Goal: Task Accomplishment & Management: Use online tool/utility

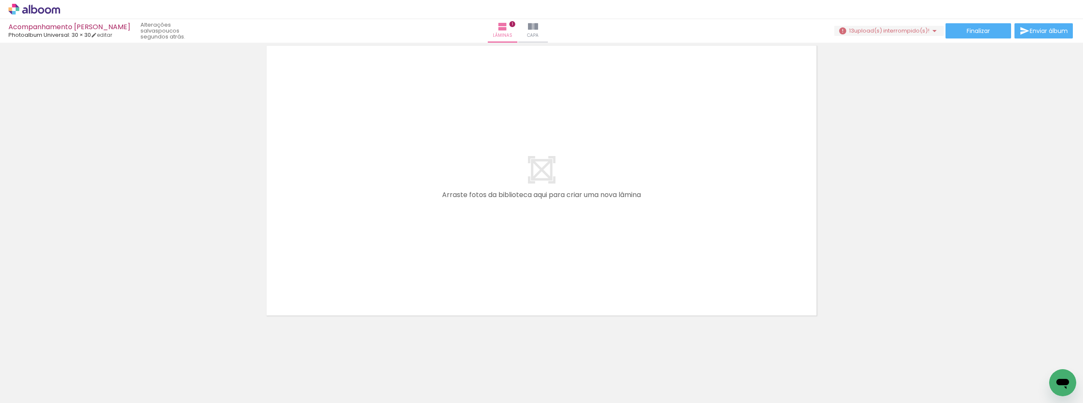
scroll to position [0, 1274]
click at [380, 378] on div at bounding box center [564, 375] width 42 height 28
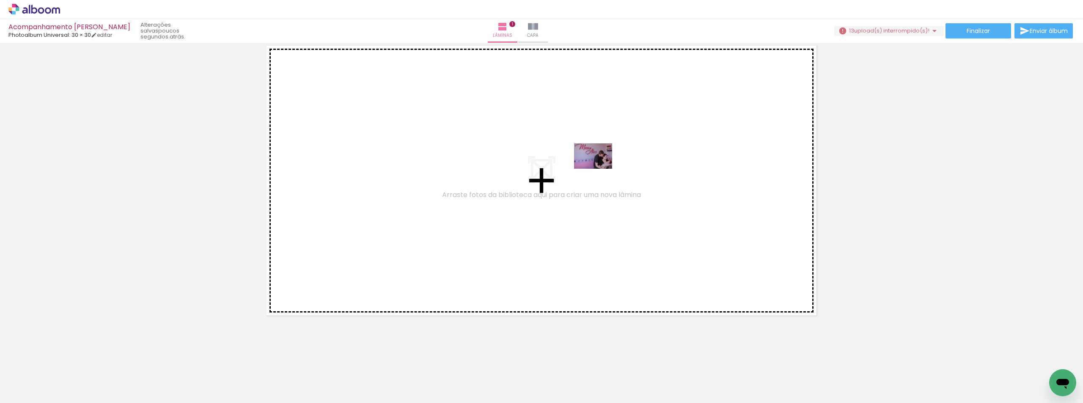
drag, startPoint x: 572, startPoint y: 381, endPoint x: 599, endPoint y: 169, distance: 213.7
click at [380, 169] on quentale-workspace at bounding box center [541, 201] width 1083 height 403
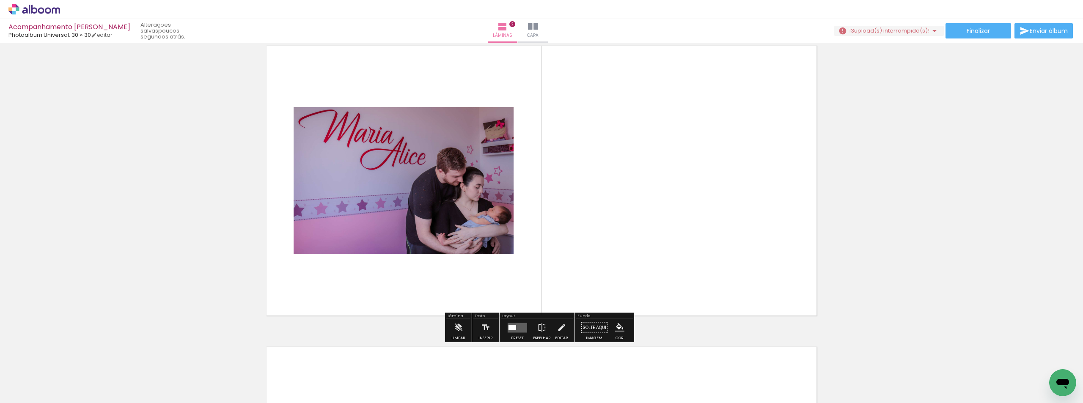
scroll to position [312, 0]
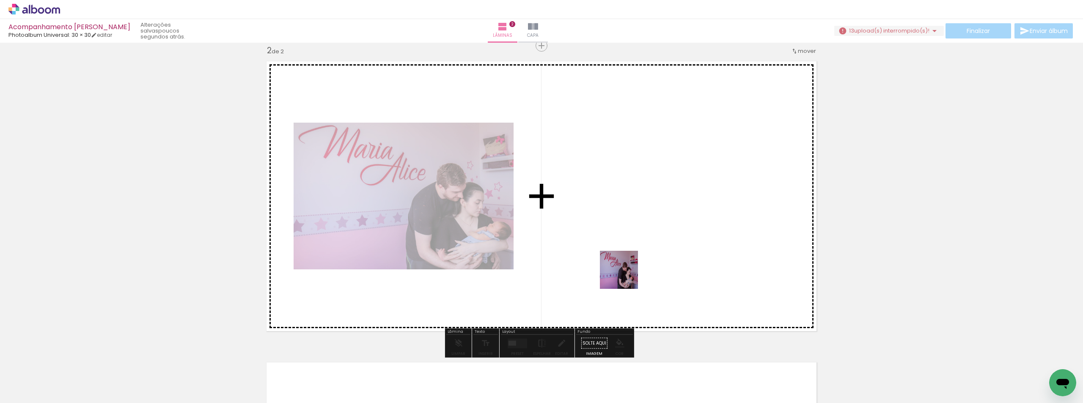
drag, startPoint x: 617, startPoint y: 376, endPoint x: 629, endPoint y: 242, distance: 134.2
click at [380, 242] on quentale-workspace at bounding box center [541, 201] width 1083 height 403
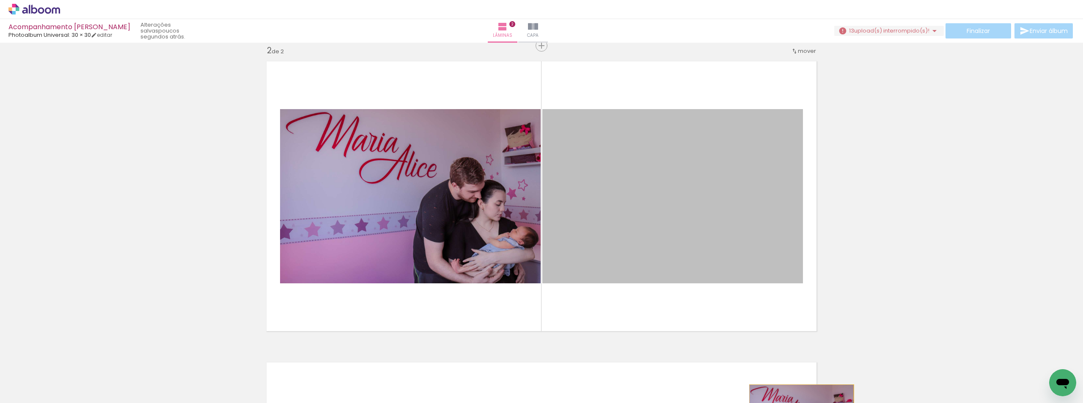
drag, startPoint x: 685, startPoint y: 186, endPoint x: 799, endPoint y: 419, distance: 259.4
click at [380, 403] on html "link( href="../../bower_components/polymer/polymer.html" rel="import" ) picture…" at bounding box center [541, 201] width 1083 height 403
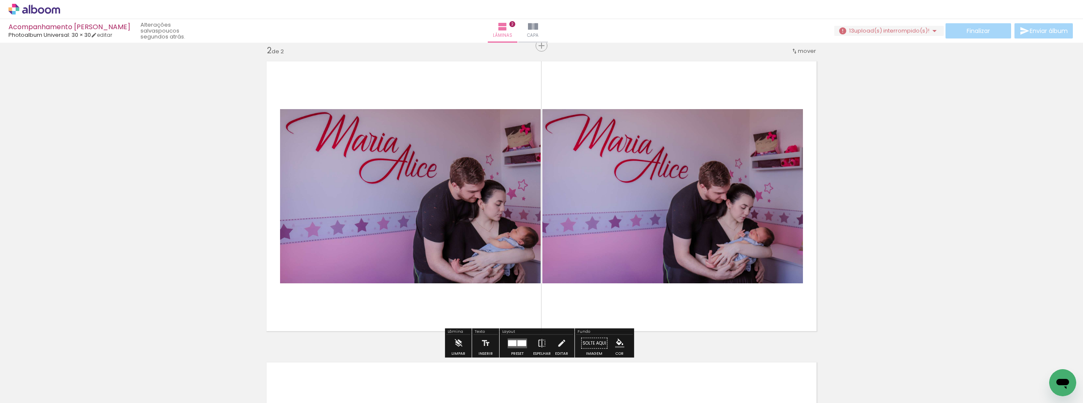
click at [380, 174] on quentale-photo at bounding box center [672, 196] width 261 height 174
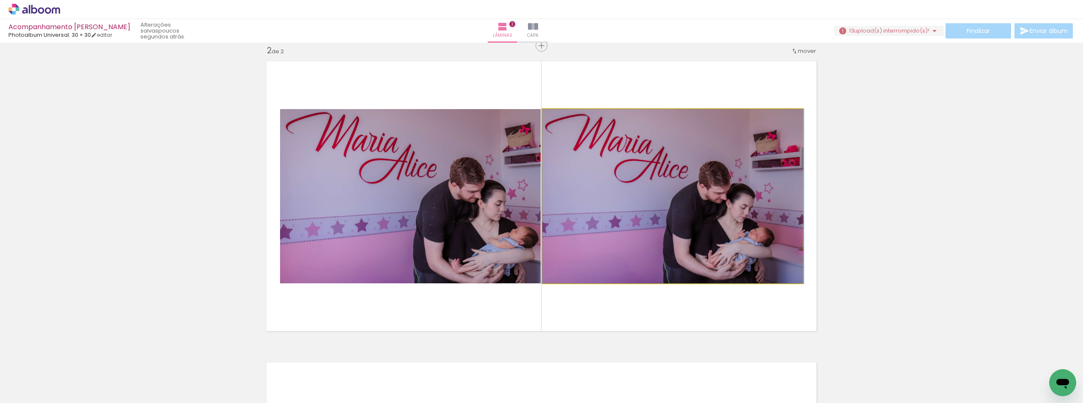
drag, startPoint x: 732, startPoint y: 174, endPoint x: 687, endPoint y: 151, distance: 50.5
click at [380, 151] on quentale-photo at bounding box center [672, 196] width 261 height 174
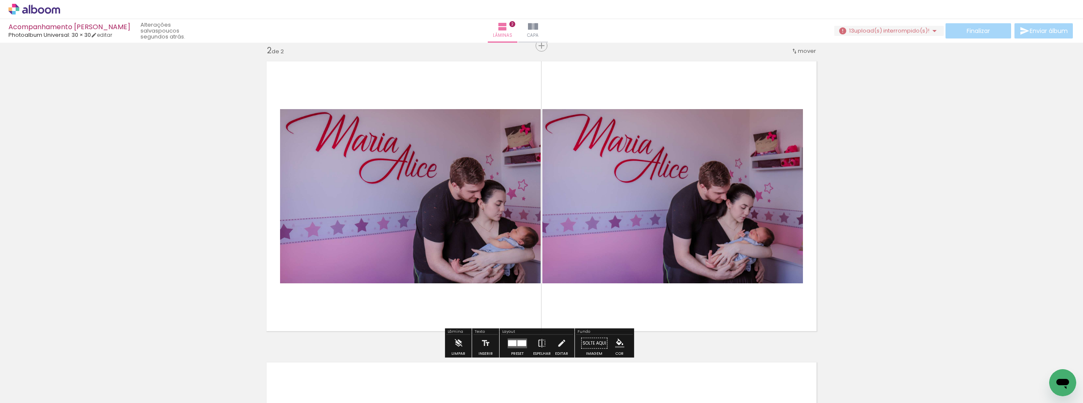
click at [380, 120] on div at bounding box center [629, 118] width 10 height 8
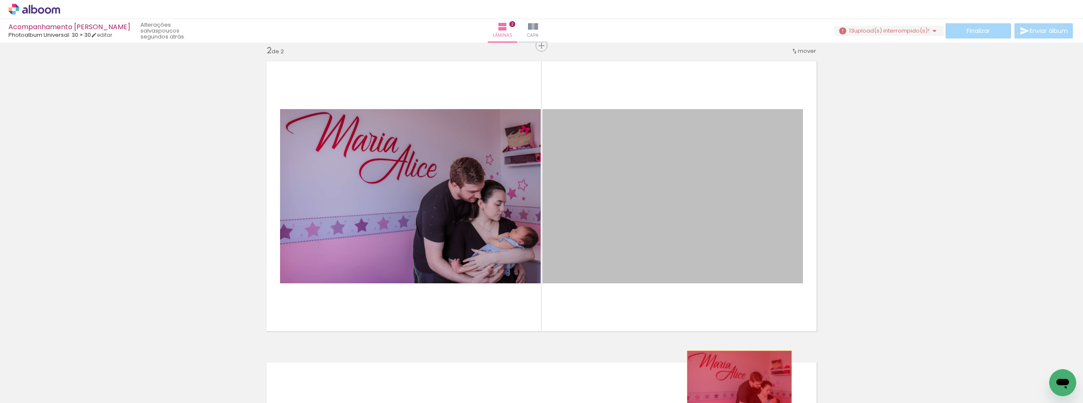
drag, startPoint x: 675, startPoint y: 121, endPoint x: 758, endPoint y: 388, distance: 279.9
click at [380, 403] on html "link( href="../../bower_components/polymer/polymer.html" rel="import" ) picture…" at bounding box center [541, 201] width 1083 height 403
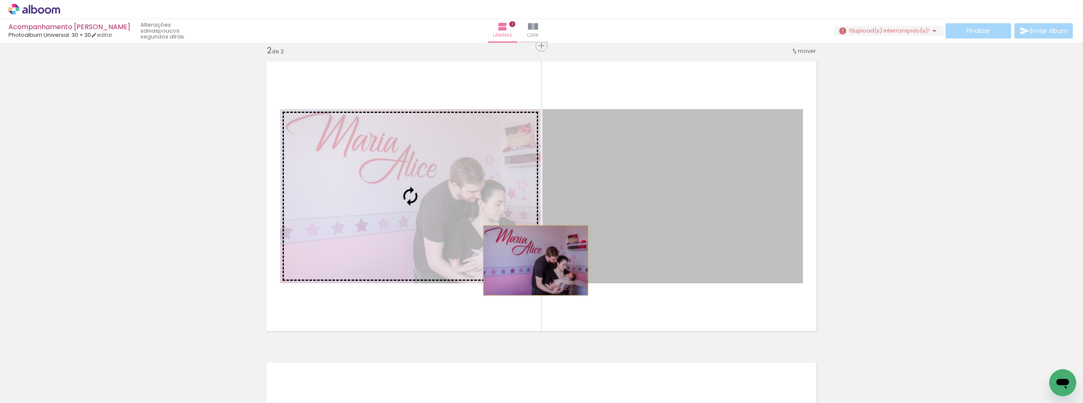
drag, startPoint x: 727, startPoint y: 238, endPoint x: 533, endPoint y: 261, distance: 195.5
click at [0, 0] on slot at bounding box center [0, 0] width 0 height 0
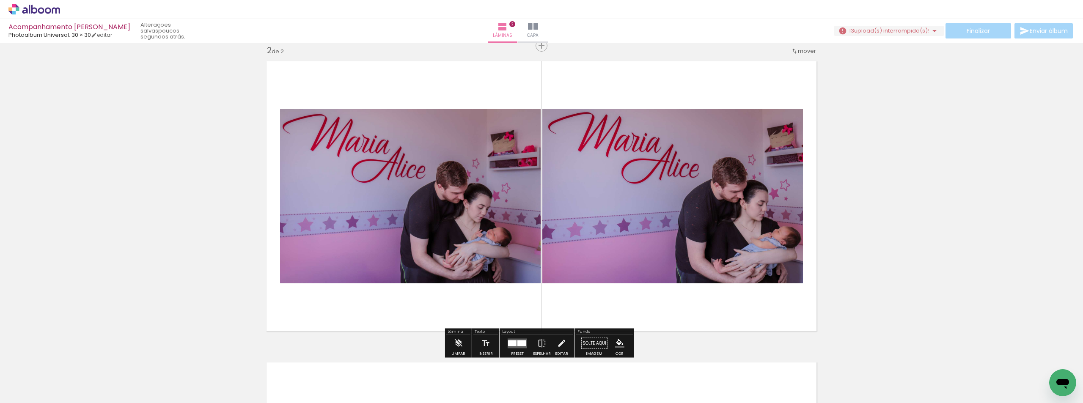
click at [380, 238] on quentale-photo at bounding box center [410, 196] width 261 height 174
drag, startPoint x: 522, startPoint y: 238, endPoint x: 468, endPoint y: 214, distance: 58.9
click at [380, 214] on quentale-photo at bounding box center [410, 196] width 261 height 174
click at [380, 125] on quentale-photo at bounding box center [410, 196] width 261 height 174
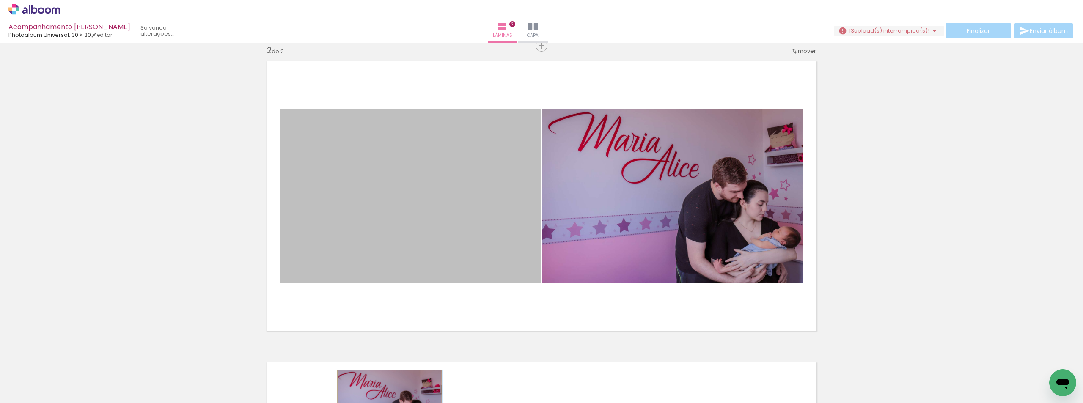
drag, startPoint x: 397, startPoint y: 189, endPoint x: 386, endPoint y: 405, distance: 216.4
click at [380, 403] on html "link( href="../../bower_components/polymer/polymer.html" rel="import" ) picture…" at bounding box center [541, 201] width 1083 height 403
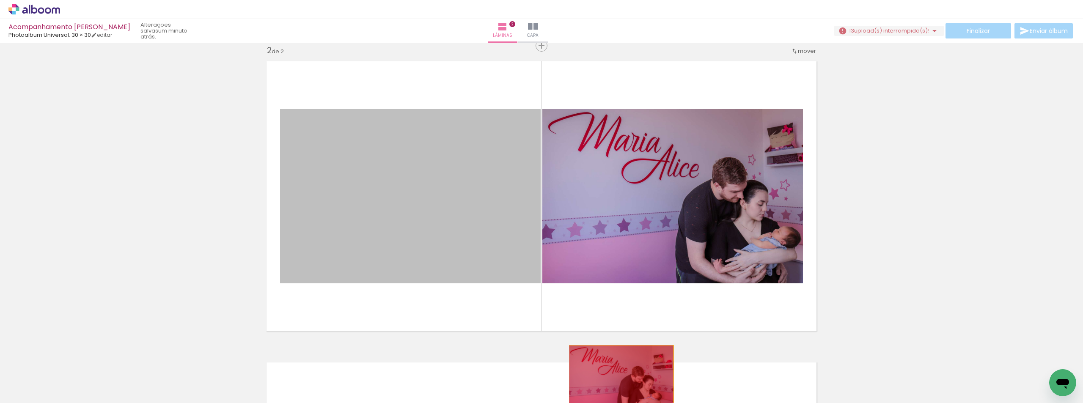
drag, startPoint x: 394, startPoint y: 238, endPoint x: 618, endPoint y: 380, distance: 265.3
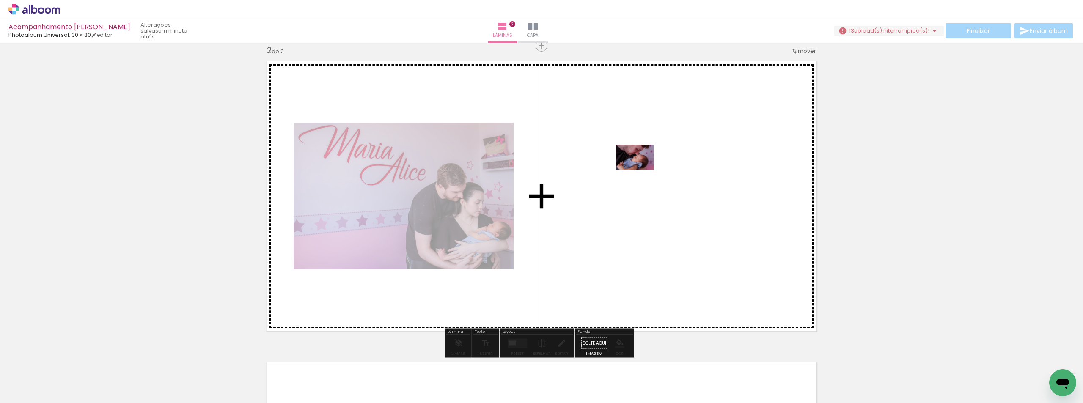
drag, startPoint x: 517, startPoint y: 376, endPoint x: 641, endPoint y: 170, distance: 240.4
click at [380, 170] on quentale-workspace at bounding box center [541, 201] width 1083 height 403
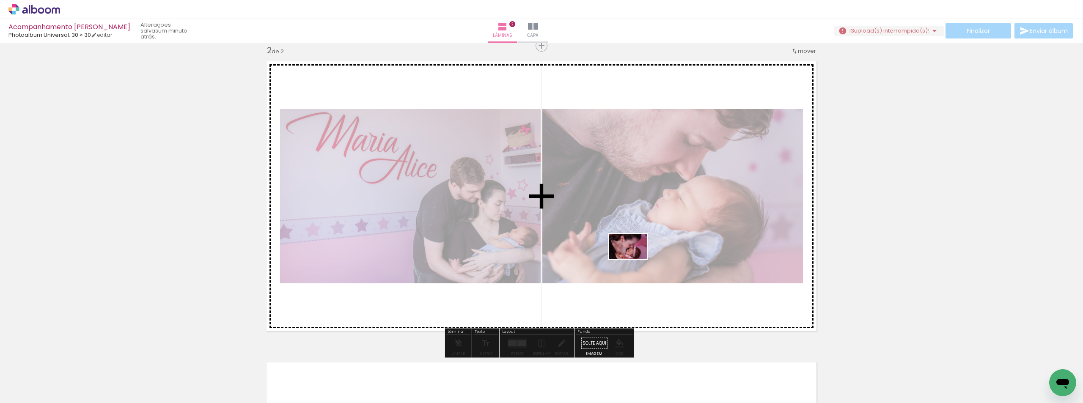
drag, startPoint x: 229, startPoint y: 378, endPoint x: 634, endPoint y: 259, distance: 421.8
click at [380, 259] on quentale-workspace at bounding box center [541, 201] width 1083 height 403
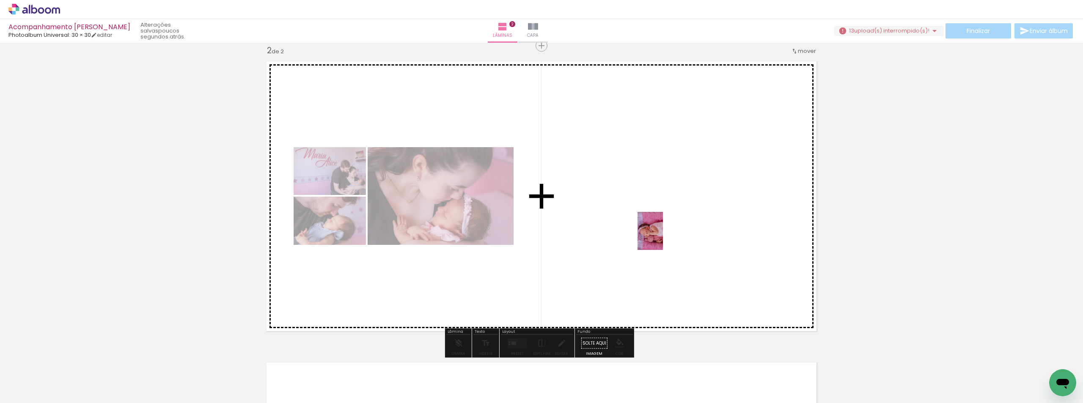
drag, startPoint x: 376, startPoint y: 375, endPoint x: 668, endPoint y: 233, distance: 324.6
click at [380, 233] on quentale-workspace at bounding box center [541, 201] width 1083 height 403
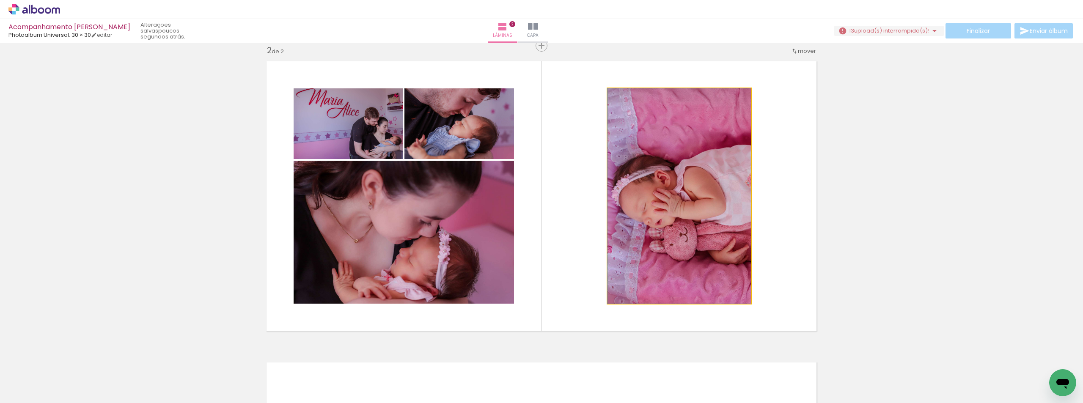
click at [380, 101] on quentale-photo at bounding box center [678, 195] width 143 height 215
drag, startPoint x: 717, startPoint y: 97, endPoint x: 620, endPoint y: 156, distance: 113.3
drag, startPoint x: 709, startPoint y: 127, endPoint x: 666, endPoint y: 236, distance: 116.4
click at [380, 236] on quentale-photo at bounding box center [678, 195] width 143 height 215
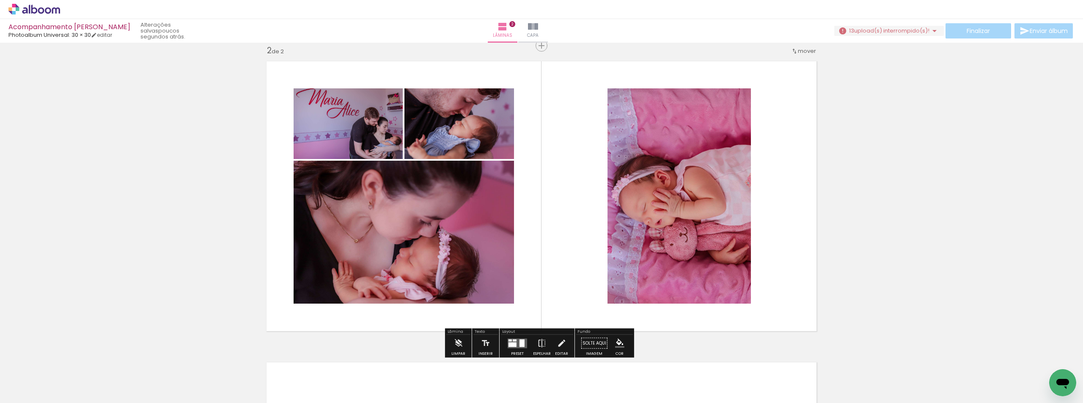
click at [380, 294] on quentale-layouter at bounding box center [541, 196] width 560 height 280
click at [380, 297] on quentale-photo at bounding box center [678, 195] width 143 height 215
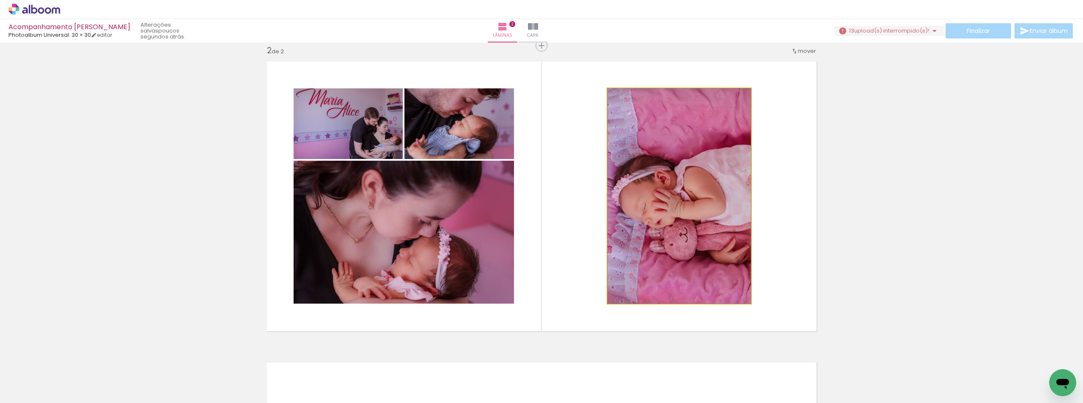
drag, startPoint x: 737, startPoint y: 297, endPoint x: 647, endPoint y: 272, distance: 93.3
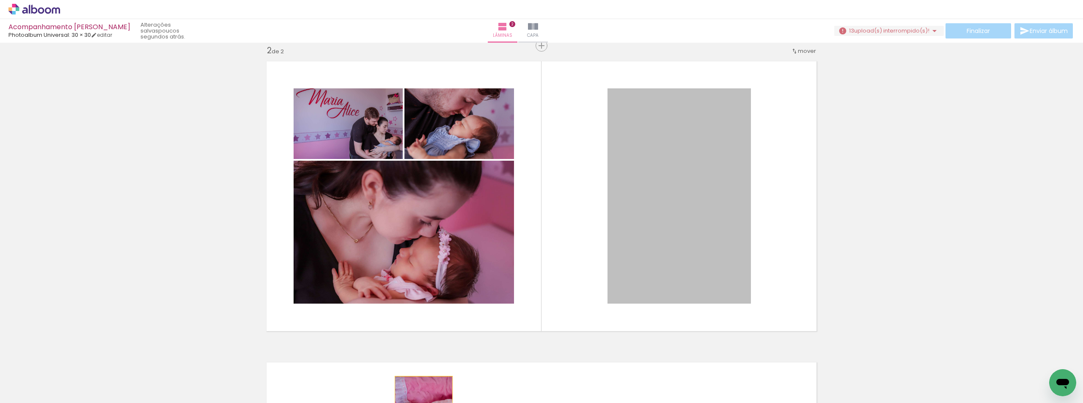
drag, startPoint x: 698, startPoint y: 183, endPoint x: 420, endPoint y: 420, distance: 364.5
click at [380, 403] on html "link( href="../../bower_components/polymer/polymer.html" rel="import" ) picture…" at bounding box center [541, 201] width 1083 height 403
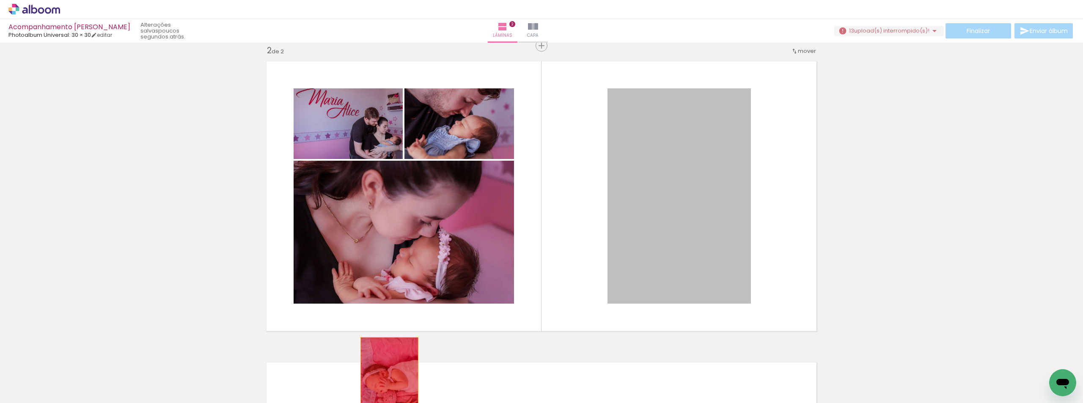
drag, startPoint x: 684, startPoint y: 180, endPoint x: 386, endPoint y: 381, distance: 359.8
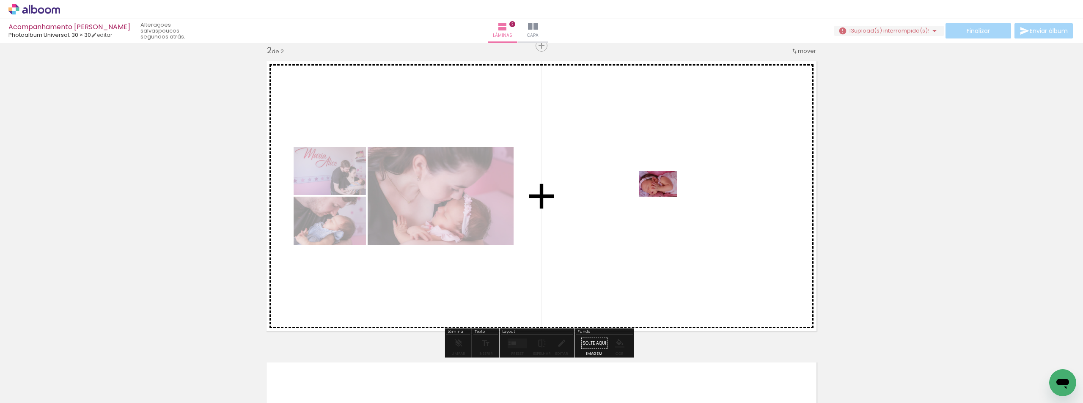
drag, startPoint x: 338, startPoint y: 382, endPoint x: 664, endPoint y: 197, distance: 375.3
click at [380, 197] on quentale-workspace at bounding box center [541, 201] width 1083 height 403
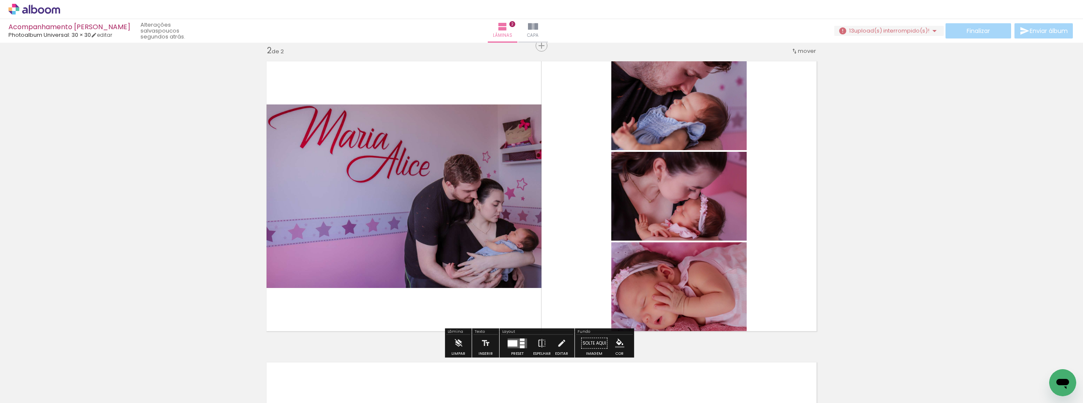
click at [380, 261] on quentale-photo at bounding box center [678, 289] width 135 height 94
click at [380, 342] on iron-icon at bounding box center [541, 343] width 9 height 17
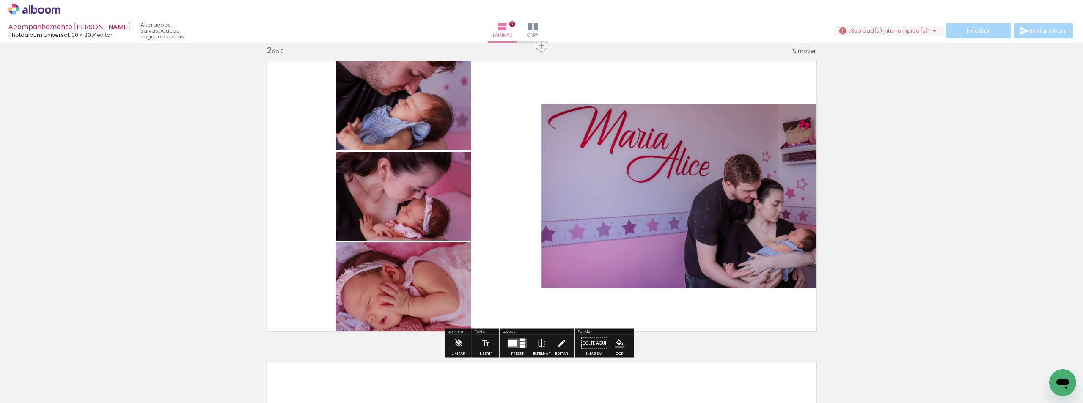
click at [380, 342] on iron-icon at bounding box center [541, 343] width 9 height 17
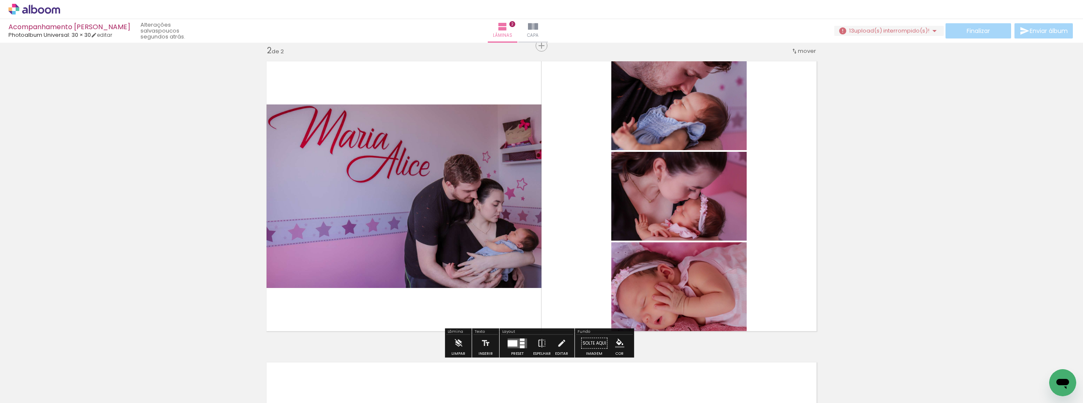
click at [380, 283] on quentale-photo at bounding box center [678, 289] width 135 height 94
click at [380, 321] on quentale-photo at bounding box center [678, 289] width 135 height 94
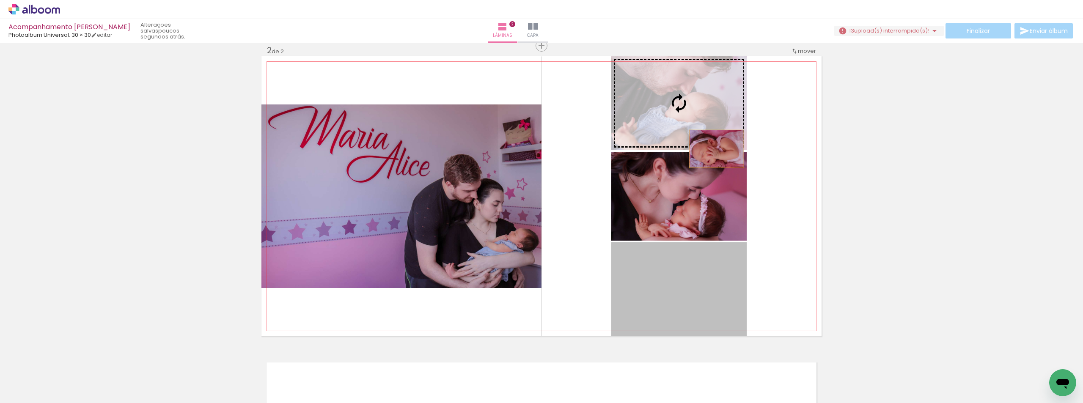
drag, startPoint x: 730, startPoint y: 321, endPoint x: 713, endPoint y: 149, distance: 172.5
click at [0, 0] on slot at bounding box center [0, 0] width 0 height 0
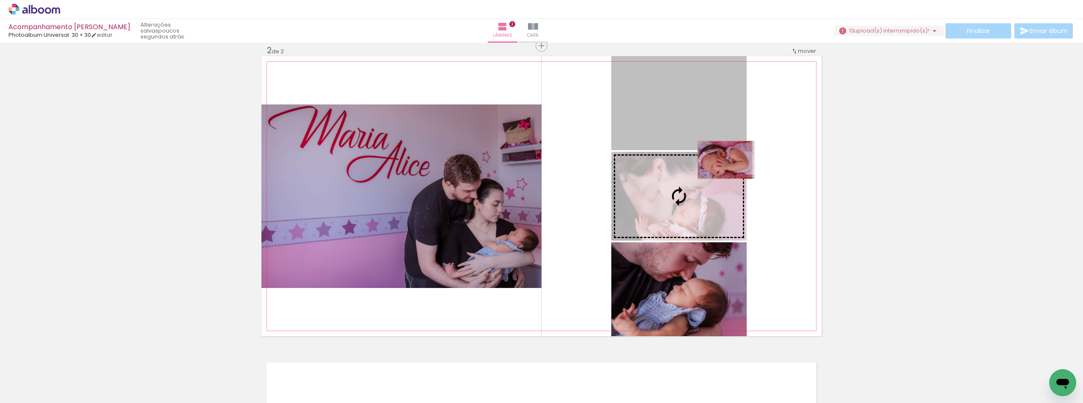
drag, startPoint x: 714, startPoint y: 107, endPoint x: 722, endPoint y: 160, distance: 53.5
click at [0, 0] on slot at bounding box center [0, 0] width 0 height 0
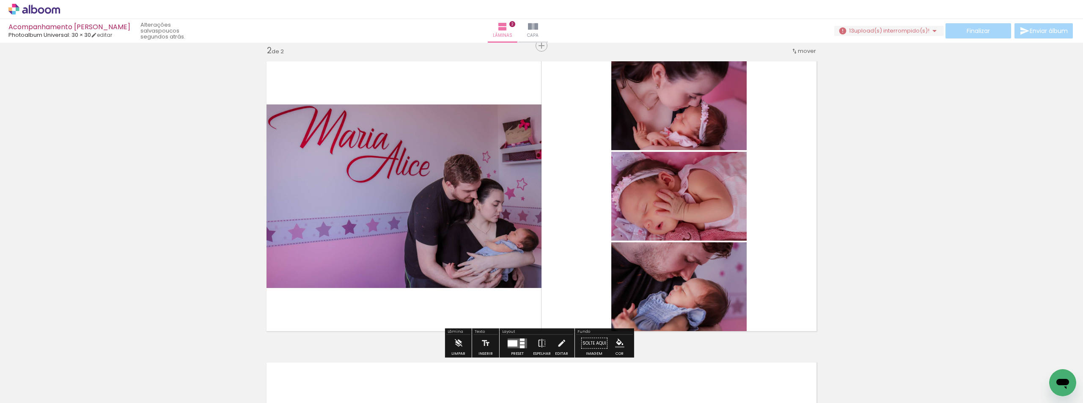
click at [380, 228] on quentale-layouter at bounding box center [541, 196] width 560 height 280
click at [380, 342] on div at bounding box center [513, 343] width 10 height 6
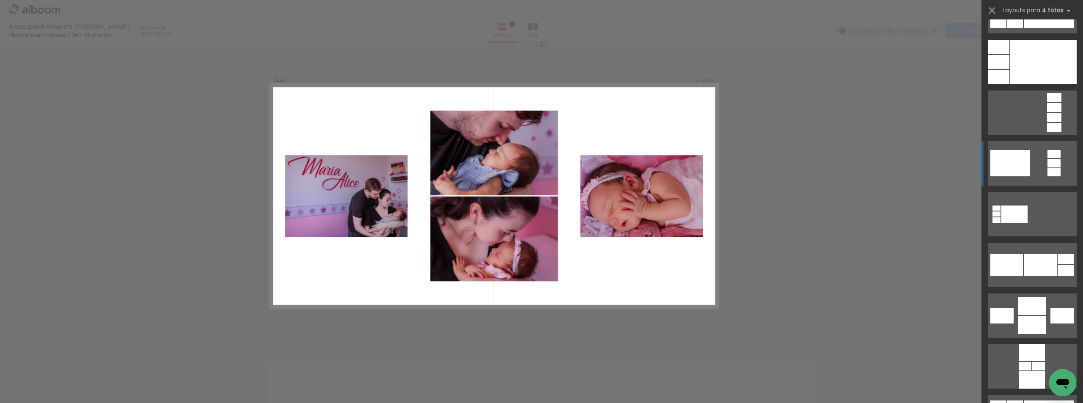
scroll to position [3046, 0]
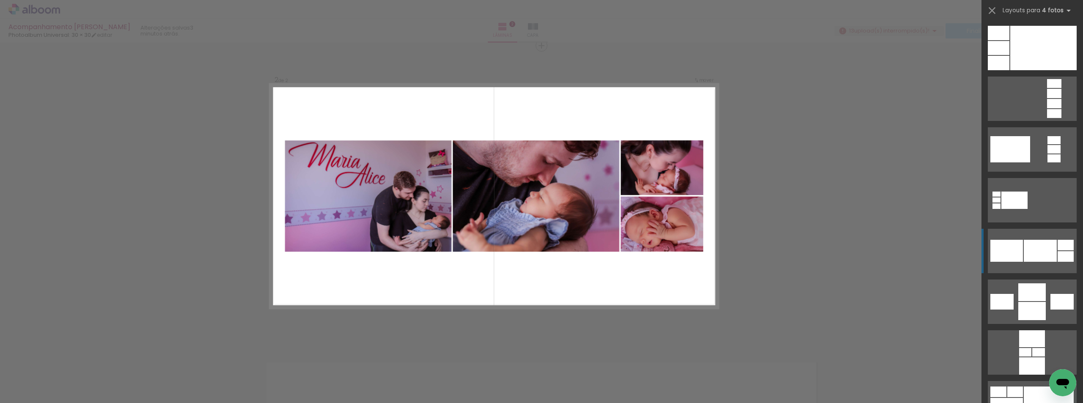
click at [380, 260] on div at bounding box center [1040, 251] width 33 height 22
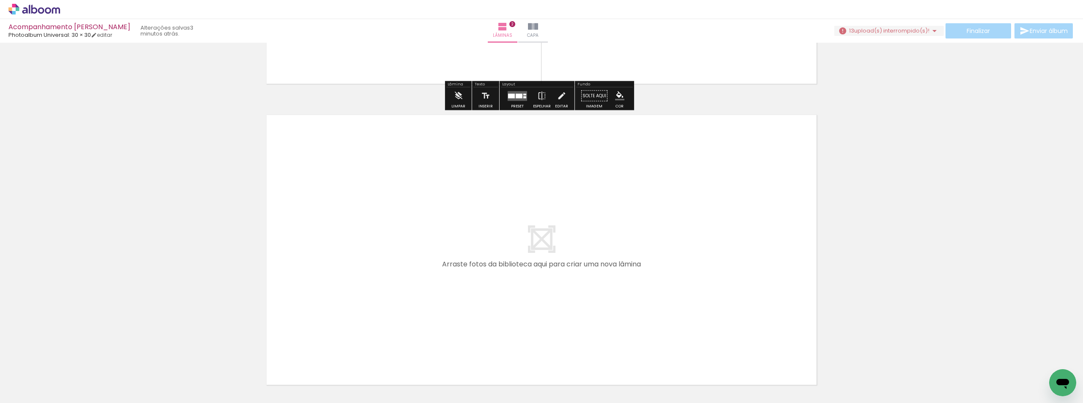
scroll to position [566, 0]
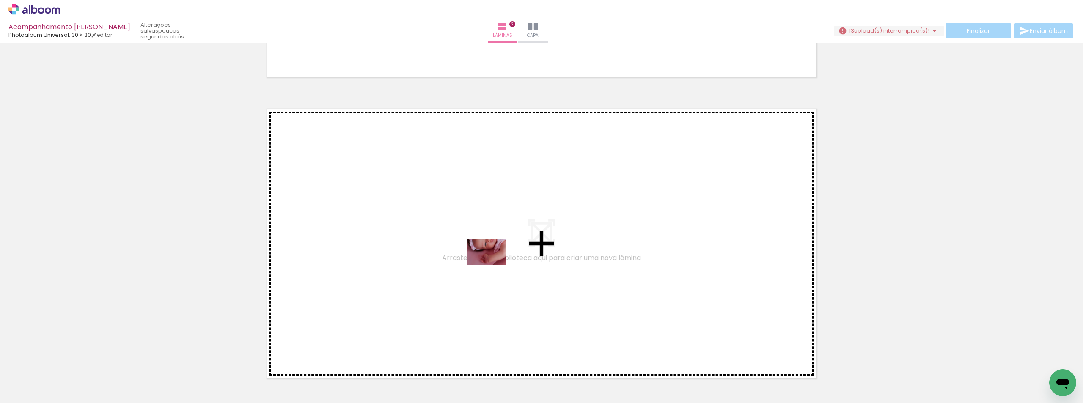
drag, startPoint x: 428, startPoint y: 377, endPoint x: 493, endPoint y: 265, distance: 129.7
click at [380, 265] on quentale-workspace at bounding box center [541, 201] width 1083 height 403
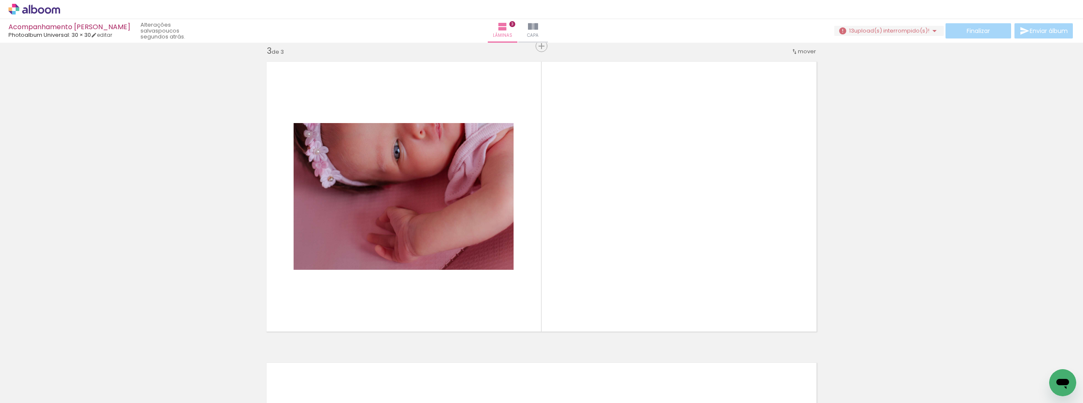
scroll to position [613, 0]
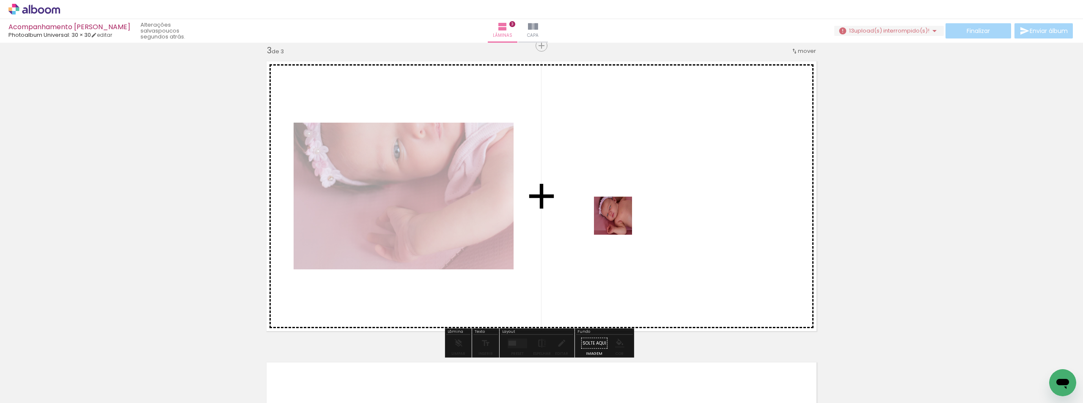
drag, startPoint x: 474, startPoint y: 376, endPoint x: 621, endPoint y: 221, distance: 213.9
click at [380, 221] on quentale-workspace at bounding box center [541, 201] width 1083 height 403
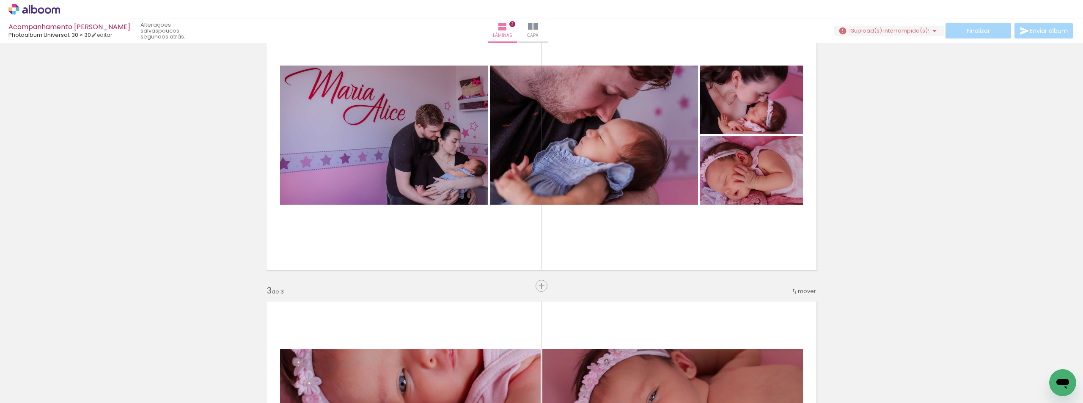
scroll to position [275, 0]
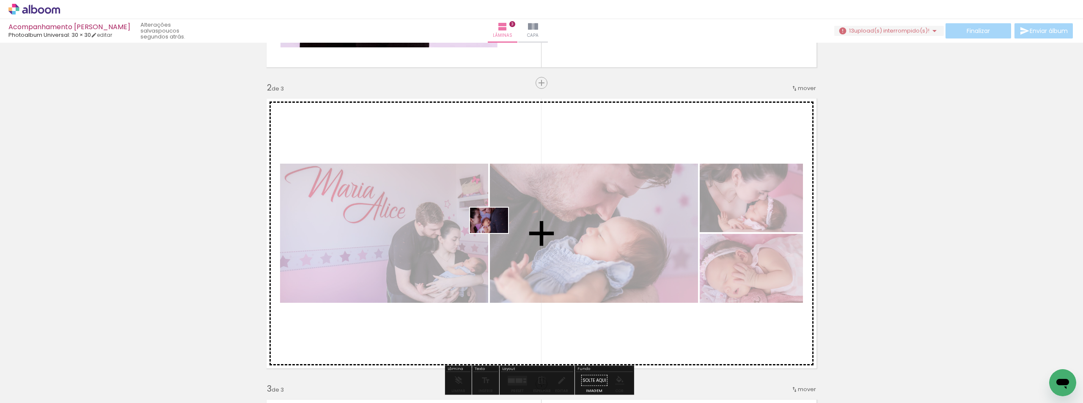
drag, startPoint x: 183, startPoint y: 380, endPoint x: 495, endPoint y: 233, distance: 345.2
click at [380, 233] on quentale-workspace at bounding box center [541, 201] width 1083 height 403
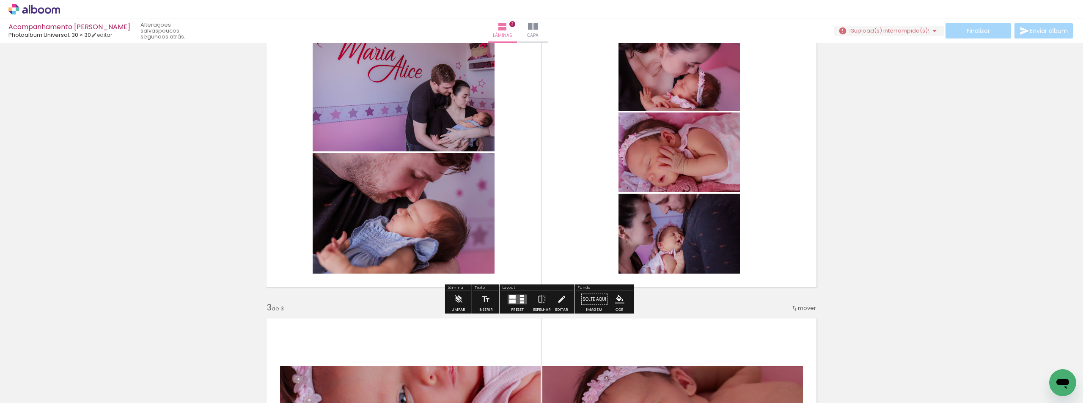
scroll to position [360, 0]
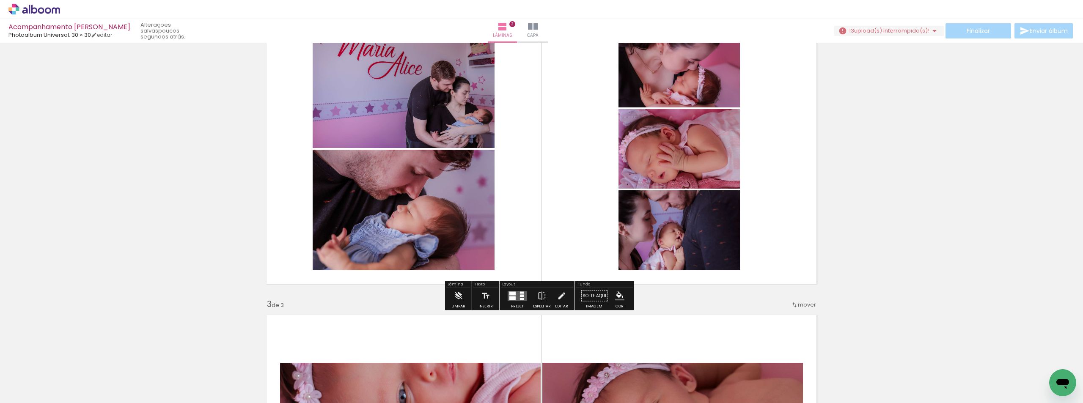
click at [380, 292] on quentale-layouter at bounding box center [517, 296] width 19 height 10
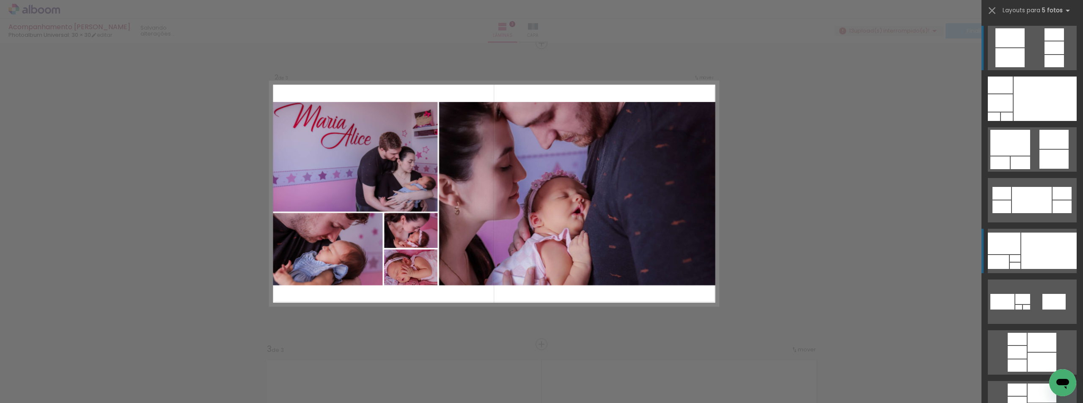
scroll to position [312, 0]
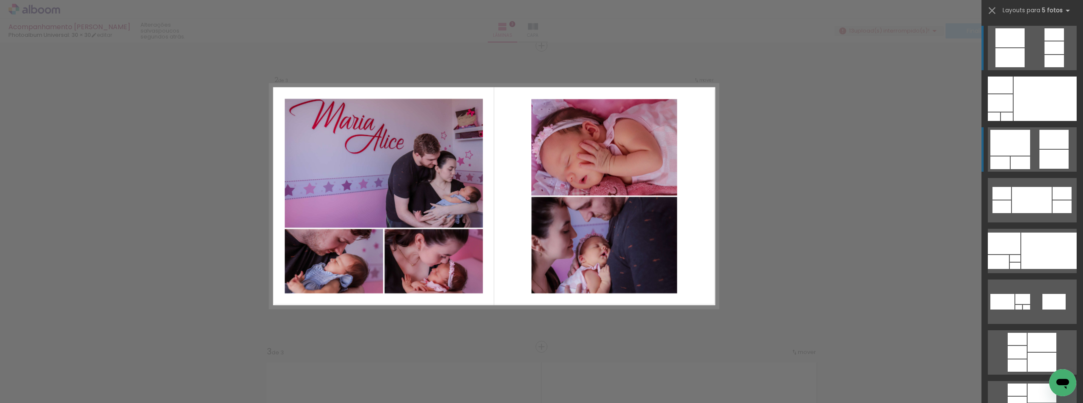
click at [380, 145] on quentale-layouter at bounding box center [1032, 149] width 89 height 44
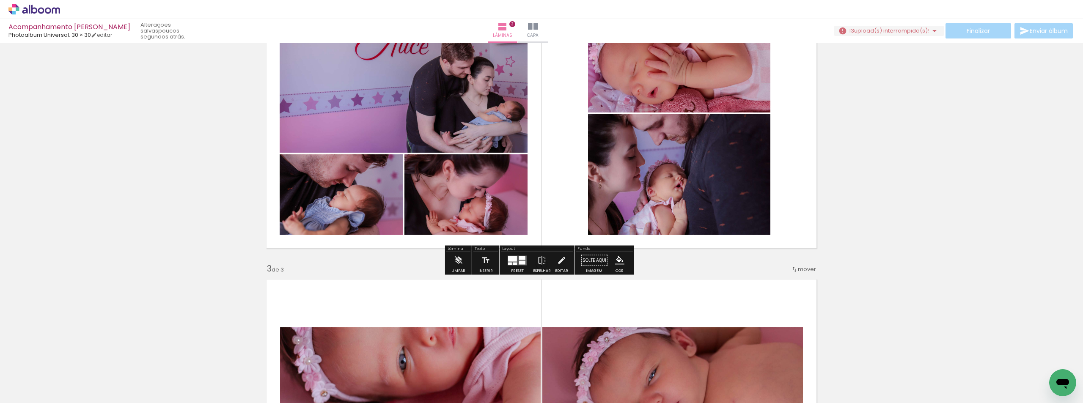
scroll to position [397, 0]
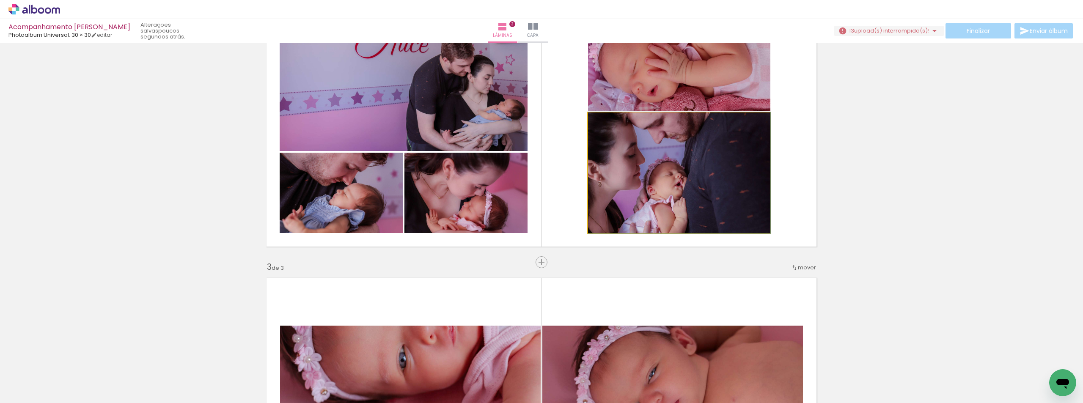
click at [380, 194] on quentale-photo at bounding box center [679, 173] width 182 height 121
click at [380, 148] on quentale-photo at bounding box center [679, 173] width 182 height 121
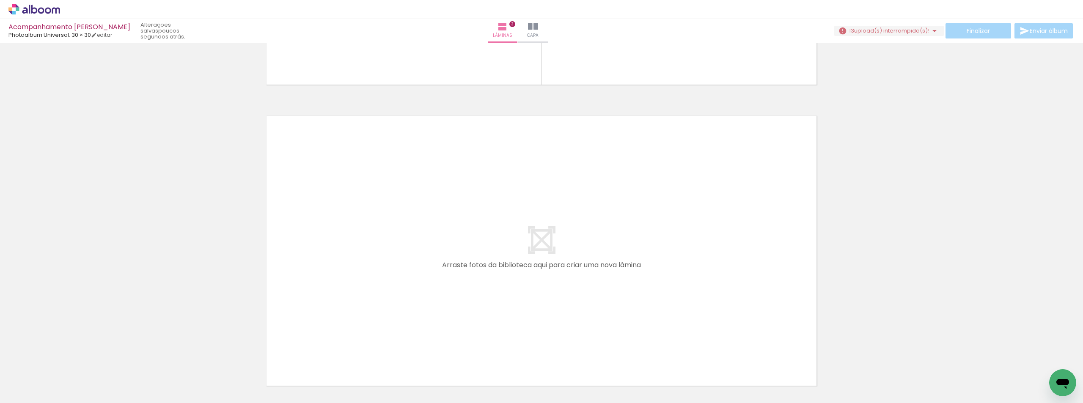
scroll to position [862, 0]
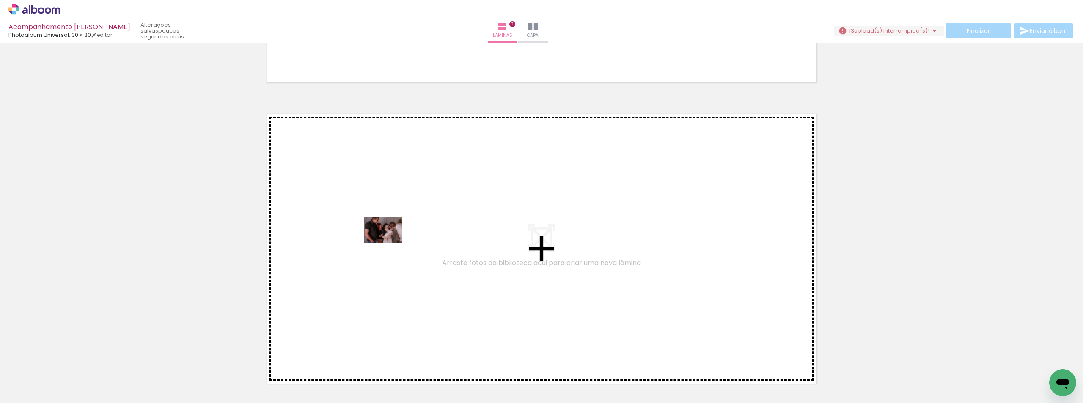
drag, startPoint x: 852, startPoint y: 381, endPoint x: 390, endPoint y: 243, distance: 482.1
click at [380, 243] on quentale-workspace at bounding box center [541, 201] width 1083 height 403
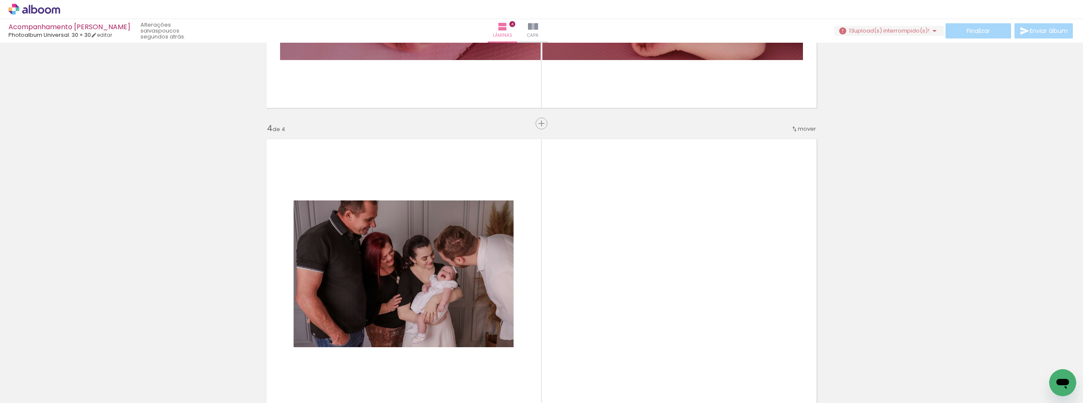
scroll to position [915, 0]
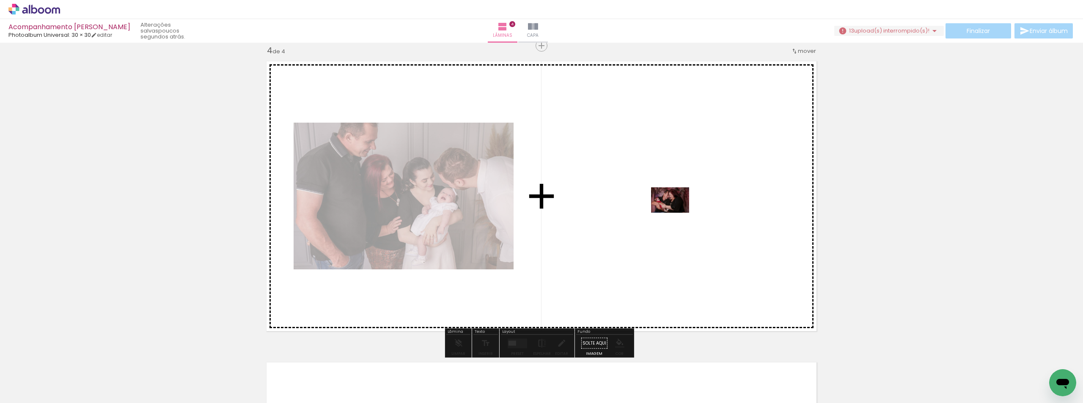
drag, startPoint x: 714, startPoint y: 381, endPoint x: 676, endPoint y: 213, distance: 172.4
click at [380, 213] on quentale-workspace at bounding box center [541, 201] width 1083 height 403
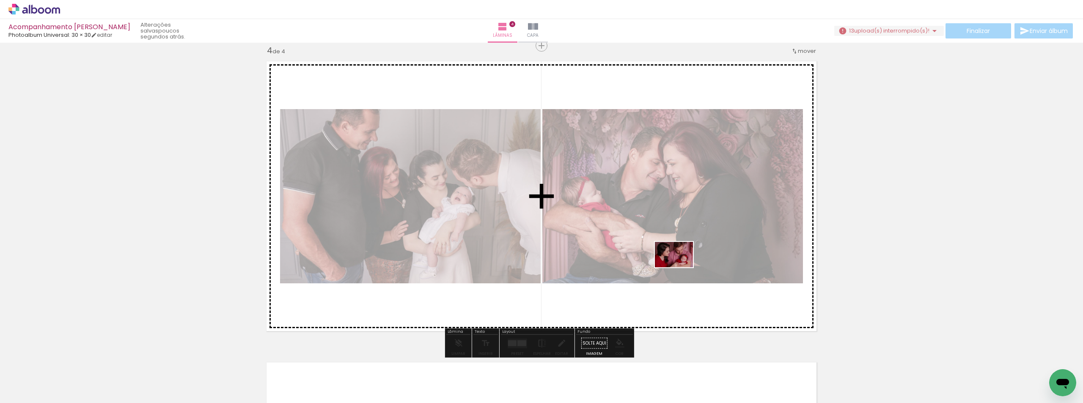
drag, startPoint x: 662, startPoint y: 376, endPoint x: 680, endPoint y: 267, distance: 110.6
click at [380, 267] on quentale-workspace at bounding box center [541, 201] width 1083 height 403
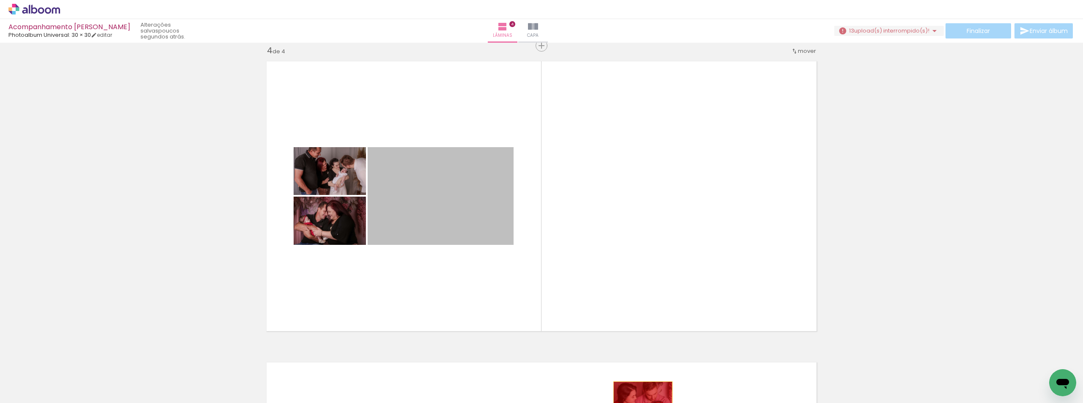
drag, startPoint x: 446, startPoint y: 206, endPoint x: 640, endPoint y: 401, distance: 274.9
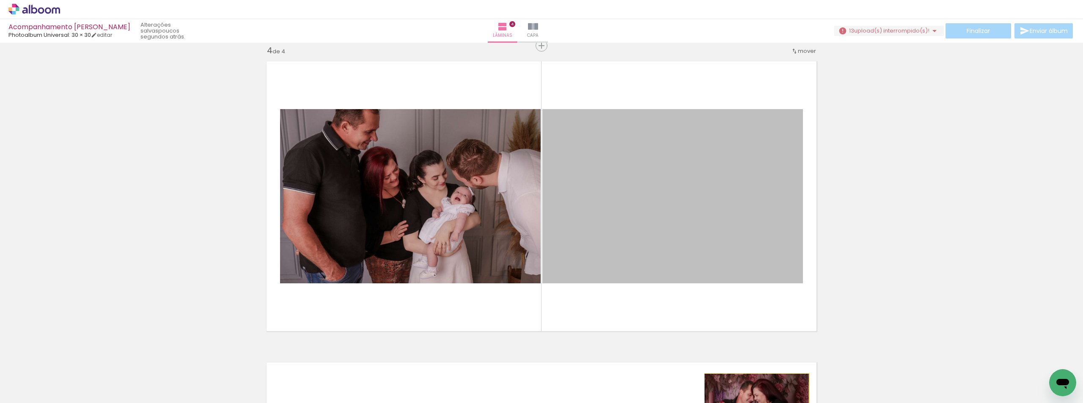
drag, startPoint x: 689, startPoint y: 200, endPoint x: 753, endPoint y: 409, distance: 218.8
click at [380, 403] on html "link( href="../../bower_components/polymer/polymer.html" rel="import" ) picture…" at bounding box center [541, 201] width 1083 height 403
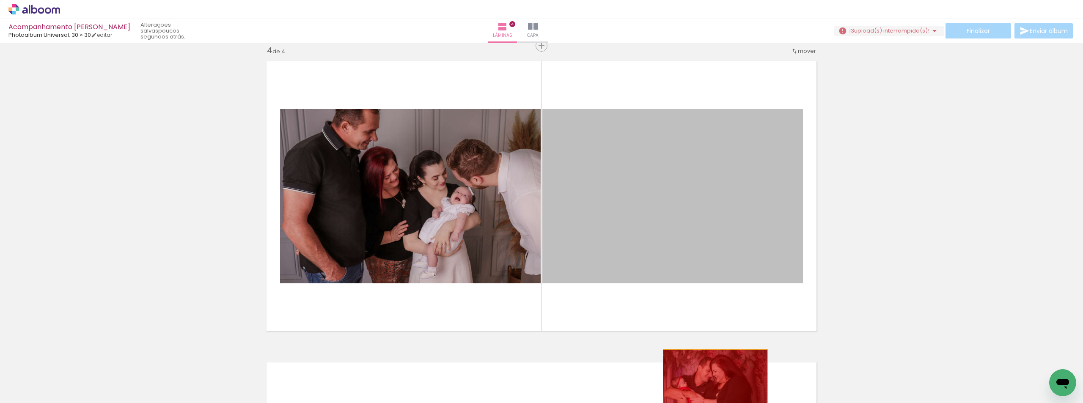
drag, startPoint x: 684, startPoint y: 163, endPoint x: 712, endPoint y: 385, distance: 223.0
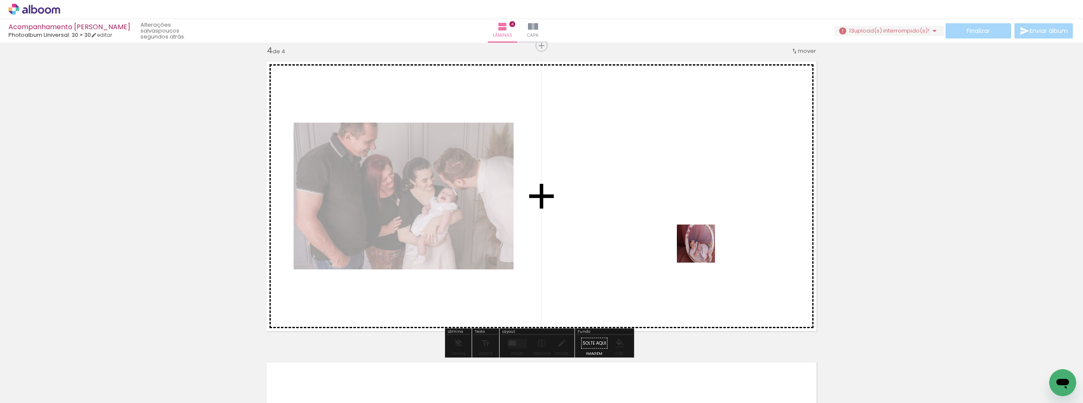
drag, startPoint x: 742, startPoint y: 319, endPoint x: 678, endPoint y: 217, distance: 121.2
click at [380, 217] on quentale-workspace at bounding box center [541, 201] width 1083 height 403
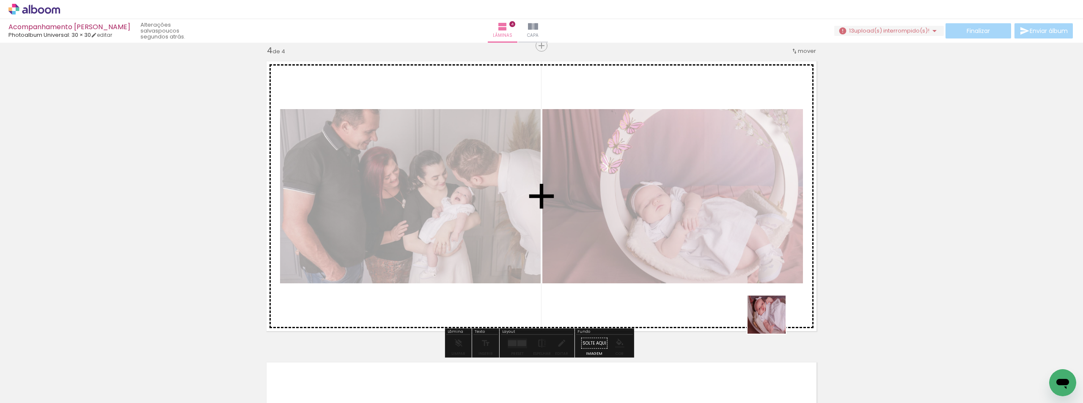
drag, startPoint x: 805, startPoint y: 383, endPoint x: 695, endPoint y: 202, distance: 211.8
click at [380, 202] on quentale-workspace at bounding box center [541, 201] width 1083 height 403
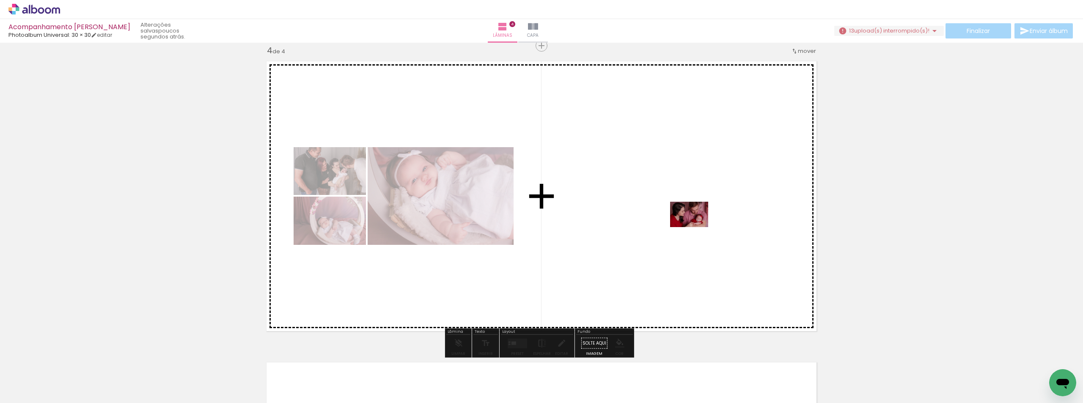
drag, startPoint x: 666, startPoint y: 382, endPoint x: 695, endPoint y: 227, distance: 158.0
click at [380, 227] on quentale-workspace at bounding box center [541, 201] width 1083 height 403
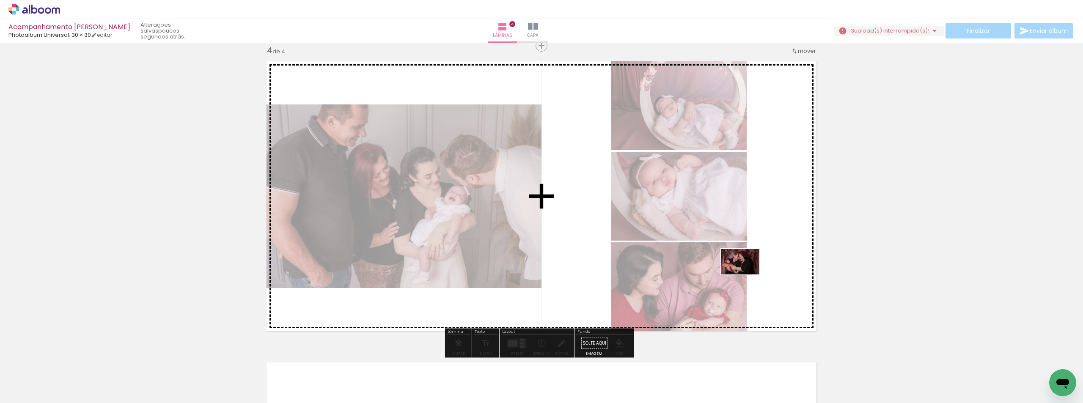
drag, startPoint x: 717, startPoint y: 385, endPoint x: 747, endPoint y: 275, distance: 114.3
click at [380, 275] on quentale-workspace at bounding box center [541, 201] width 1083 height 403
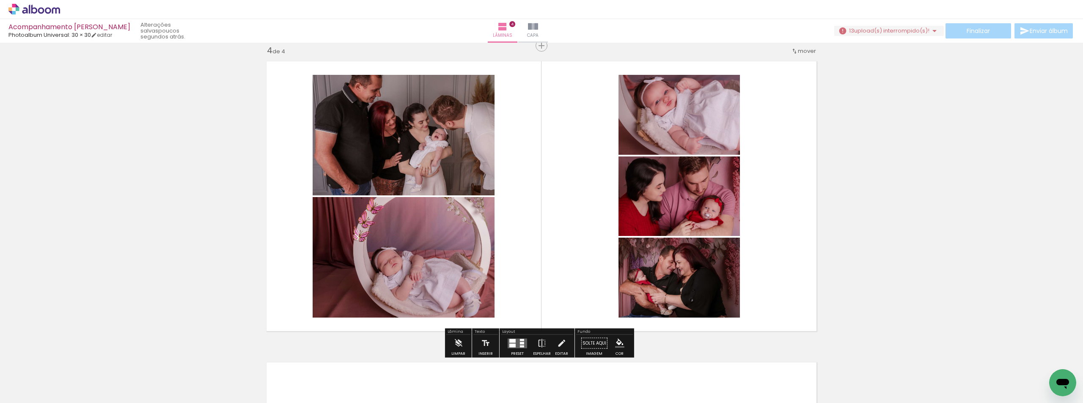
click at [380, 342] on quentale-layouter at bounding box center [517, 343] width 19 height 10
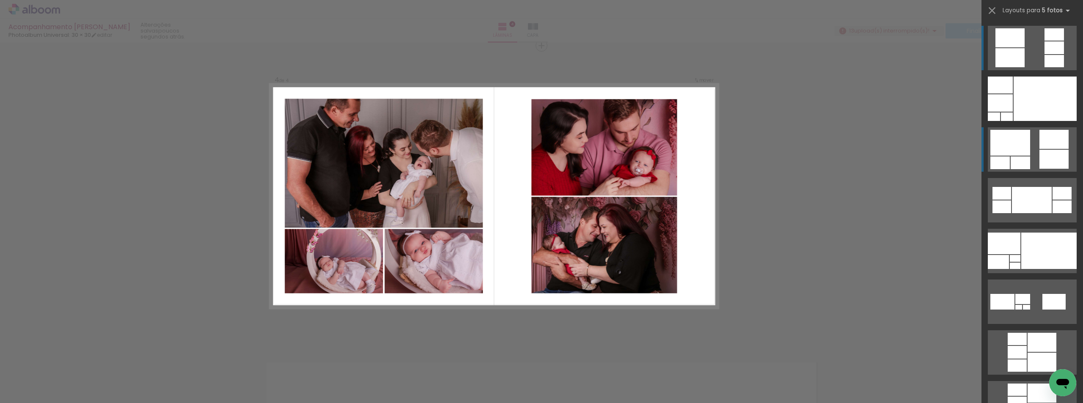
click at [380, 159] on div at bounding box center [1020, 163] width 19 height 13
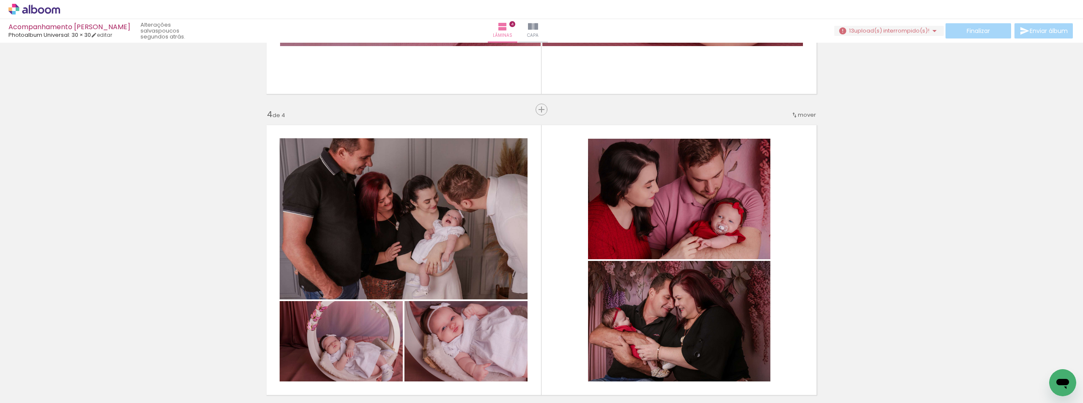
scroll to position [0, 1016]
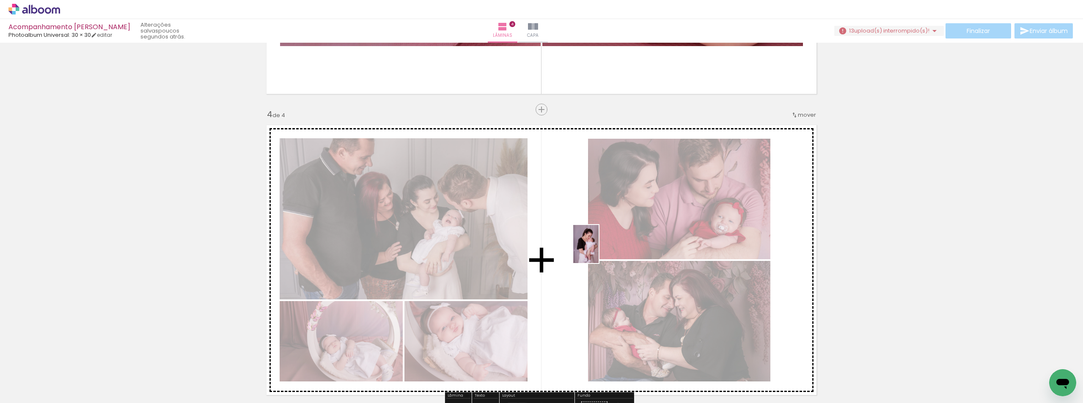
drag, startPoint x: 360, startPoint y: 370, endPoint x: 599, endPoint y: 250, distance: 266.7
click at [380, 250] on quentale-workspace at bounding box center [541, 201] width 1083 height 403
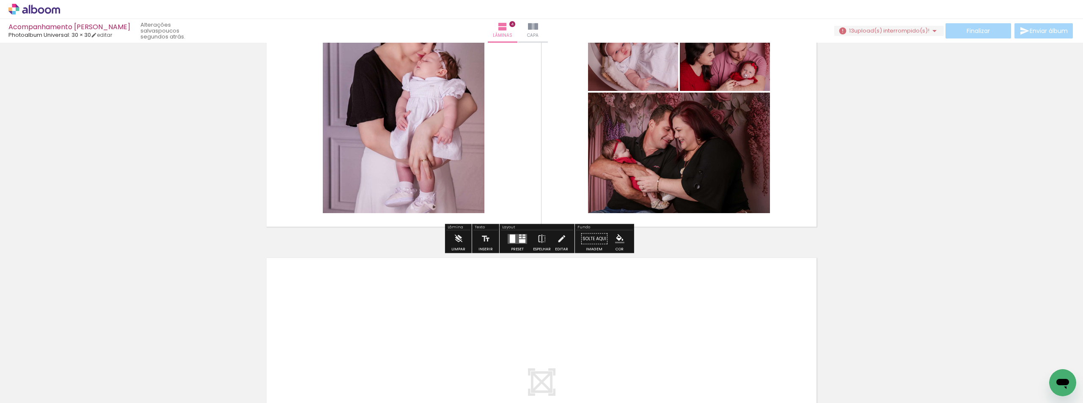
scroll to position [1020, 0]
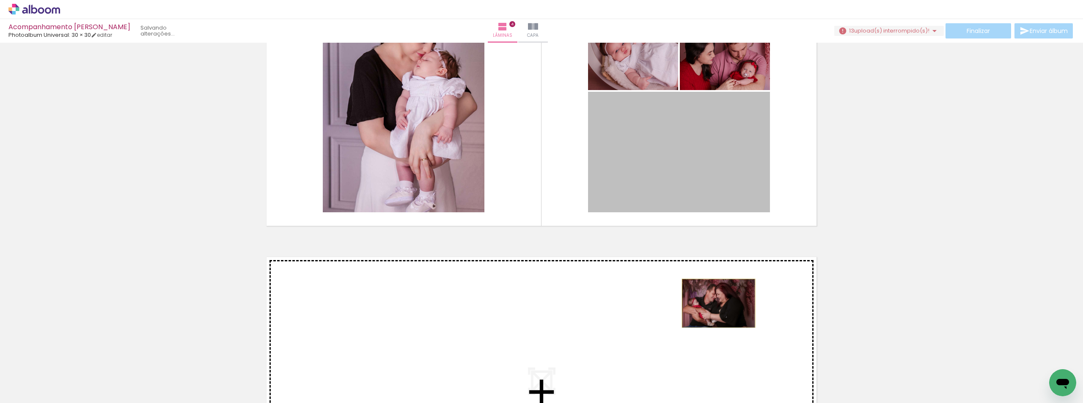
drag, startPoint x: 697, startPoint y: 164, endPoint x: 715, endPoint y: 303, distance: 140.4
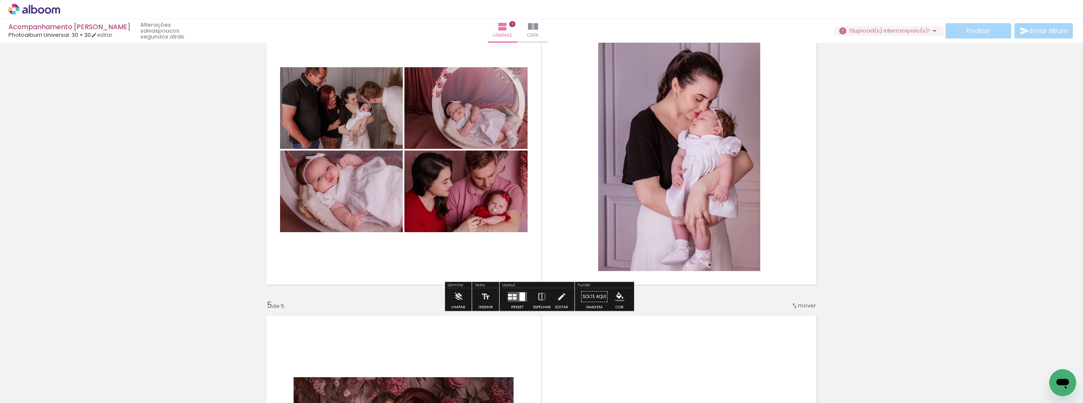
scroll to position [962, 0]
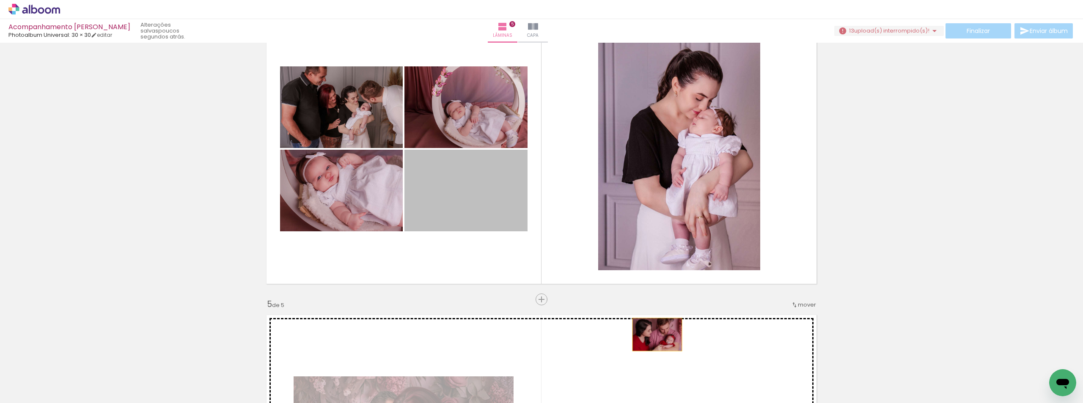
drag, startPoint x: 480, startPoint y: 197, endPoint x: 654, endPoint y: 335, distance: 221.9
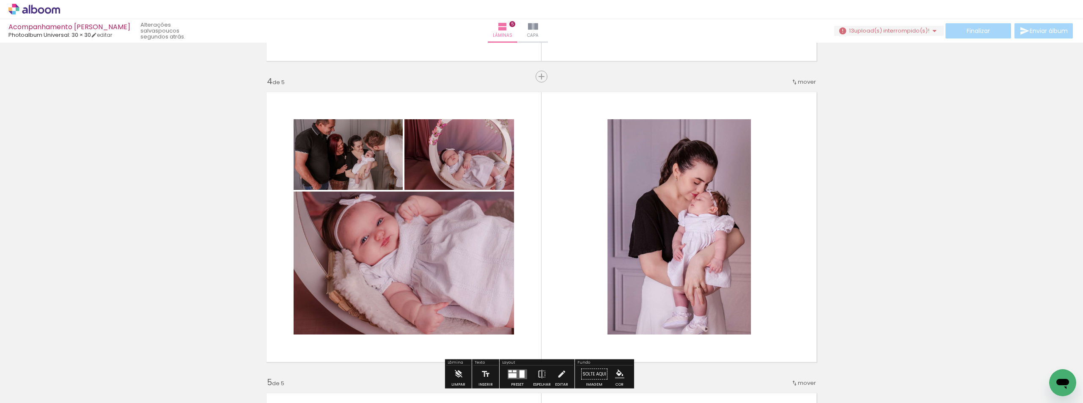
scroll to position [877, 0]
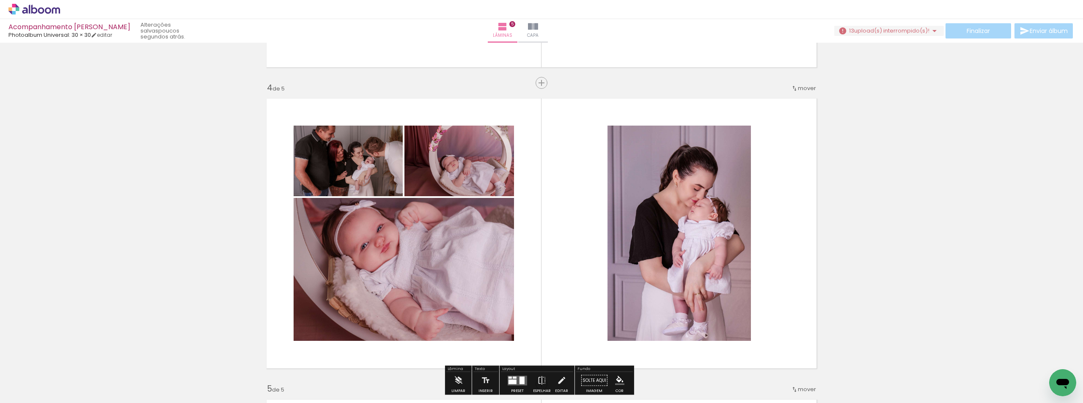
click at [380, 170] on quentale-layouter at bounding box center [541, 233] width 560 height 280
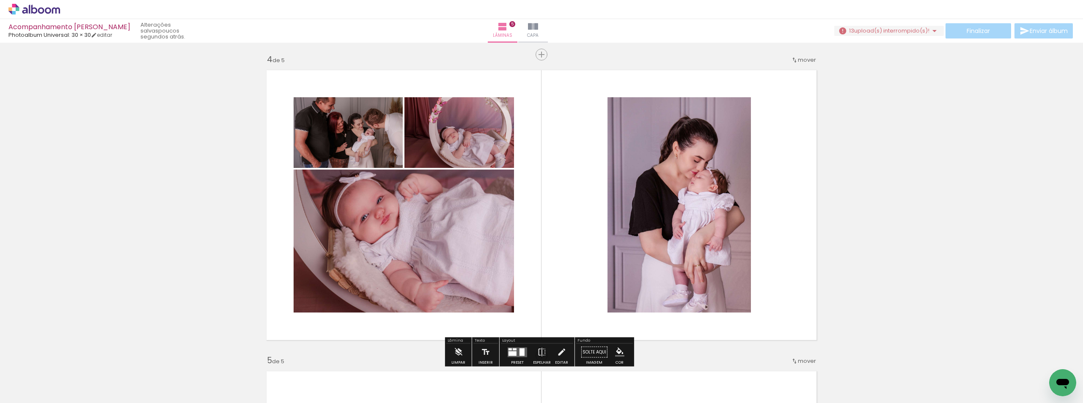
scroll to position [962, 0]
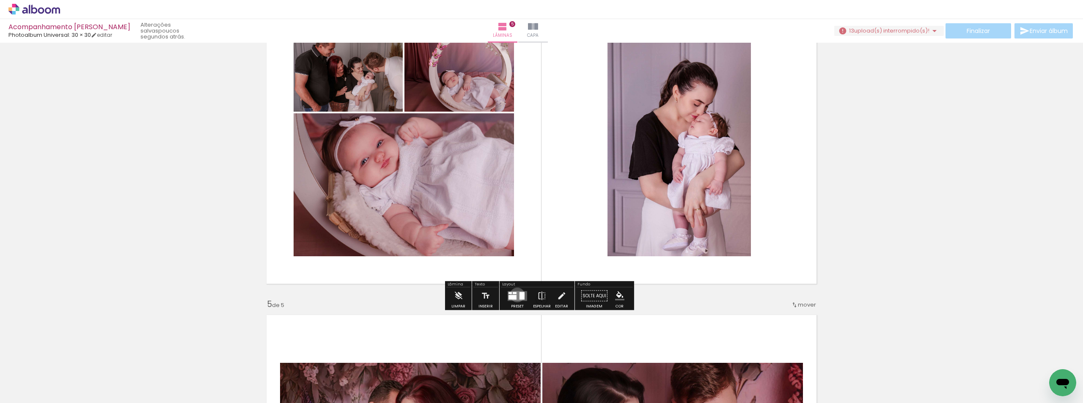
click at [380, 295] on quentale-layouter at bounding box center [517, 296] width 19 height 10
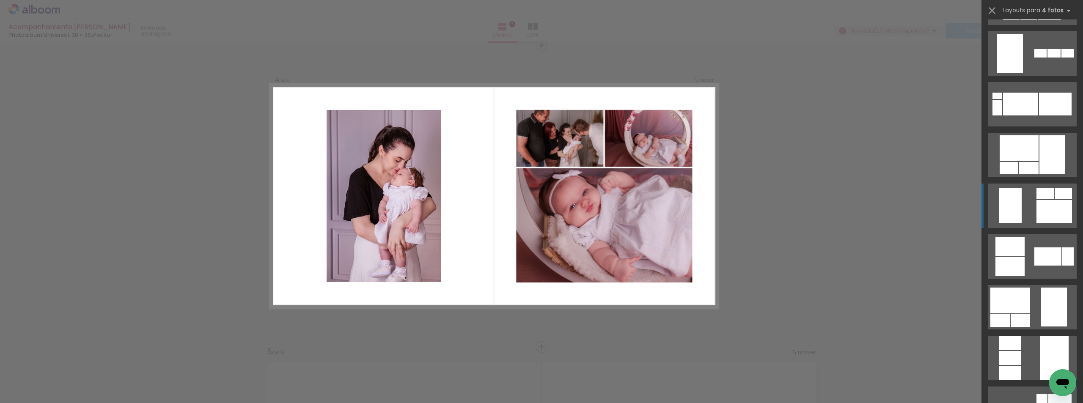
scroll to position [1481, 0]
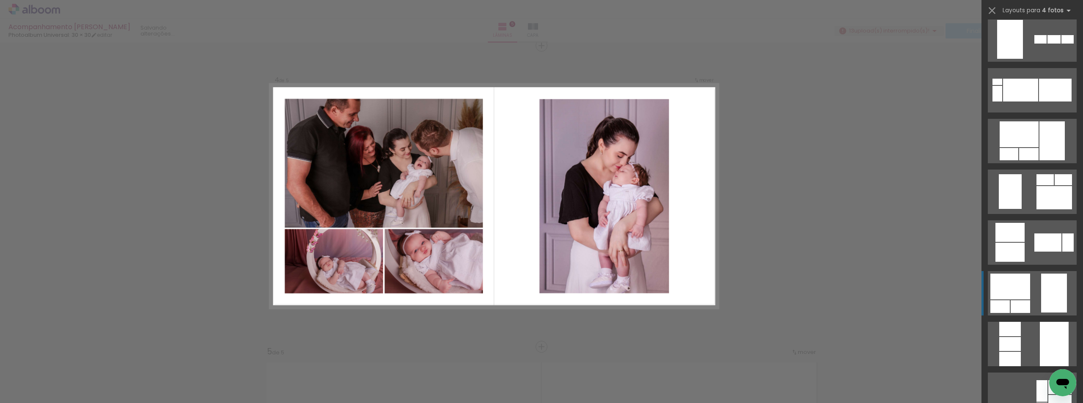
click at [380, 289] on quentale-layouter at bounding box center [1032, 293] width 89 height 44
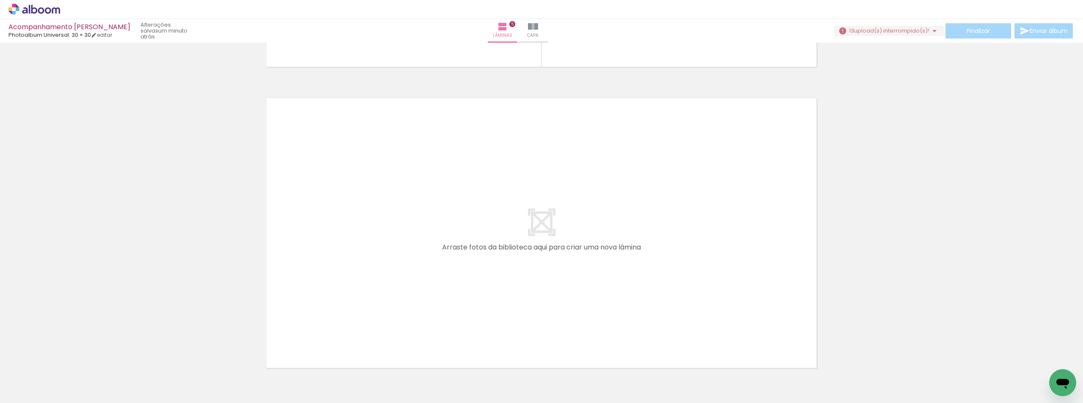
scroll to position [1490, 0]
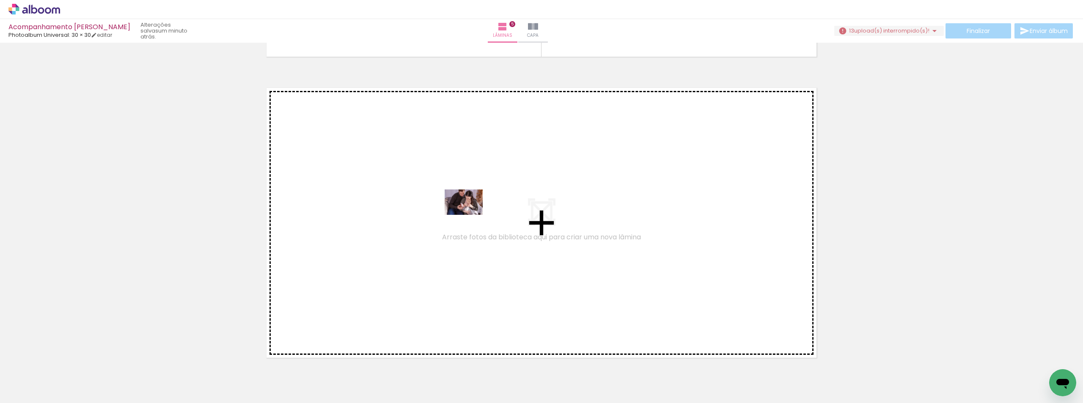
drag, startPoint x: 648, startPoint y: 378, endPoint x: 470, endPoint y: 215, distance: 241.6
click at [380, 215] on quentale-workspace at bounding box center [541, 201] width 1083 height 403
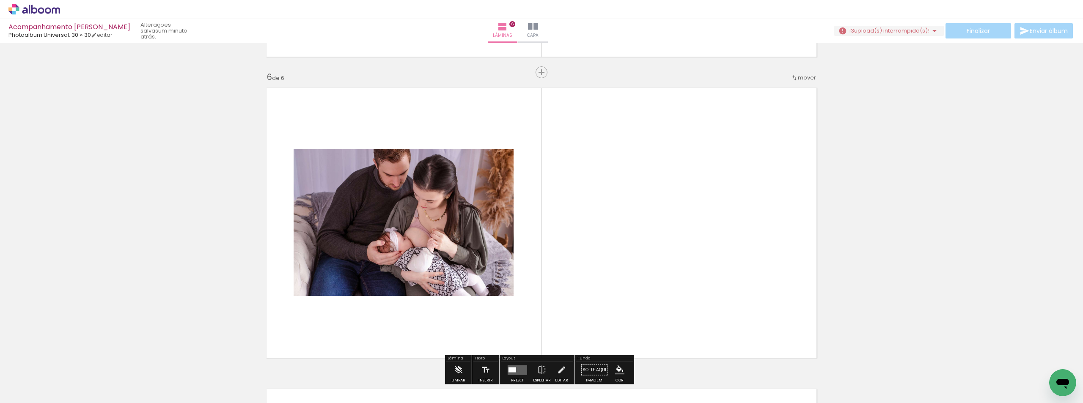
scroll to position [1517, 0]
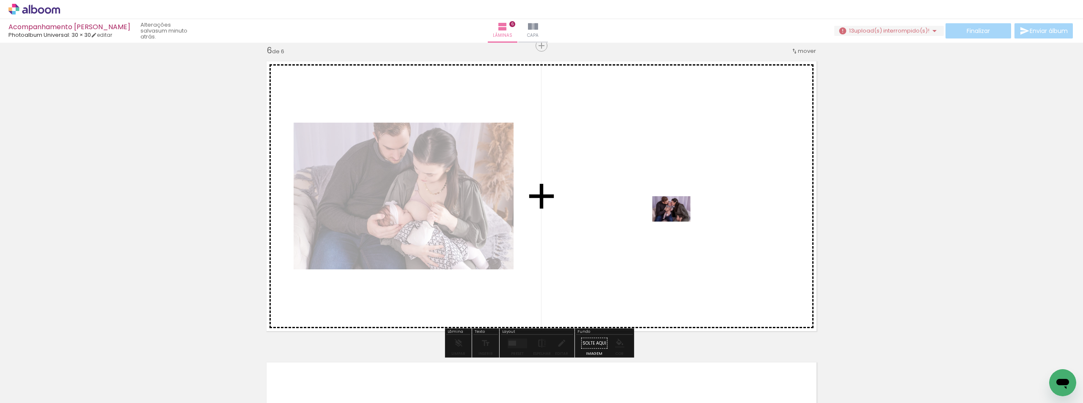
drag, startPoint x: 745, startPoint y: 378, endPoint x: 678, endPoint y: 222, distance: 170.4
click at [380, 222] on quentale-workspace at bounding box center [541, 201] width 1083 height 403
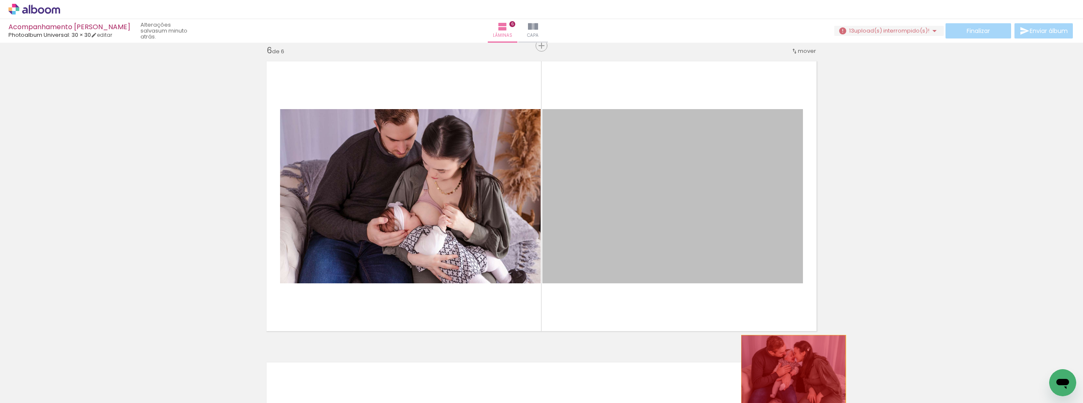
drag, startPoint x: 700, startPoint y: 175, endPoint x: 790, endPoint y: 370, distance: 215.0
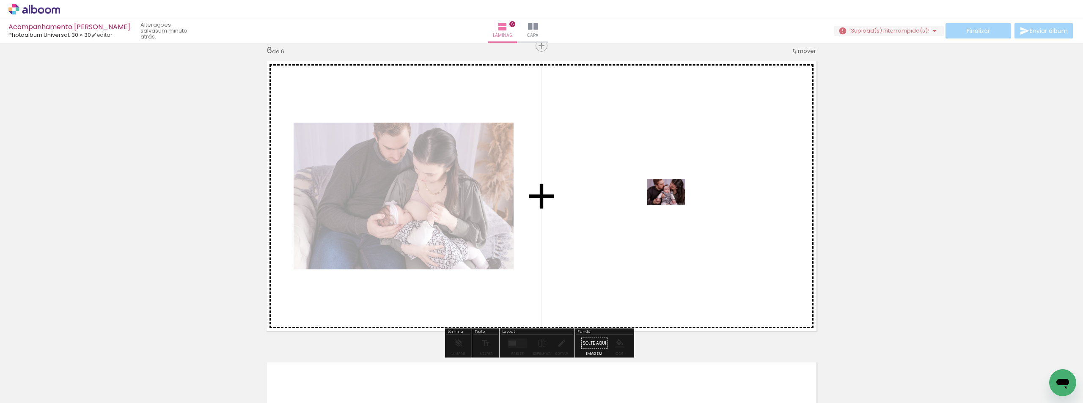
drag, startPoint x: 700, startPoint y: 380, endPoint x: 672, endPoint y: 205, distance: 177.3
click at [380, 205] on quentale-workspace at bounding box center [541, 201] width 1083 height 403
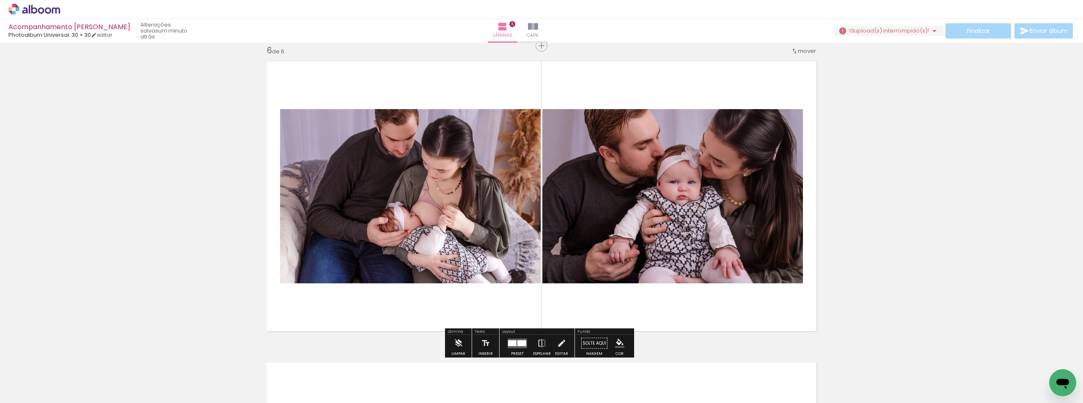
scroll to position [0, 2381]
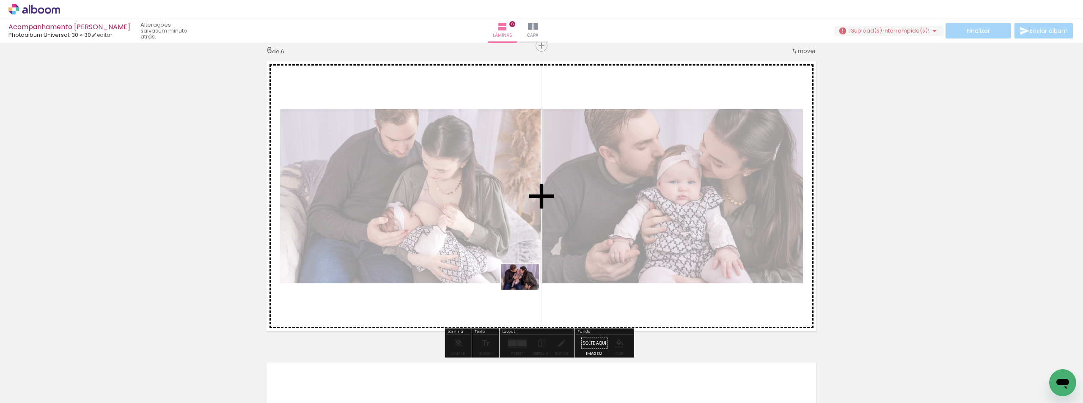
drag, startPoint x: 750, startPoint y: 381, endPoint x: 526, endPoint y: 290, distance: 241.3
click at [526, 290] on quentale-workspace at bounding box center [541, 201] width 1083 height 403
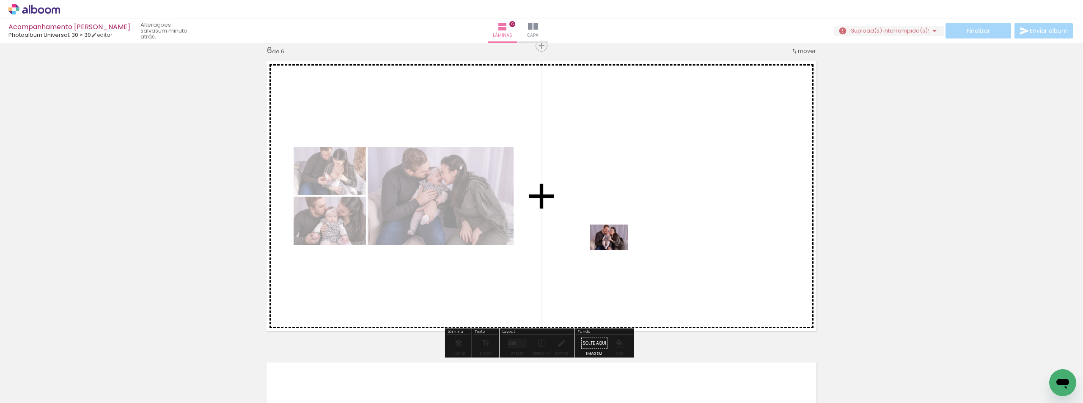
drag, startPoint x: 795, startPoint y: 385, endPoint x: 615, endPoint y: 250, distance: 224.5
click at [615, 250] on quentale-workspace at bounding box center [541, 201] width 1083 height 403
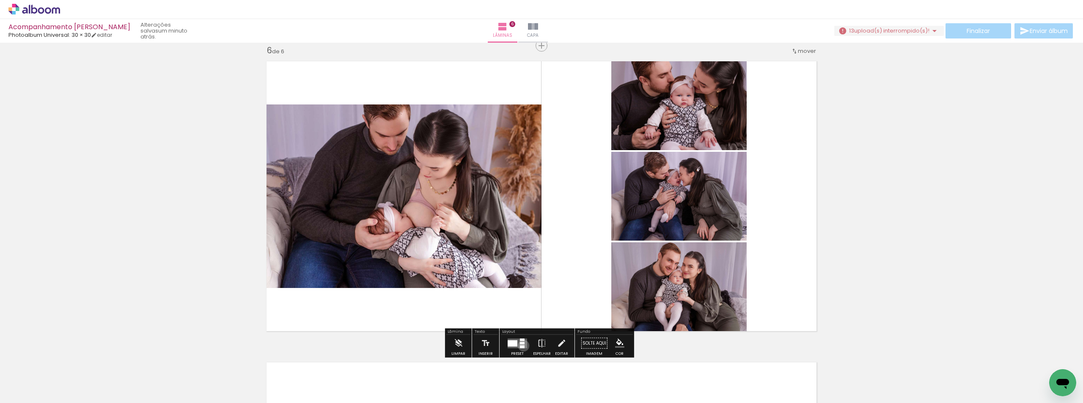
click at [522, 346] on div at bounding box center [522, 346] width 5 height 3
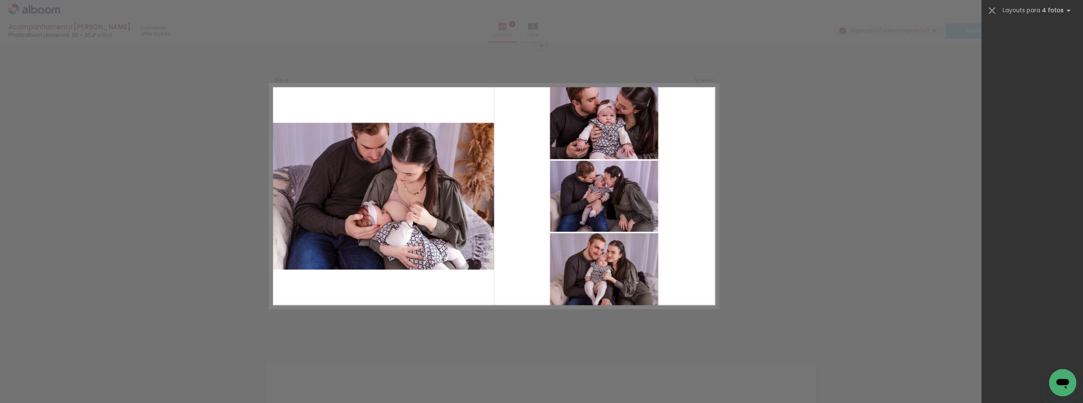
scroll to position [0, 0]
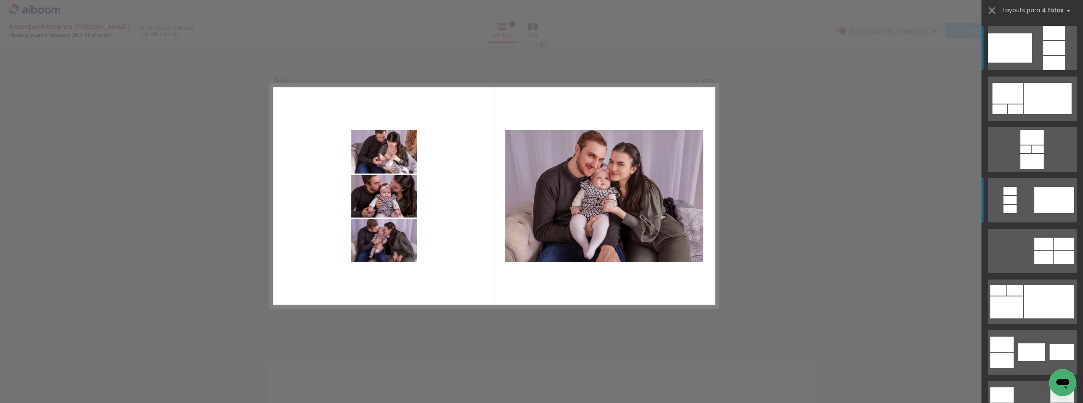
click at [1043, 203] on div at bounding box center [1054, 200] width 40 height 26
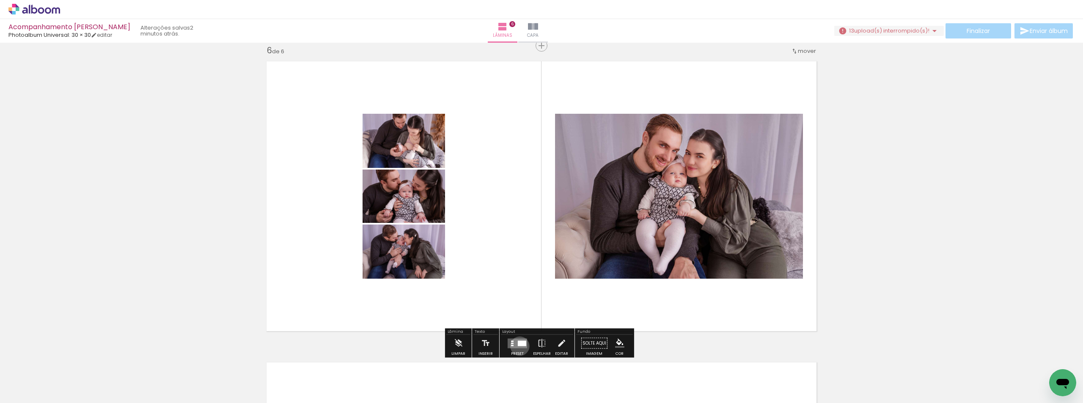
click at [518, 346] on quentale-layouter at bounding box center [517, 343] width 19 height 10
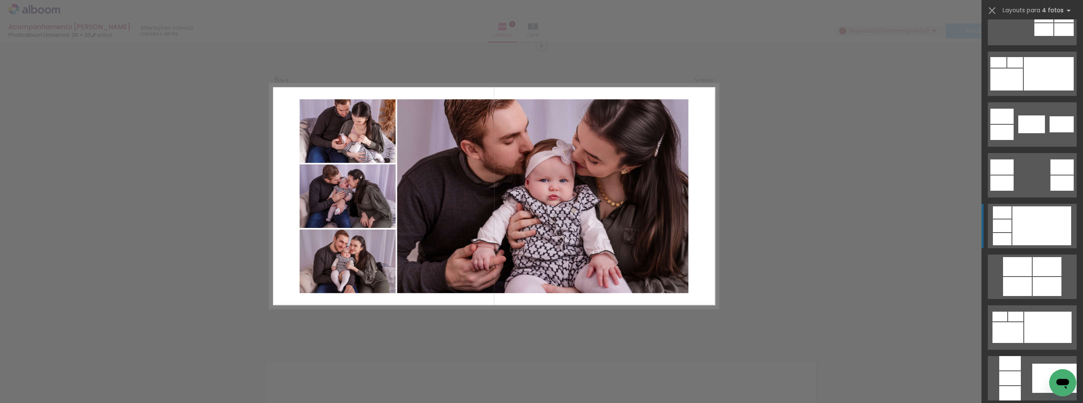
scroll to position [237, 0]
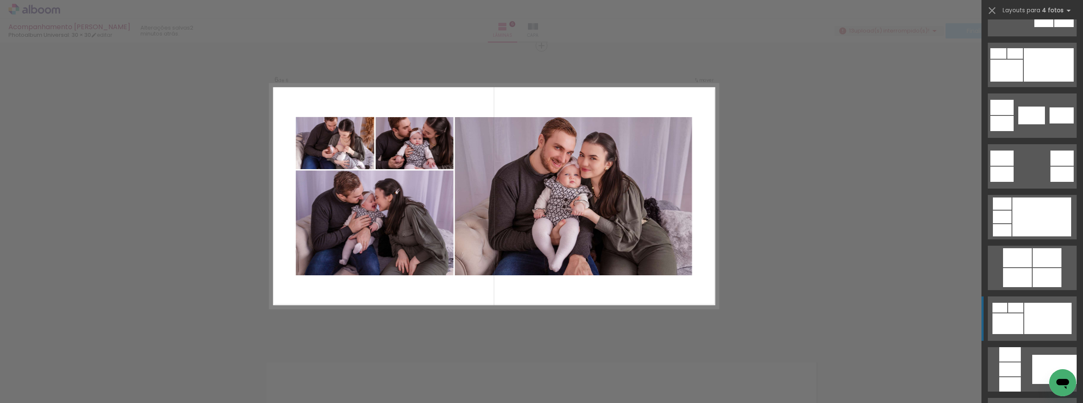
click at [1036, 315] on div at bounding box center [1047, 318] width 47 height 31
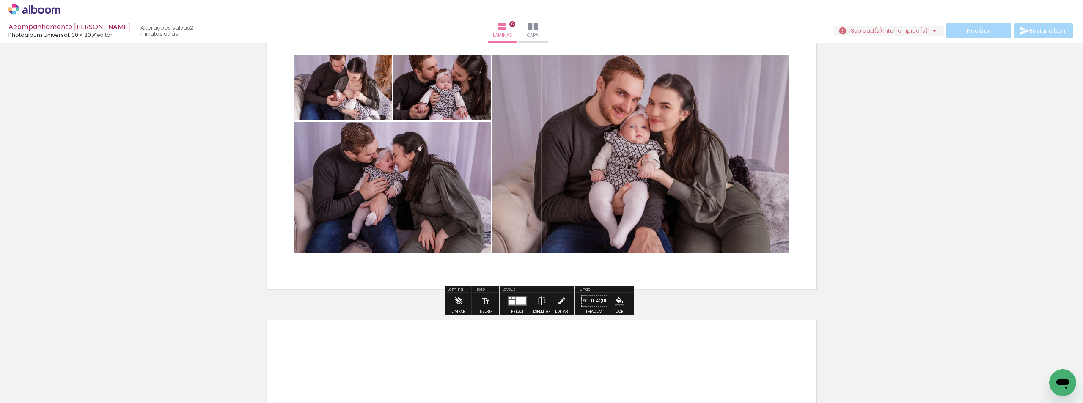
scroll to position [1728, 0]
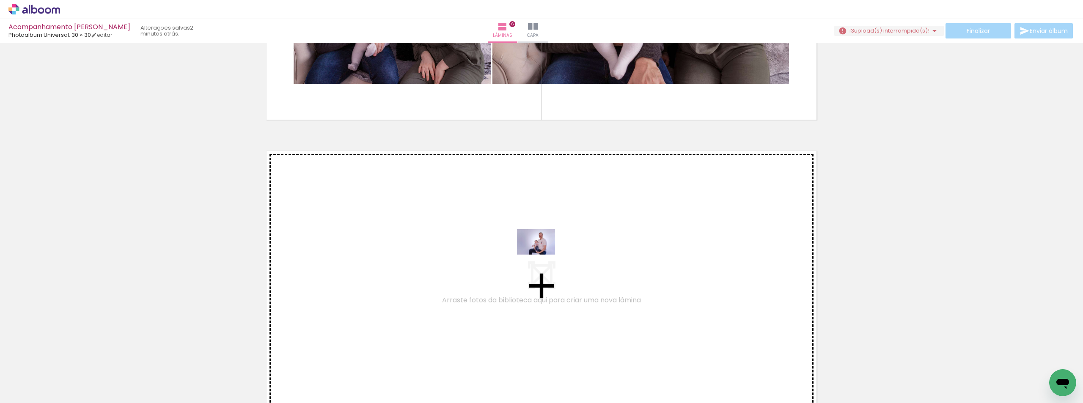
drag, startPoint x: 843, startPoint y: 382, endPoint x: 542, endPoint y: 255, distance: 326.0
click at [542, 255] on quentale-workspace at bounding box center [541, 201] width 1083 height 403
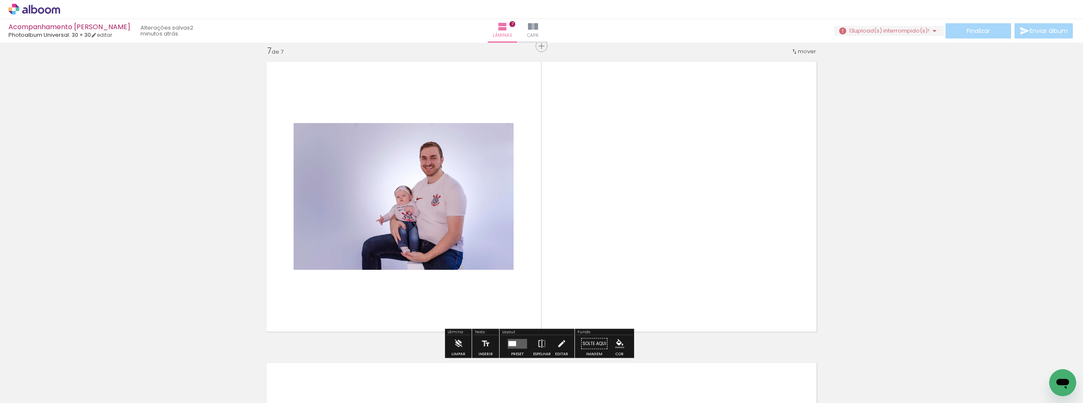
scroll to position [1818, 0]
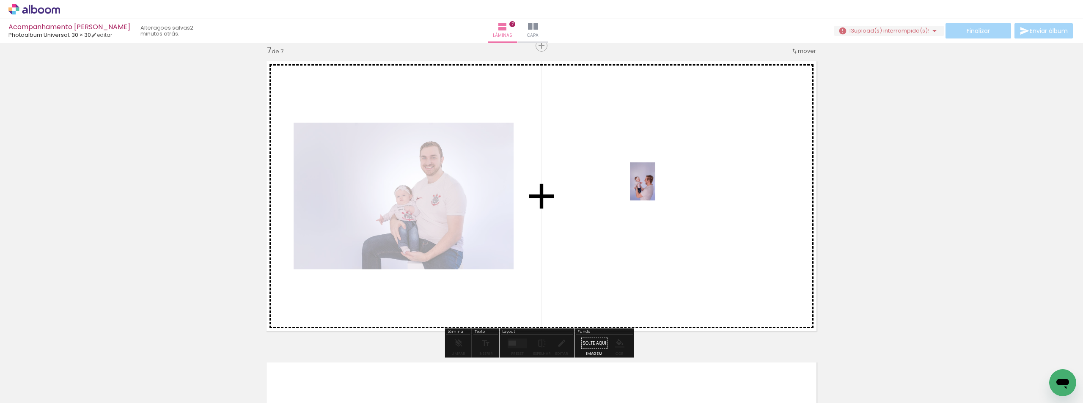
drag, startPoint x: 884, startPoint y: 378, endPoint x: 641, endPoint y: 183, distance: 311.4
click at [641, 183] on quentale-workspace at bounding box center [541, 201] width 1083 height 403
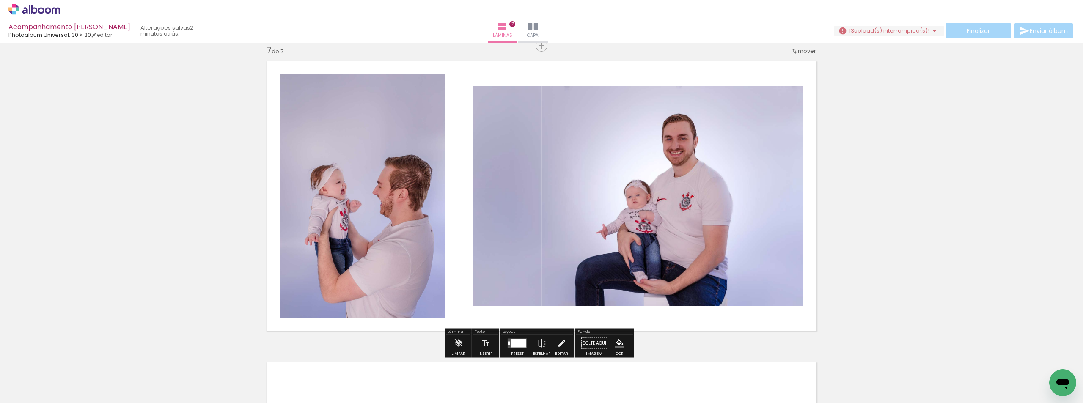
click at [519, 345] on div at bounding box center [518, 343] width 15 height 8
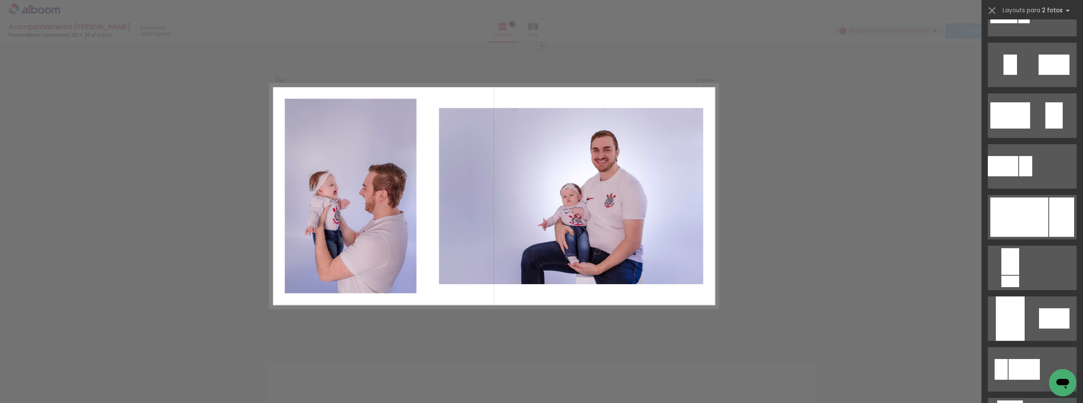
scroll to position [0, 0]
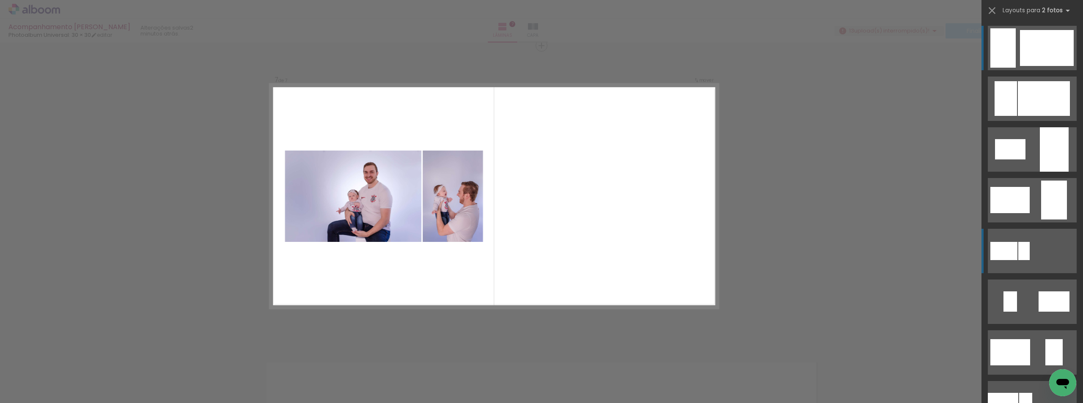
click at [1019, 246] on div at bounding box center [1023, 251] width 11 height 18
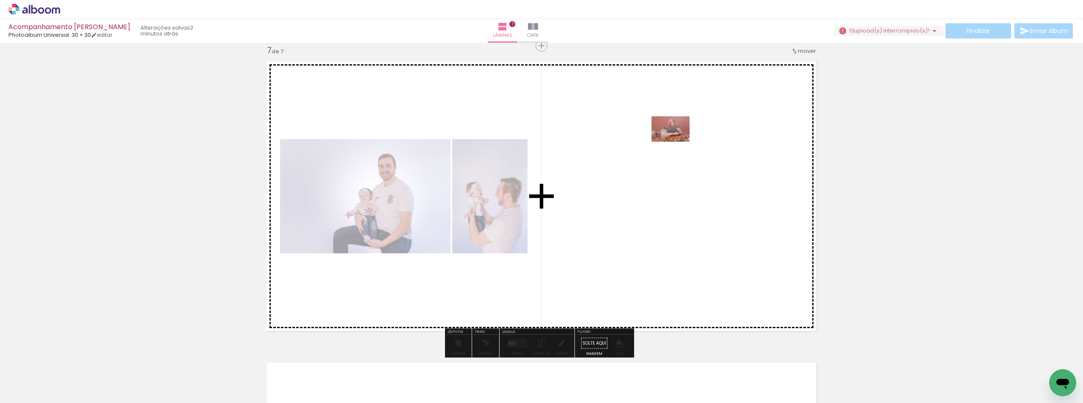
drag, startPoint x: 508, startPoint y: 377, endPoint x: 677, endPoint y: 142, distance: 289.8
click at [677, 142] on quentale-workspace at bounding box center [541, 201] width 1083 height 403
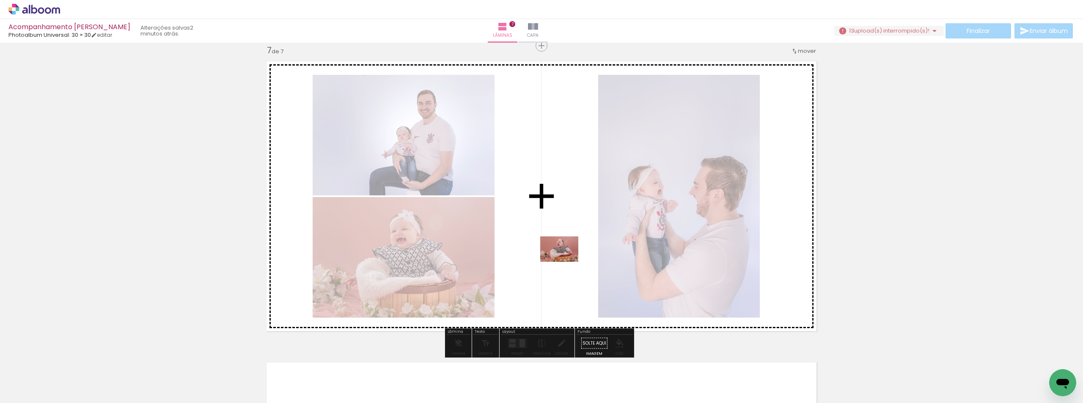
drag, startPoint x: 549, startPoint y: 379, endPoint x: 566, endPoint y: 262, distance: 118.7
click at [566, 262] on quentale-workspace at bounding box center [541, 201] width 1083 height 403
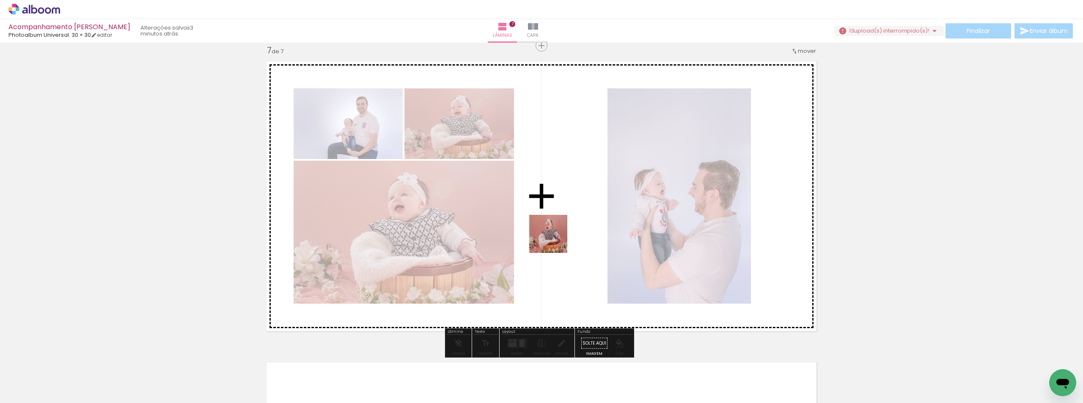
drag, startPoint x: 595, startPoint y: 379, endPoint x: 554, endPoint y: 238, distance: 147.2
click at [554, 238] on quentale-workspace at bounding box center [541, 201] width 1083 height 403
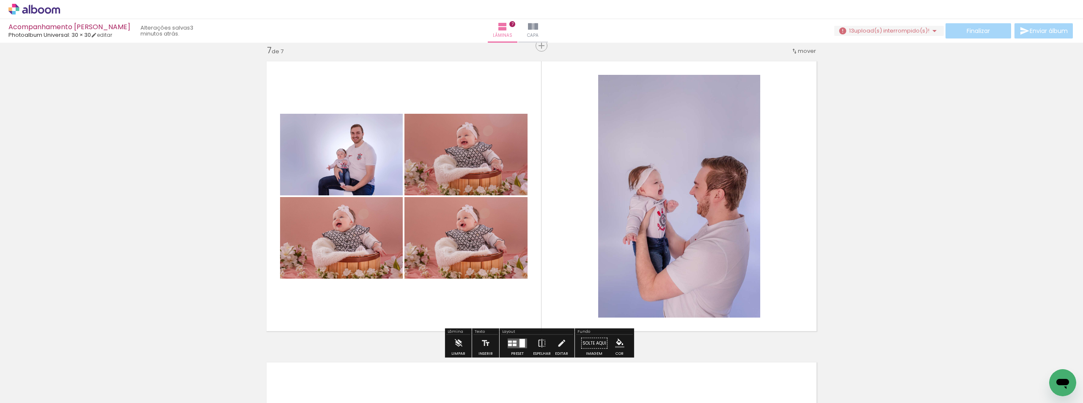
click at [511, 348] on div at bounding box center [517, 343] width 23 height 17
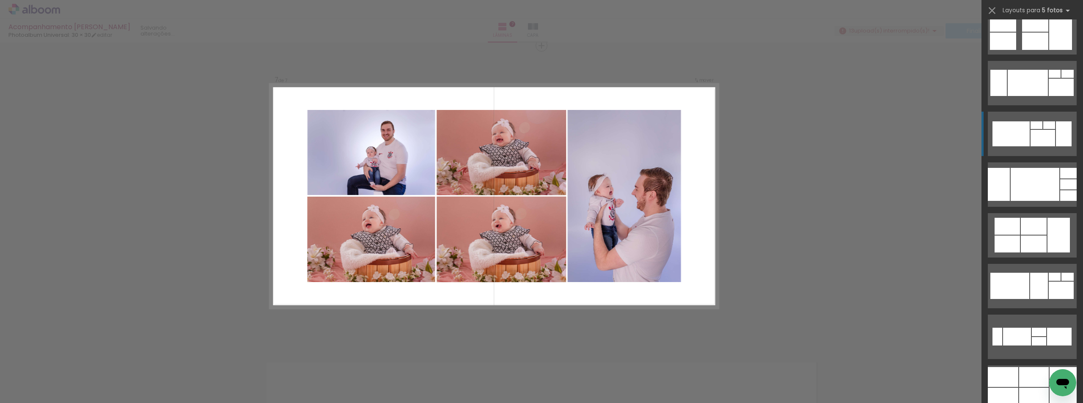
scroll to position [846, 0]
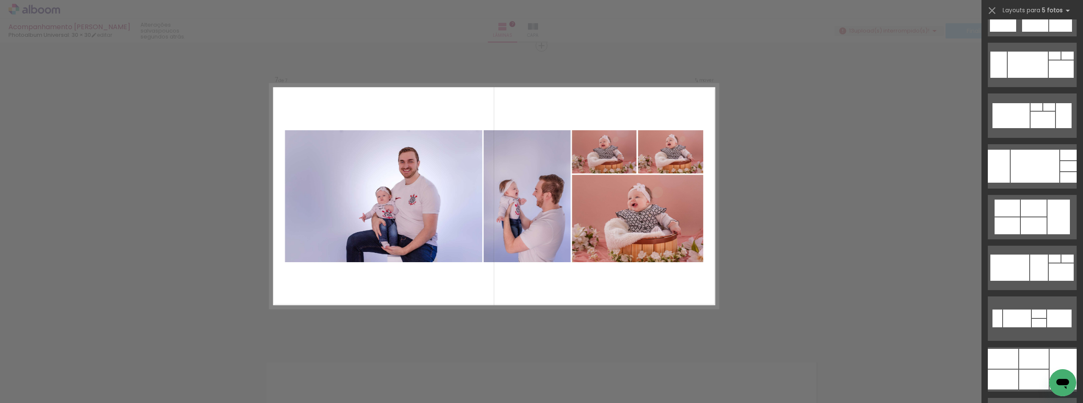
click at [421, 197] on div at bounding box center [383, 196] width 197 height 132
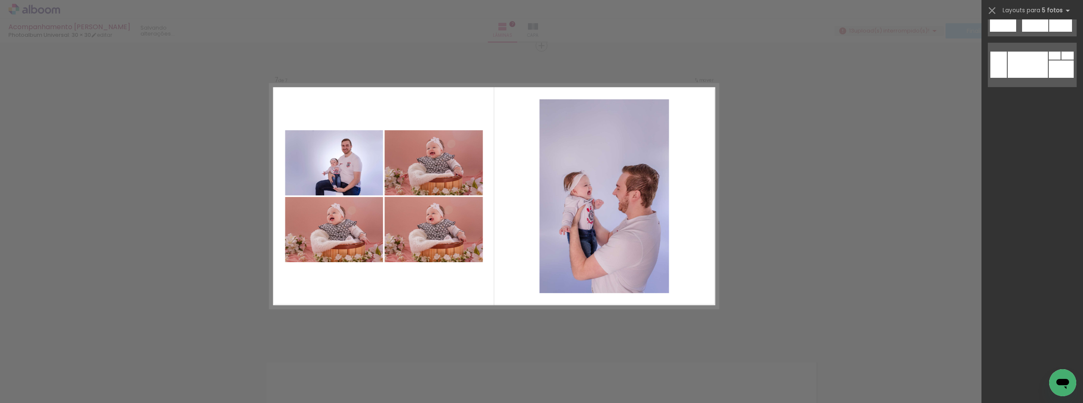
scroll to position [0, 0]
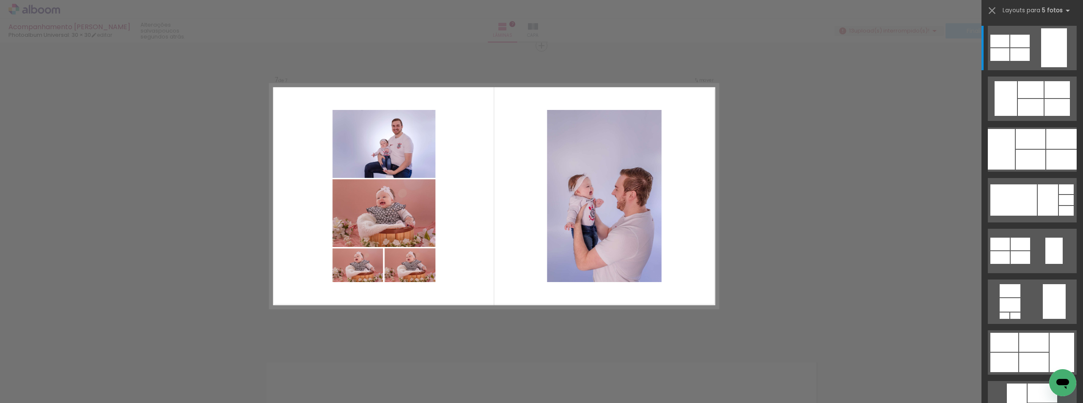
click at [695, 214] on quentale-layouter at bounding box center [494, 196] width 448 height 224
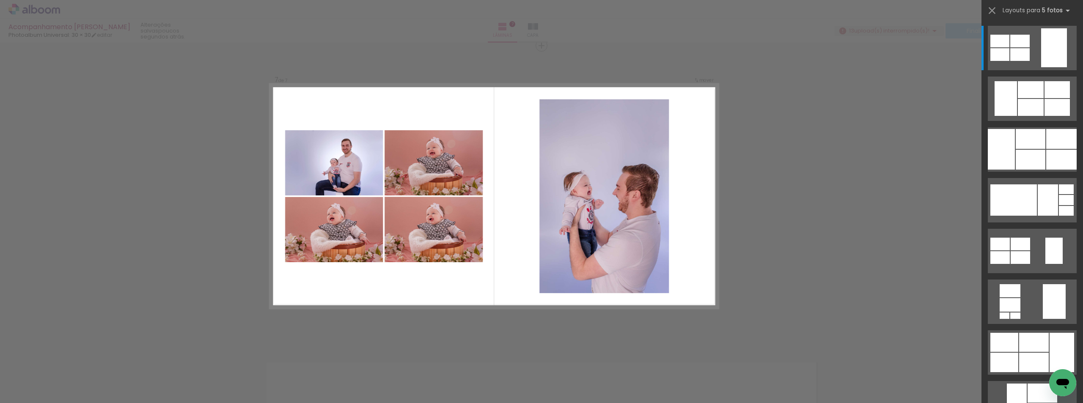
click at [673, 215] on quentale-layouter at bounding box center [494, 196] width 448 height 224
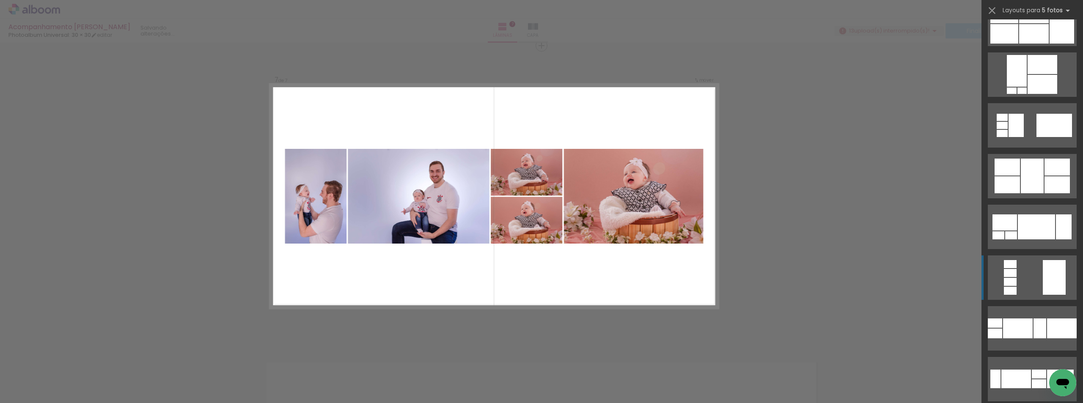
scroll to position [423, 0]
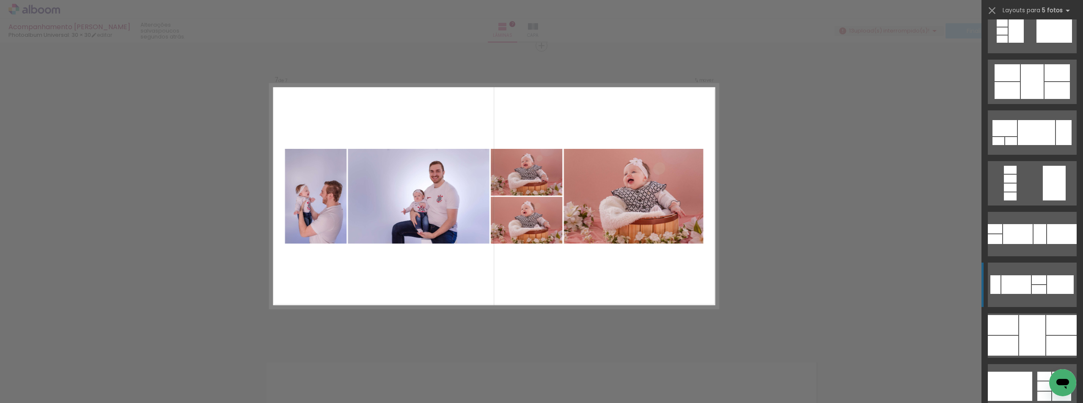
click at [1035, 282] on div at bounding box center [1039, 279] width 14 height 9
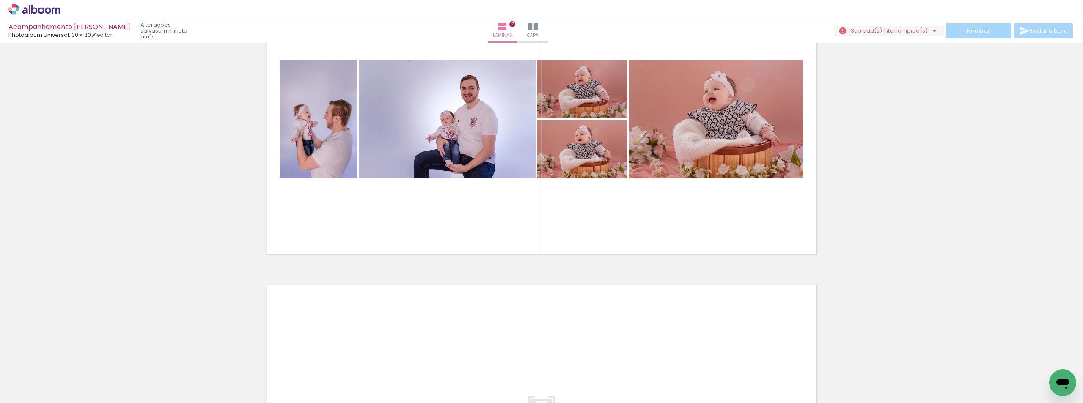
scroll to position [1904, 0]
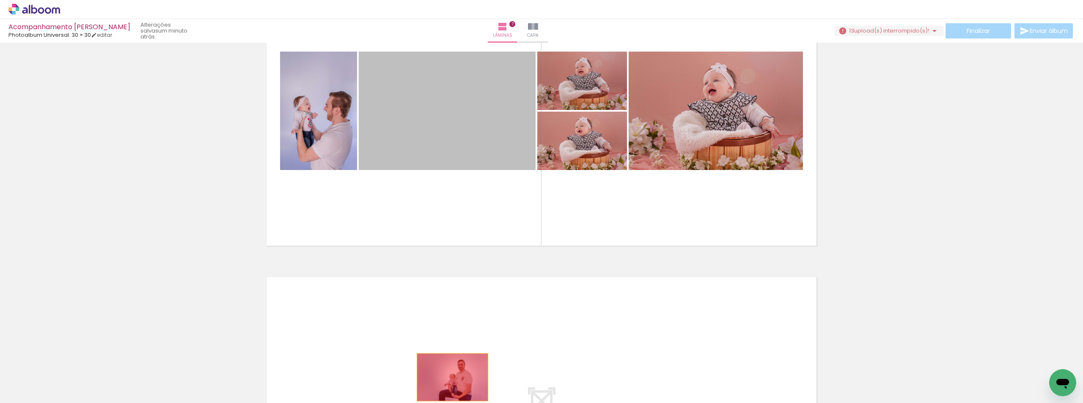
drag, startPoint x: 456, startPoint y: 103, endPoint x: 449, endPoint y: 377, distance: 274.2
click at [449, 377] on quentale-workspace at bounding box center [541, 201] width 1083 height 403
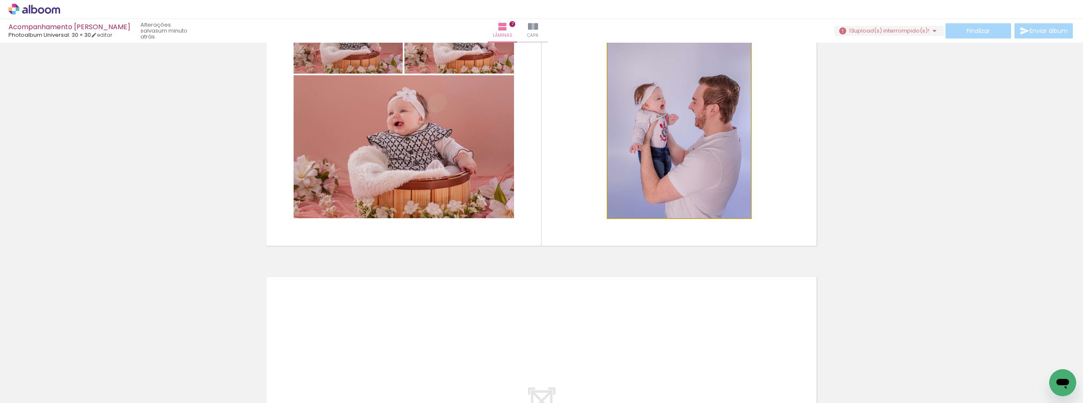
click at [656, 126] on quentale-photo at bounding box center [678, 110] width 143 height 215
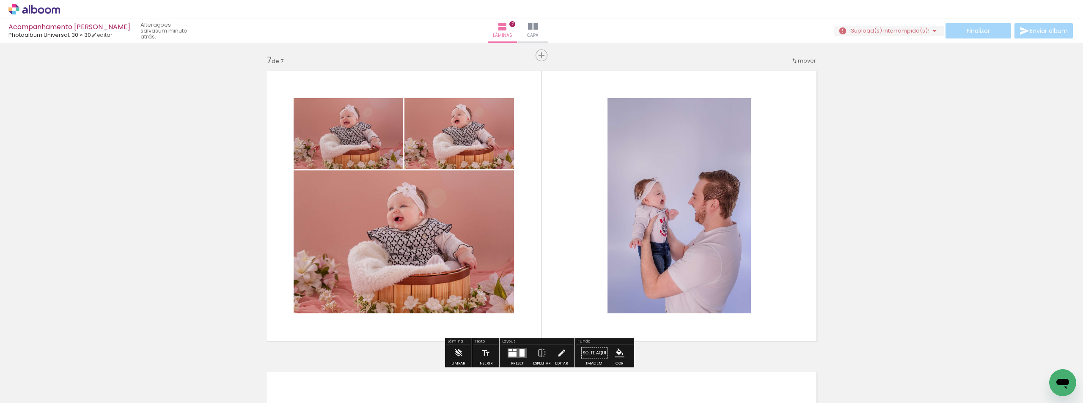
scroll to position [1819, 0]
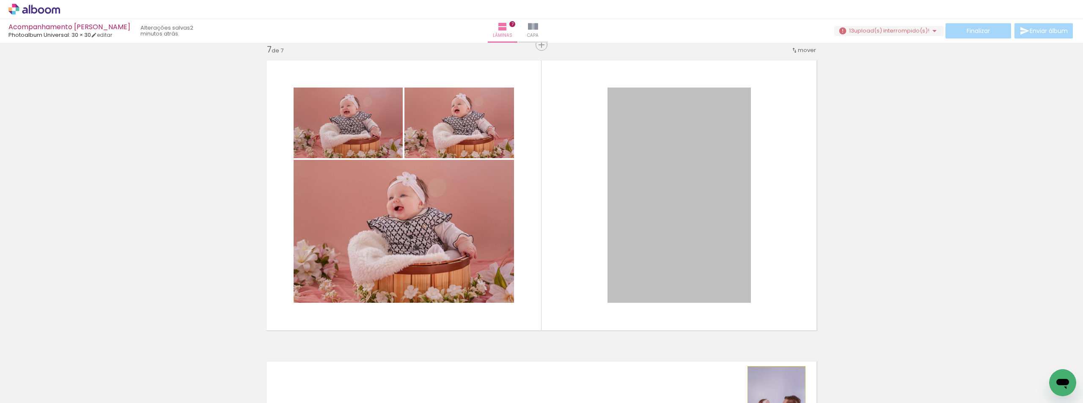
drag, startPoint x: 719, startPoint y: 215, endPoint x: 773, endPoint y: 410, distance: 202.0
click at [773, 403] on html "link( href="../../bower_components/polymer/polymer.html" rel="import" ) picture…" at bounding box center [541, 201] width 1083 height 403
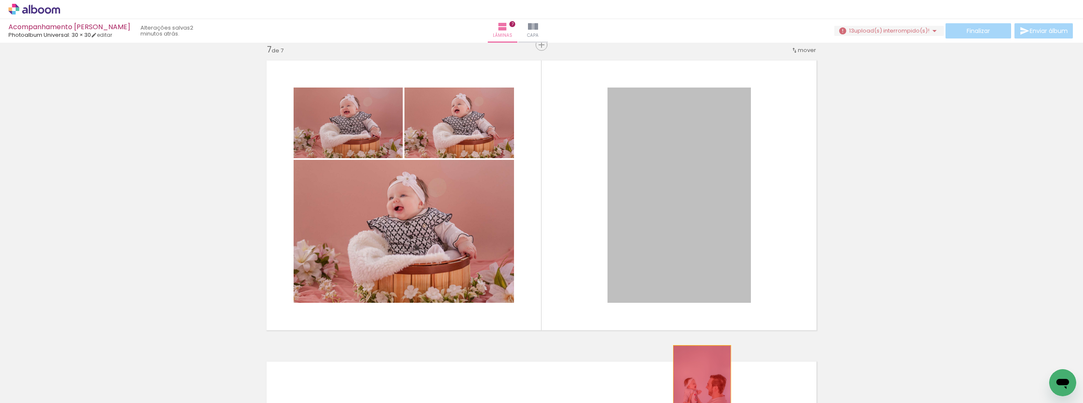
drag, startPoint x: 724, startPoint y: 246, endPoint x: 699, endPoint y: 389, distance: 145.2
click at [699, 389] on quentale-workspace at bounding box center [541, 201] width 1083 height 403
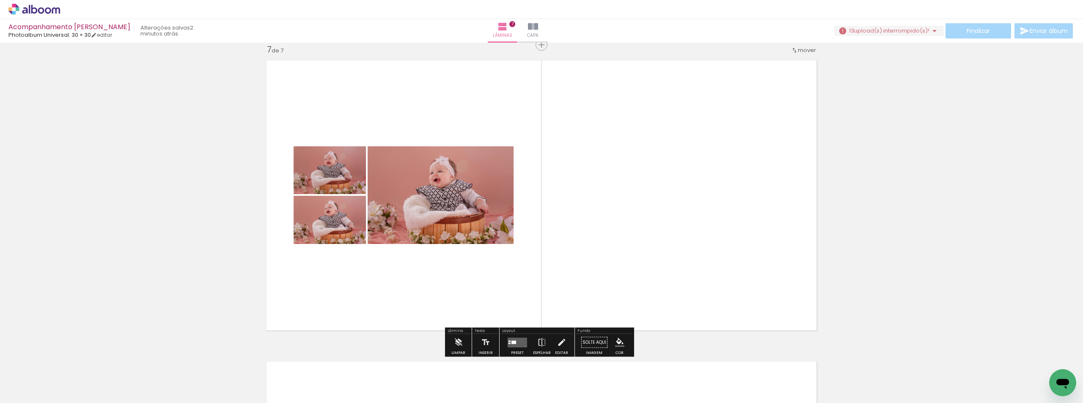
click at [648, 160] on quentale-layouter at bounding box center [541, 195] width 560 height 280
click at [519, 345] on quentale-layouter at bounding box center [517, 343] width 19 height 10
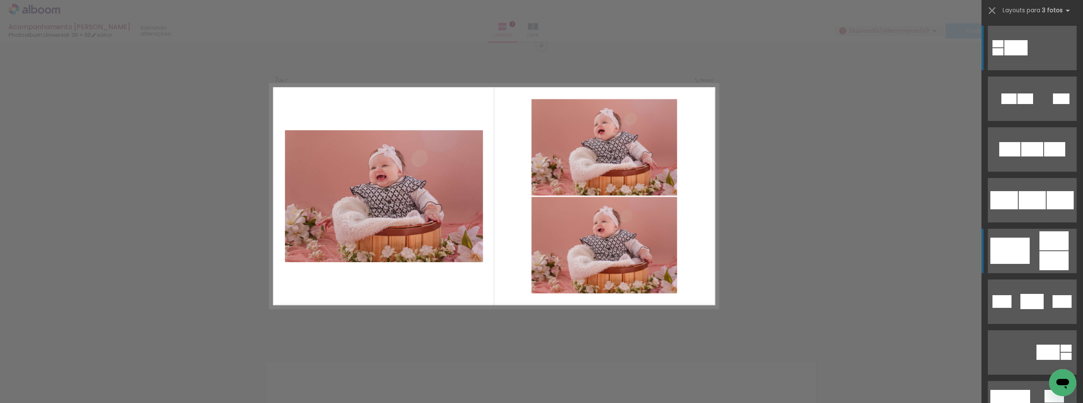
scroll to position [1818, 0]
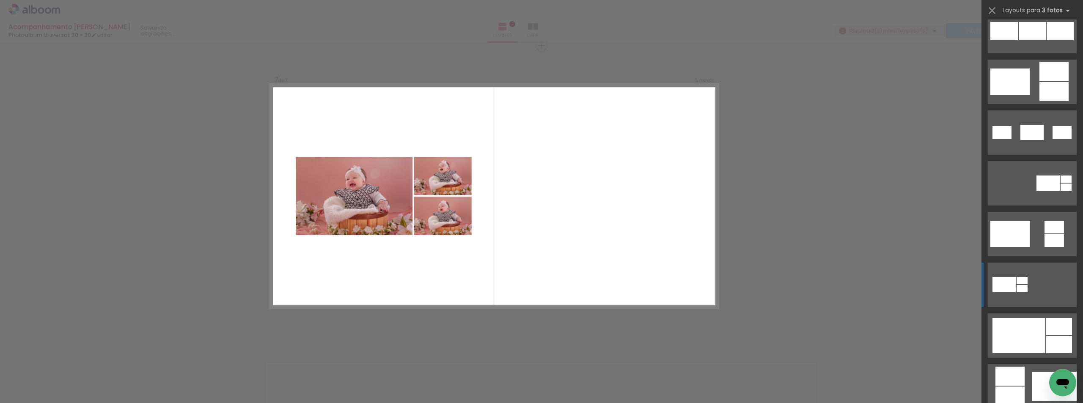
scroll to position [0, 1763]
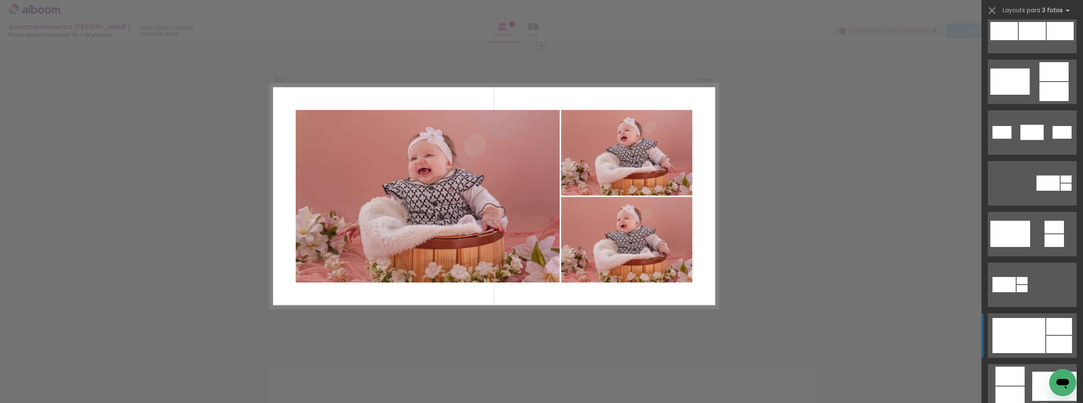
click at [1039, 351] on div at bounding box center [1018, 335] width 53 height 35
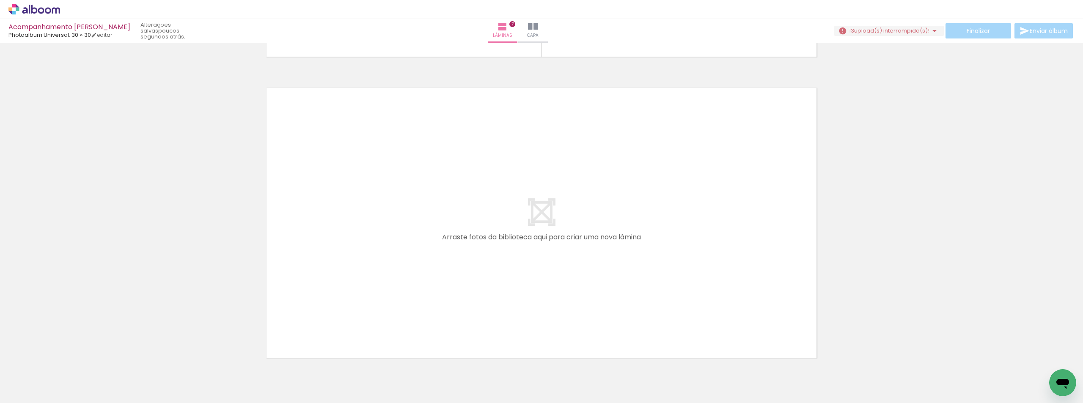
scroll to position [0, 2617]
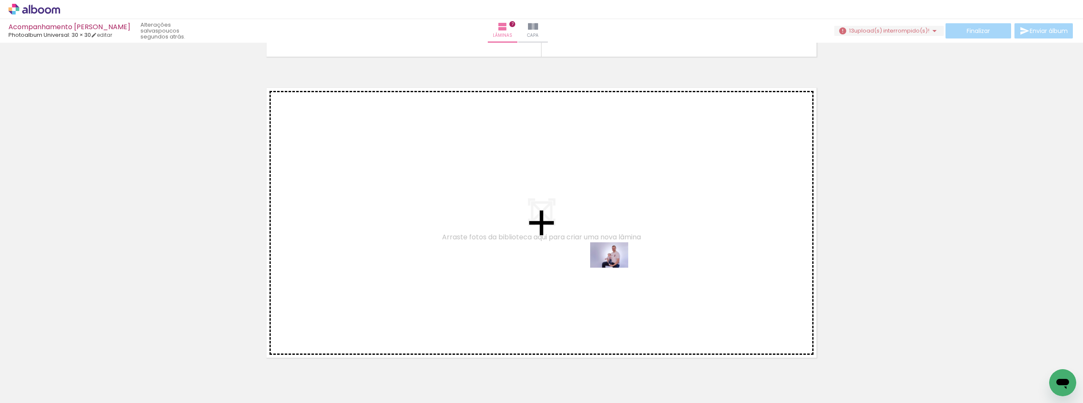
drag, startPoint x: 609, startPoint y: 368, endPoint x: 615, endPoint y: 268, distance: 100.9
click at [615, 268] on quentale-workspace at bounding box center [541, 201] width 1083 height 403
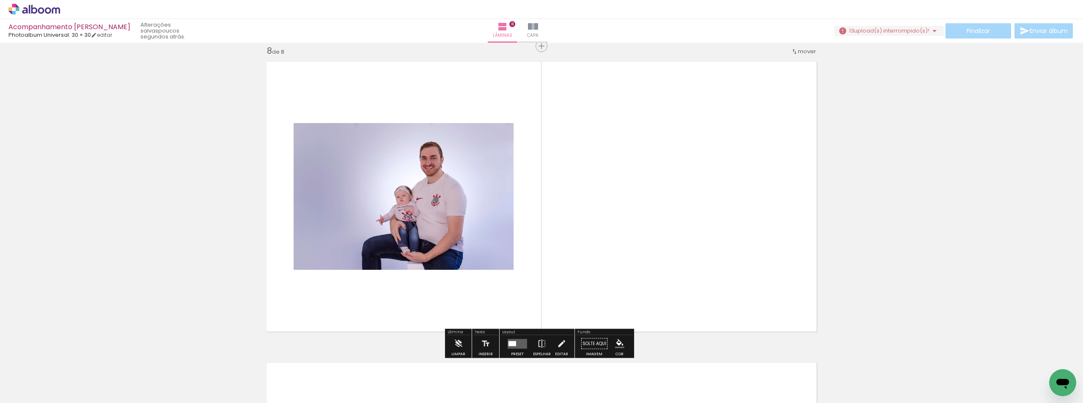
scroll to position [2119, 0]
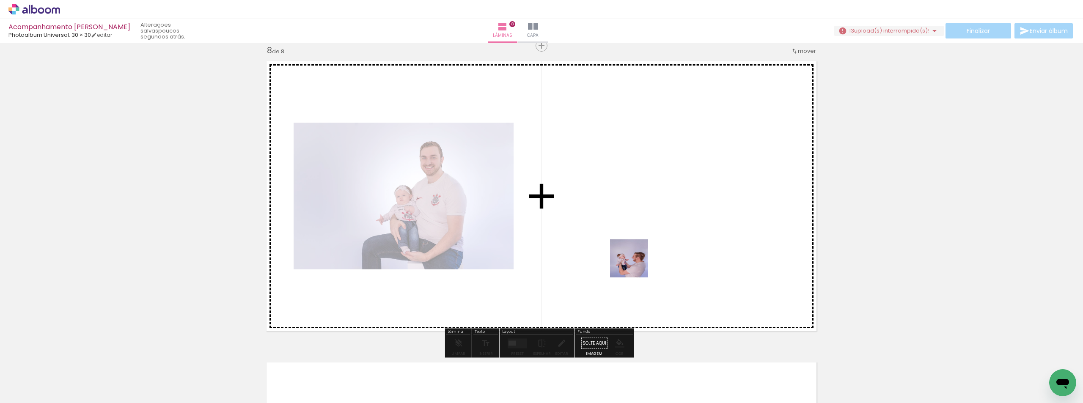
drag, startPoint x: 643, startPoint y: 376, endPoint x: 635, endPoint y: 262, distance: 114.4
click at [635, 262] on quentale-workspace at bounding box center [541, 201] width 1083 height 403
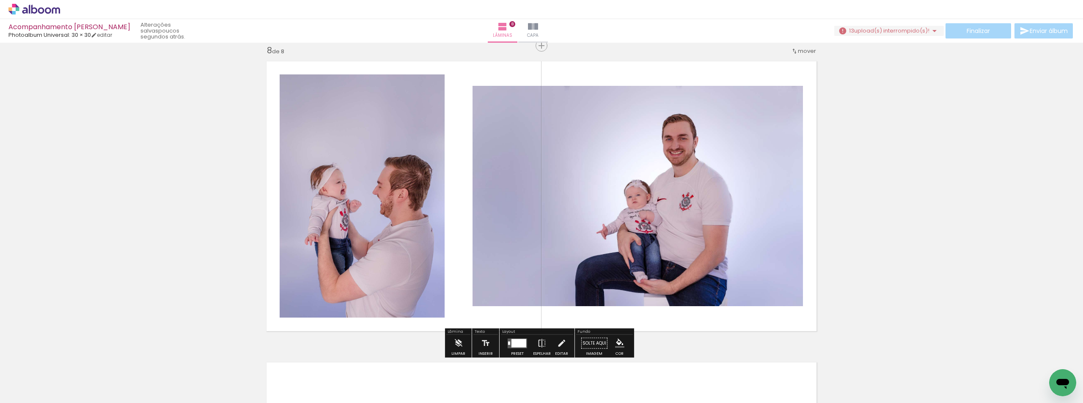
click at [542, 203] on quentale-photo at bounding box center [638, 196] width 330 height 220
click at [692, 246] on quentale-photo at bounding box center [638, 196] width 330 height 220
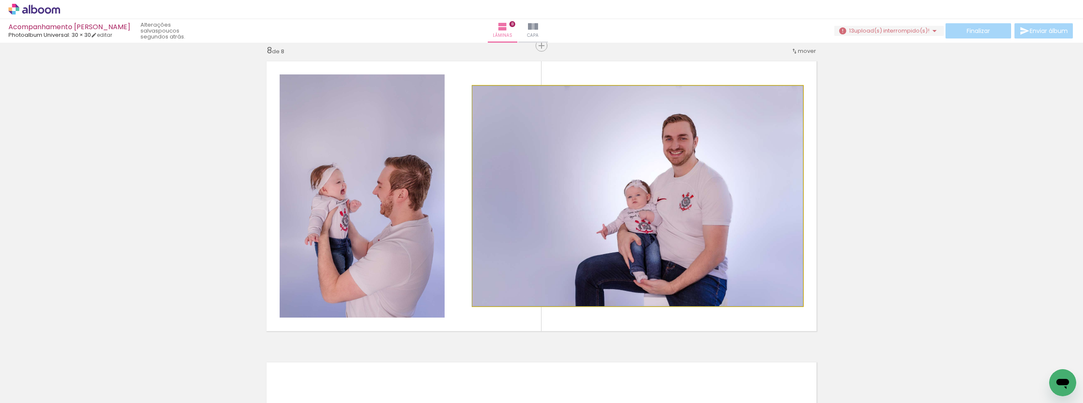
click at [562, 213] on quentale-photo at bounding box center [638, 196] width 330 height 220
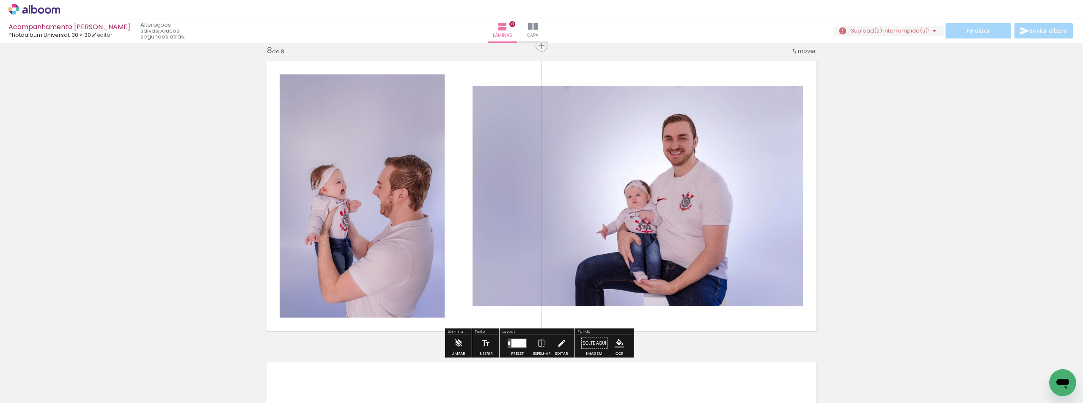
click at [562, 213] on quentale-photo at bounding box center [638, 196] width 330 height 220
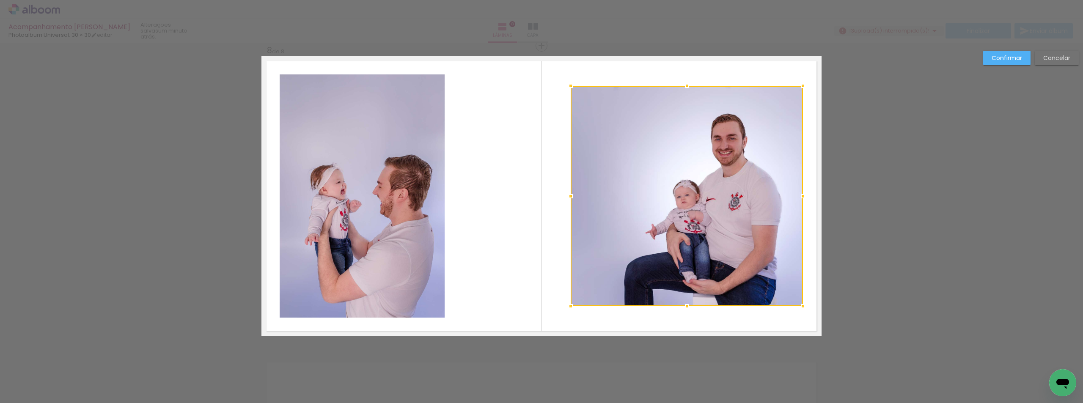
drag, startPoint x: 472, startPoint y: 197, endPoint x: 570, endPoint y: 201, distance: 98.2
click at [570, 201] on div at bounding box center [570, 196] width 17 height 17
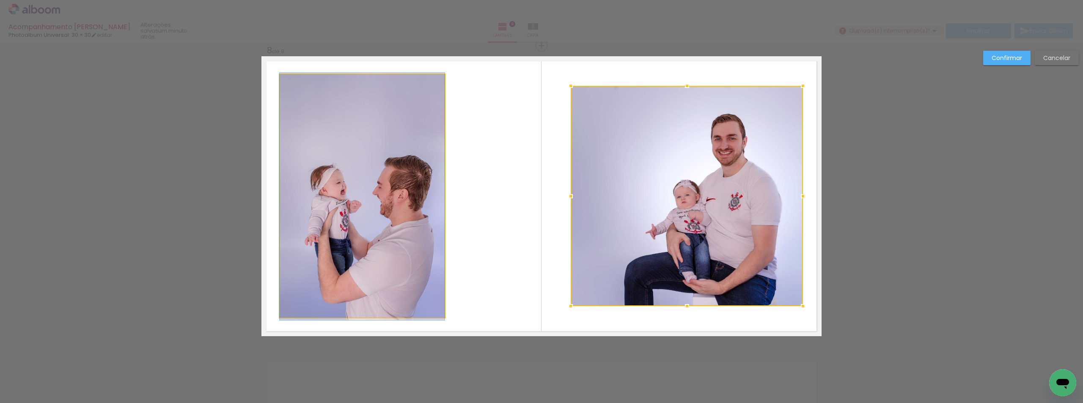
drag, startPoint x: 338, startPoint y: 201, endPoint x: 363, endPoint y: 201, distance: 25.0
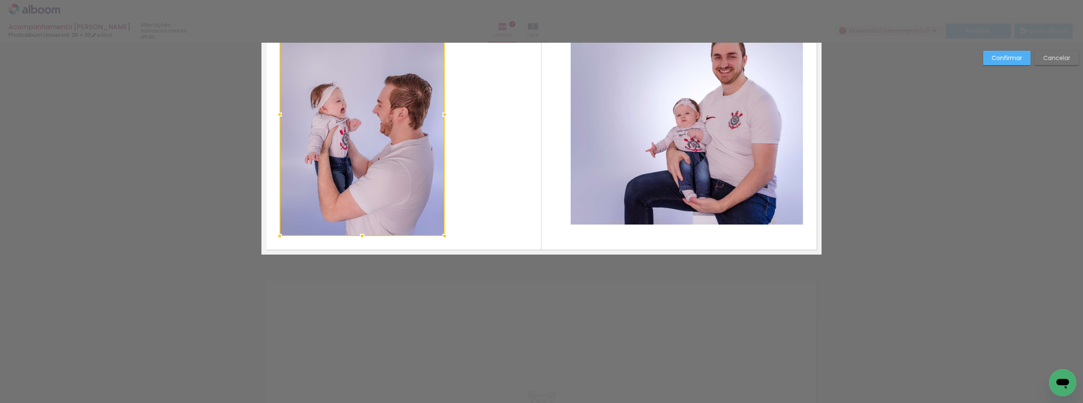
scroll to position [2077, 0]
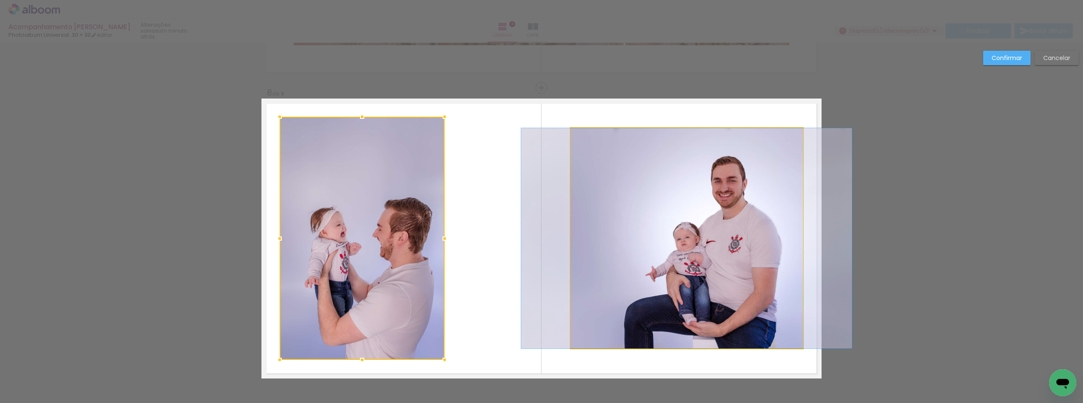
click at [728, 227] on quentale-photo at bounding box center [687, 238] width 232 height 220
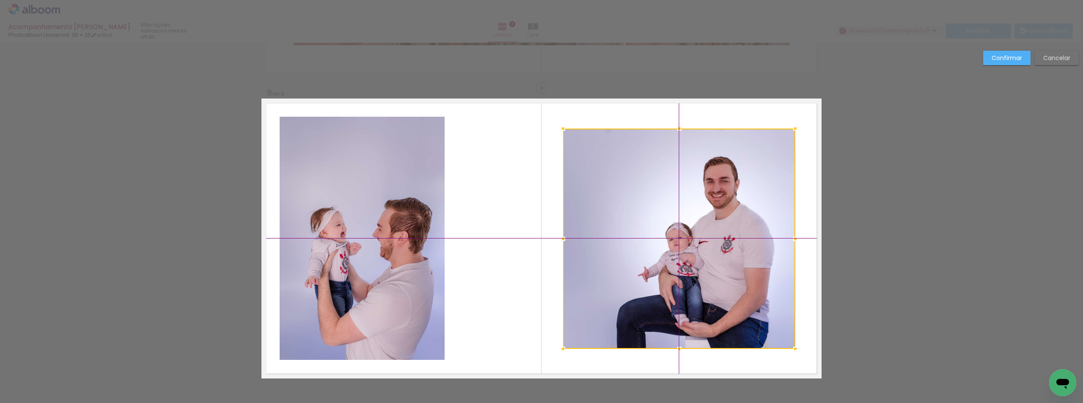
drag, startPoint x: 728, startPoint y: 227, endPoint x: 718, endPoint y: 225, distance: 10.3
click at [718, 225] on div at bounding box center [679, 239] width 232 height 220
click at [507, 237] on quentale-layouter at bounding box center [541, 239] width 560 height 280
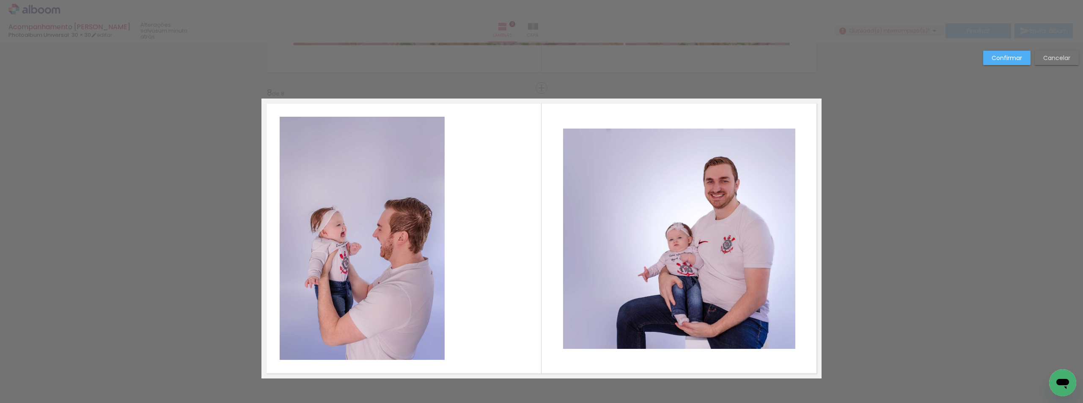
click at [369, 276] on quentale-photo at bounding box center [362, 238] width 165 height 243
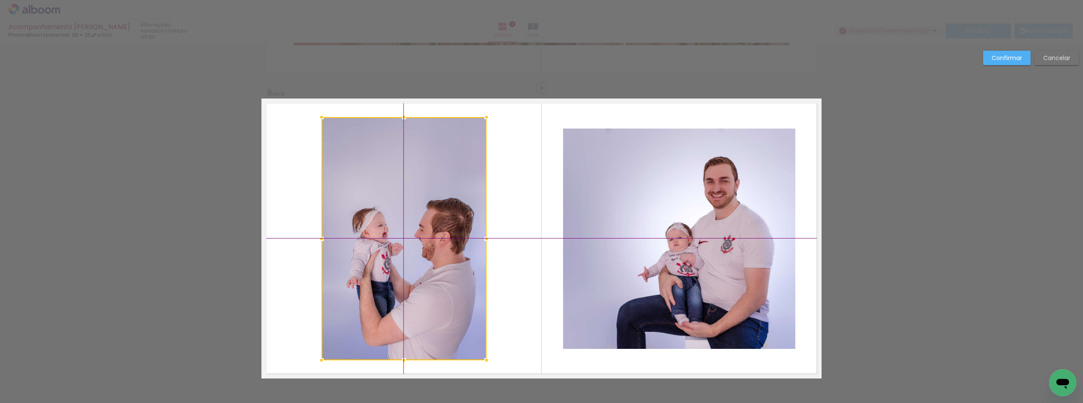
drag, startPoint x: 360, startPoint y: 256, endPoint x: 399, endPoint y: 253, distance: 39.0
click at [399, 253] on div at bounding box center [403, 238] width 165 height 243
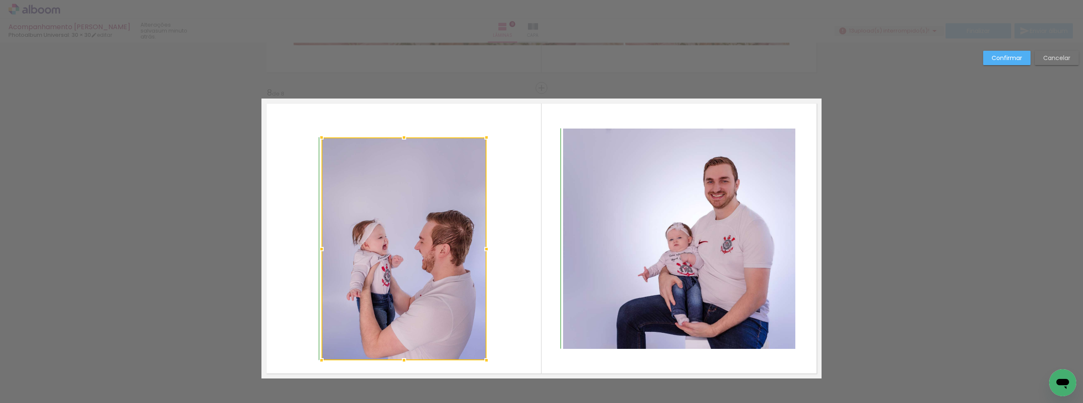
drag, startPoint x: 401, startPoint y: 117, endPoint x: 403, endPoint y: 136, distance: 19.2
click at [403, 136] on div at bounding box center [404, 137] width 17 height 17
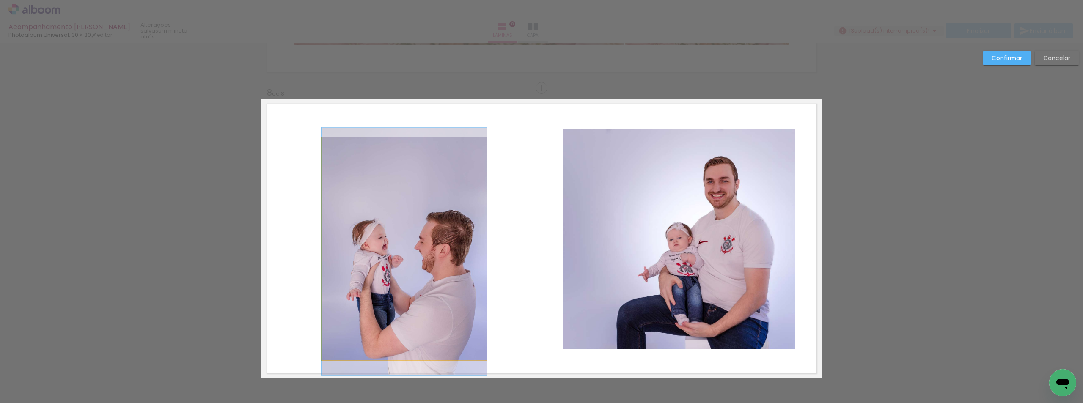
click at [410, 264] on quentale-photo at bounding box center [403, 248] width 165 height 223
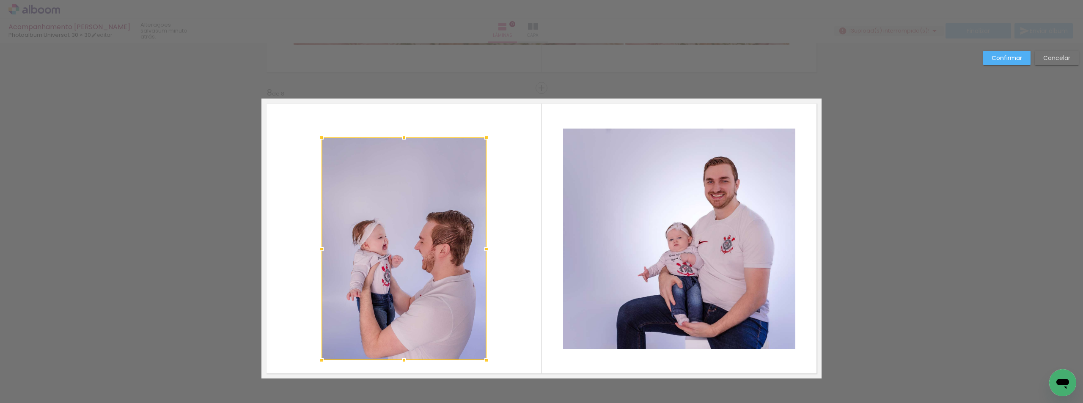
click at [415, 300] on div at bounding box center [403, 248] width 165 height 223
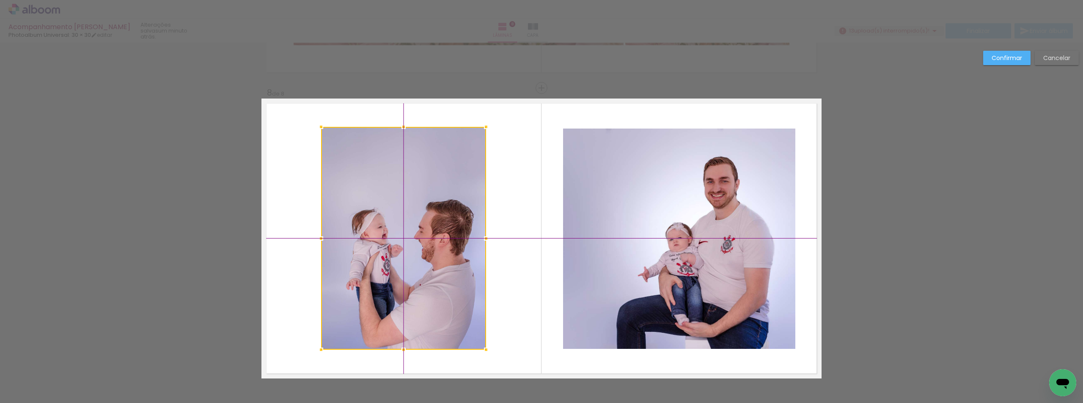
drag, startPoint x: 415, startPoint y: 300, endPoint x: 416, endPoint y: 288, distance: 11.5
click at [416, 288] on div at bounding box center [403, 238] width 165 height 223
click at [413, 295] on div at bounding box center [403, 238] width 165 height 223
click at [399, 130] on div at bounding box center [404, 127] width 17 height 17
click at [400, 346] on div at bounding box center [404, 349] width 17 height 17
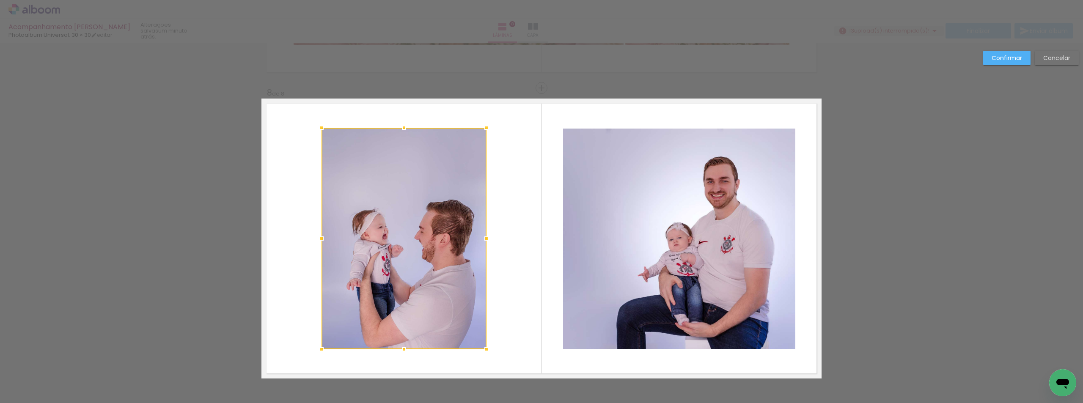
click at [509, 297] on quentale-layouter at bounding box center [541, 239] width 560 height 280
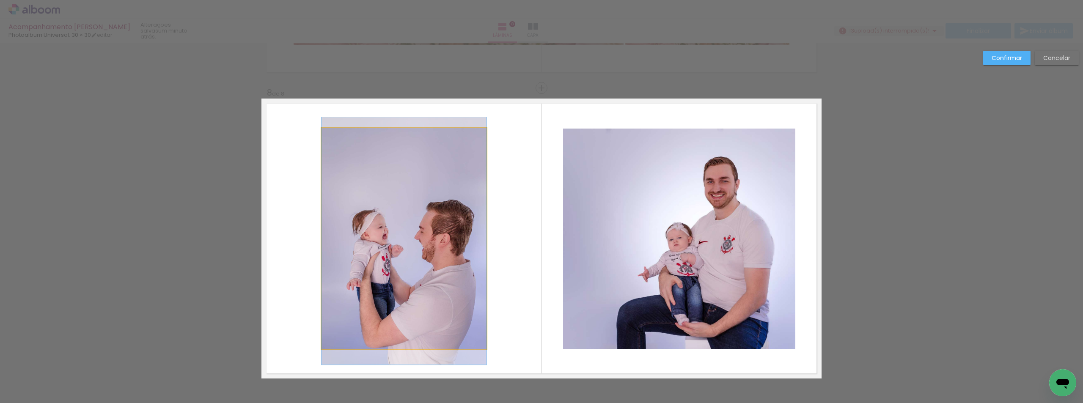
click at [420, 204] on quentale-photo at bounding box center [403, 239] width 165 height 222
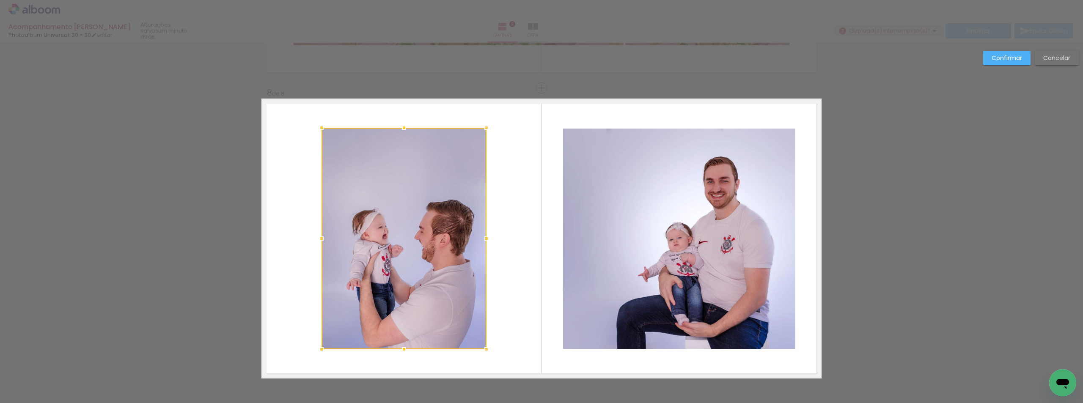
click at [407, 253] on div at bounding box center [403, 239] width 165 height 222
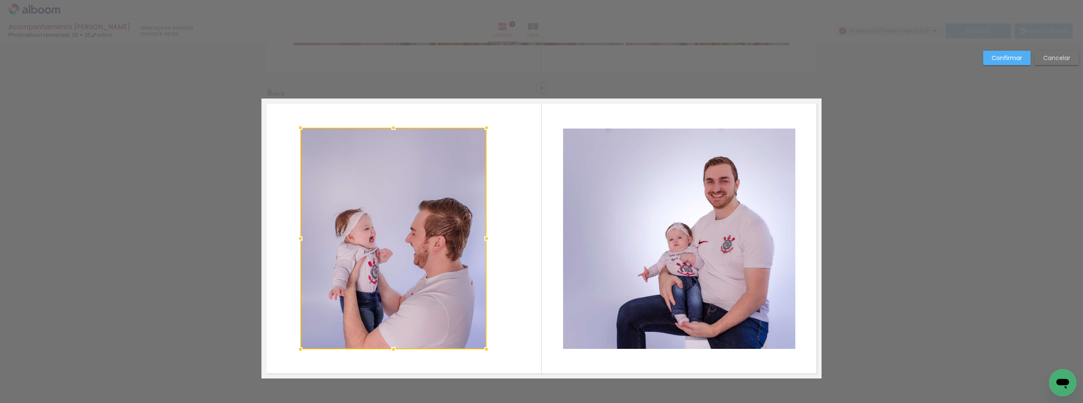
drag, startPoint x: 319, startPoint y: 242, endPoint x: 298, endPoint y: 236, distance: 21.9
click at [298, 236] on div at bounding box center [300, 238] width 17 height 17
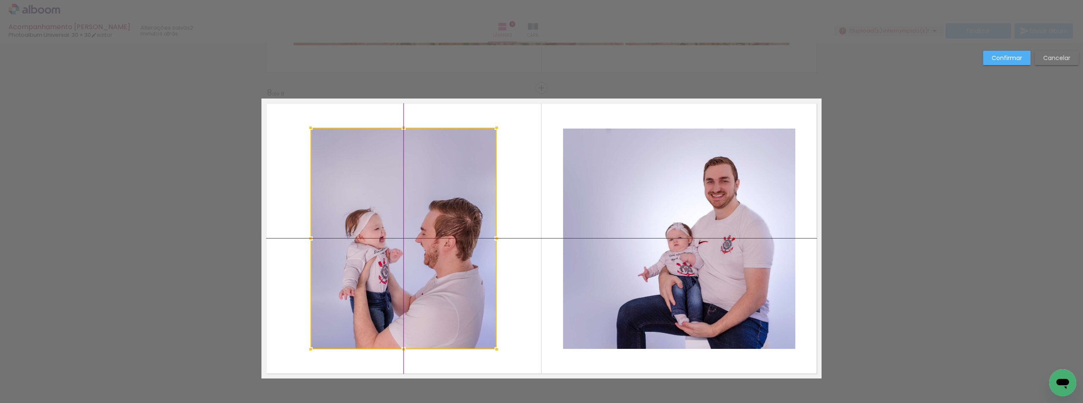
drag, startPoint x: 395, startPoint y: 271, endPoint x: 394, endPoint y: 255, distance: 16.1
click at [394, 255] on div at bounding box center [403, 239] width 186 height 222
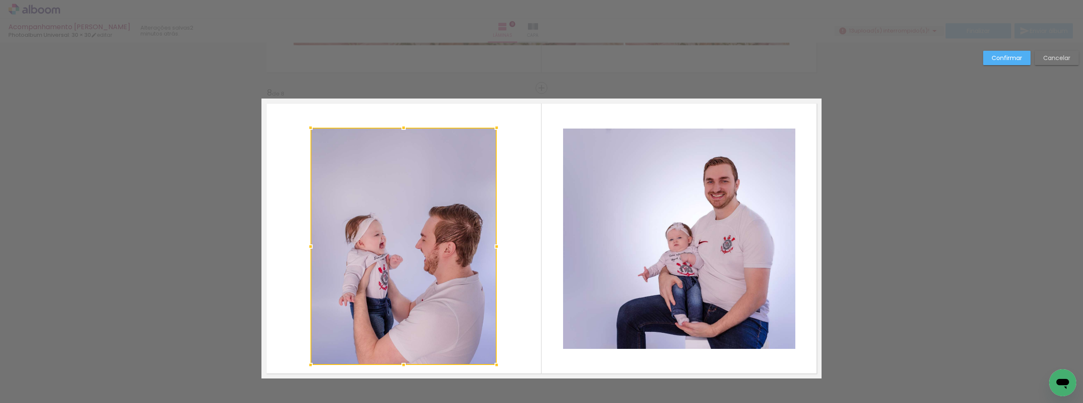
drag, startPoint x: 400, startPoint y: 347, endPoint x: 404, endPoint y: 379, distance: 31.9
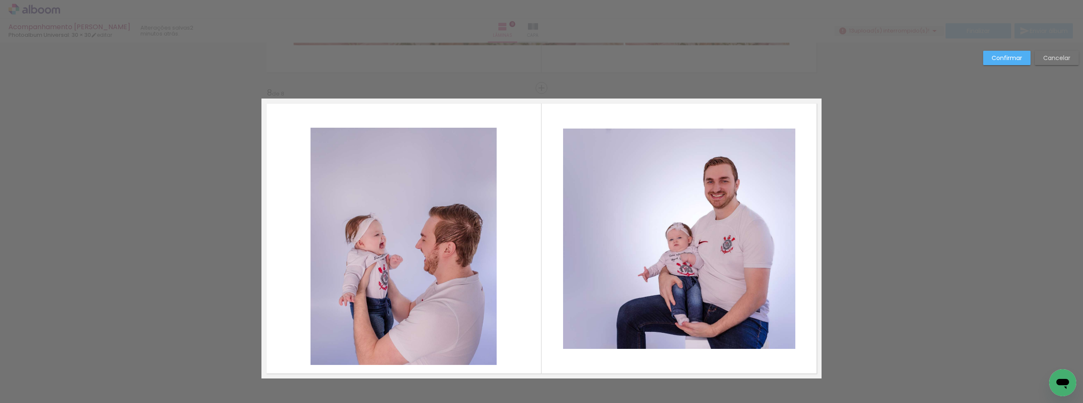
click at [402, 268] on quentale-photo at bounding box center [403, 246] width 186 height 237
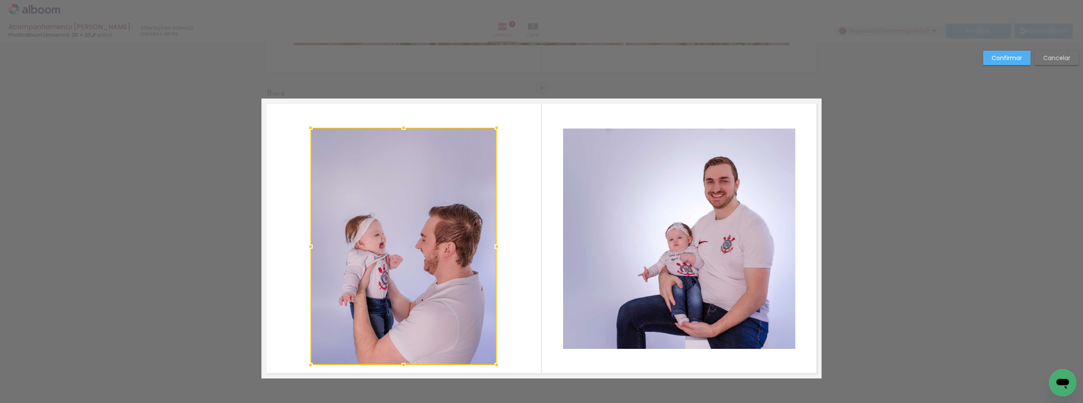
click at [405, 272] on div at bounding box center [403, 246] width 186 height 237
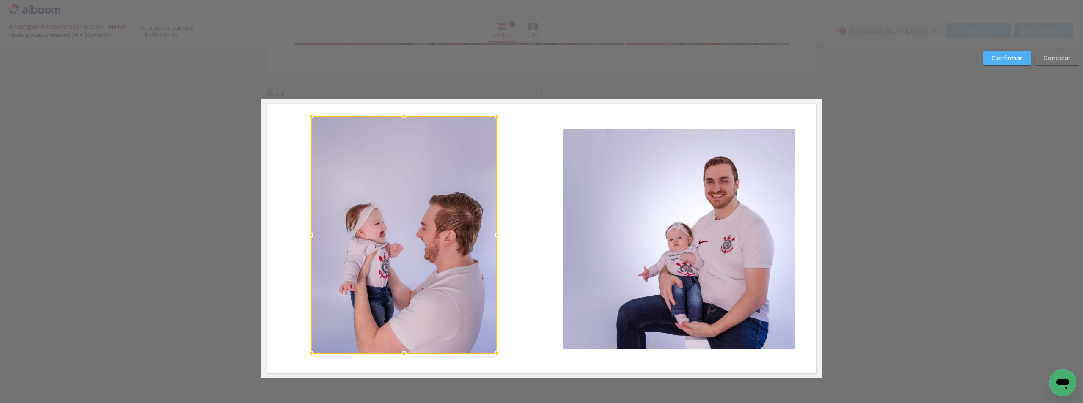
drag, startPoint x: 402, startPoint y: 286, endPoint x: 403, endPoint y: 275, distance: 11.5
click at [403, 275] on div at bounding box center [404, 234] width 186 height 237
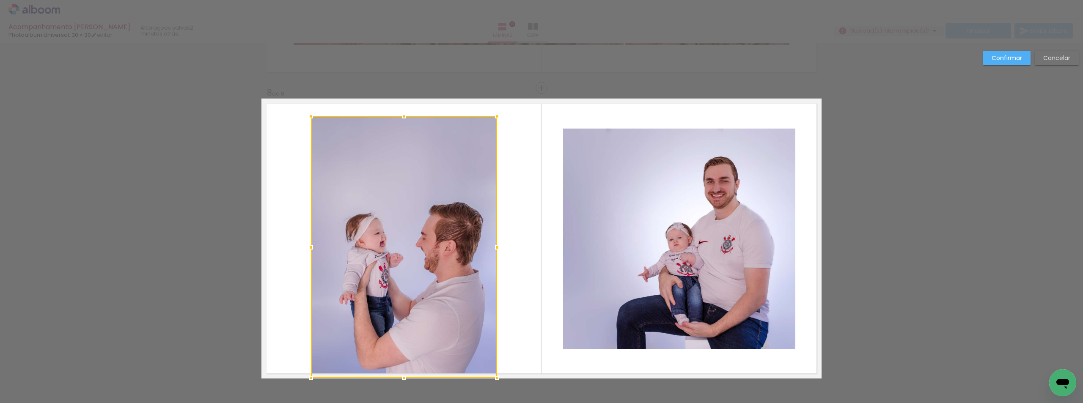
drag, startPoint x: 401, startPoint y: 354, endPoint x: 399, endPoint y: 376, distance: 21.6
click at [399, 376] on div at bounding box center [404, 378] width 17 height 17
click at [402, 268] on div at bounding box center [404, 247] width 186 height 262
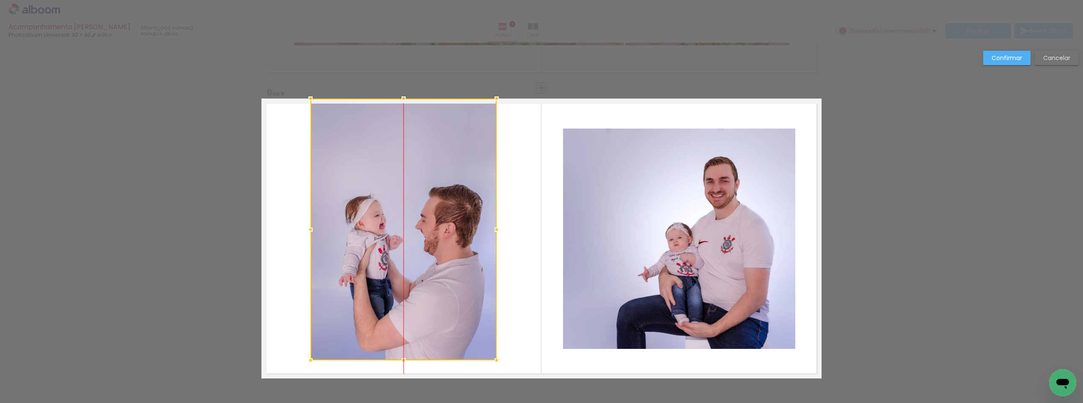
drag, startPoint x: 401, startPoint y: 275, endPoint x: 407, endPoint y: 229, distance: 46.2
click at [407, 229] on div at bounding box center [403, 230] width 186 height 262
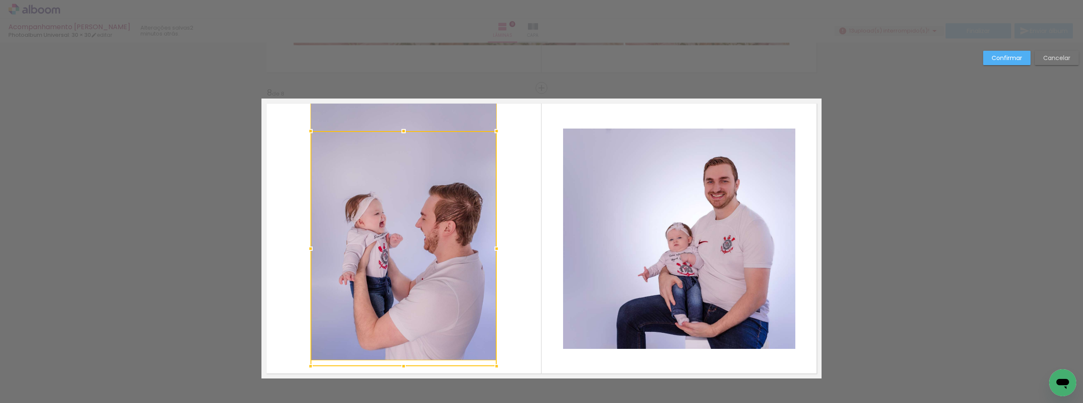
drag, startPoint x: 401, startPoint y: 96, endPoint x: 436, endPoint y: 131, distance: 49.4
click at [436, 131] on div at bounding box center [403, 248] width 186 height 235
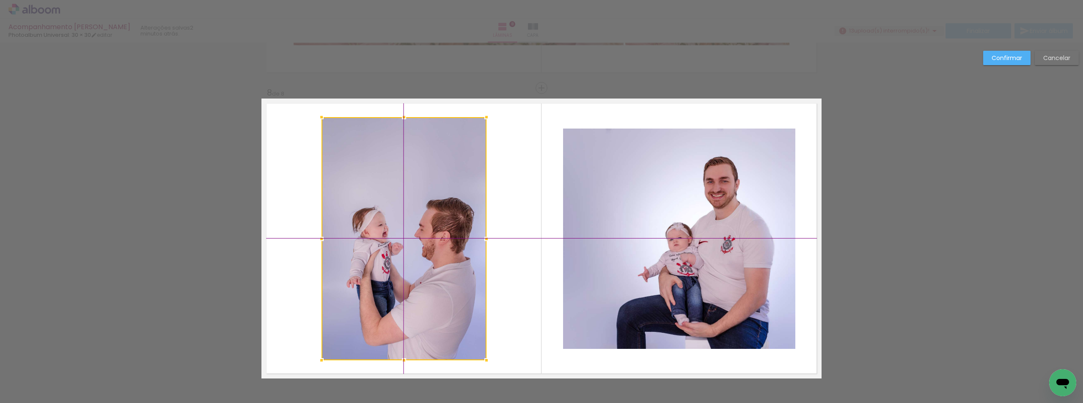
drag, startPoint x: 385, startPoint y: 255, endPoint x: 419, endPoint y: 251, distance: 34.1
click at [419, 251] on div at bounding box center [403, 238] width 165 height 243
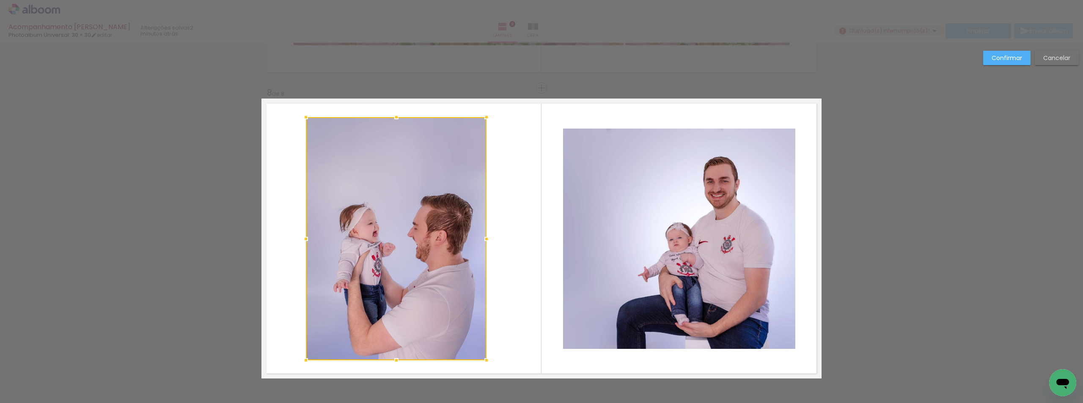
drag, startPoint x: 318, startPoint y: 240, endPoint x: 310, endPoint y: 239, distance: 7.7
click at [310, 239] on div at bounding box center [305, 239] width 17 height 17
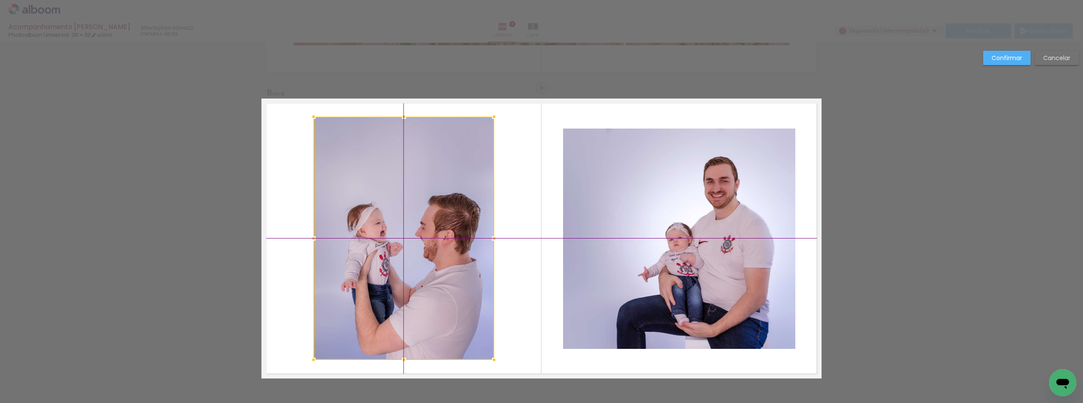
drag, startPoint x: 407, startPoint y: 261, endPoint x: 407, endPoint y: 248, distance: 12.3
click at [407, 248] on div at bounding box center [403, 238] width 181 height 243
click at [426, 319] on div at bounding box center [403, 238] width 181 height 243
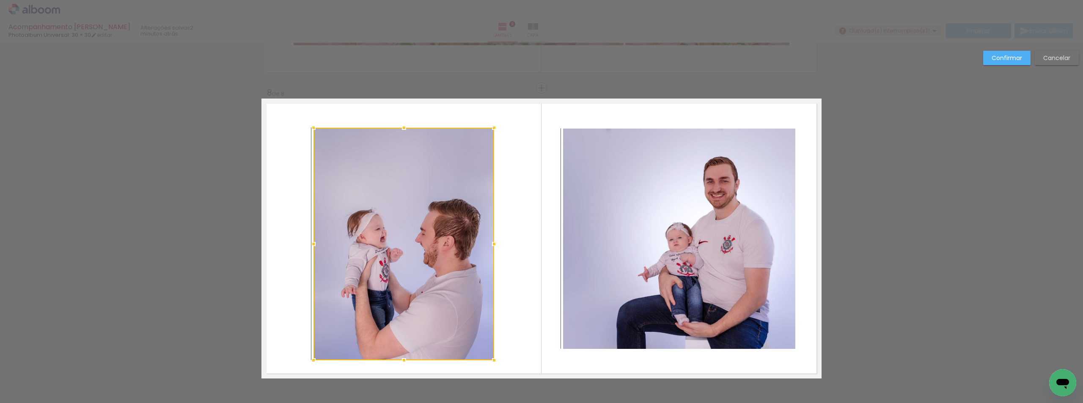
drag, startPoint x: 399, startPoint y: 119, endPoint x: 400, endPoint y: 146, distance: 27.1
click at [400, 146] on div at bounding box center [403, 244] width 181 height 233
click at [407, 293] on div at bounding box center [403, 244] width 181 height 233
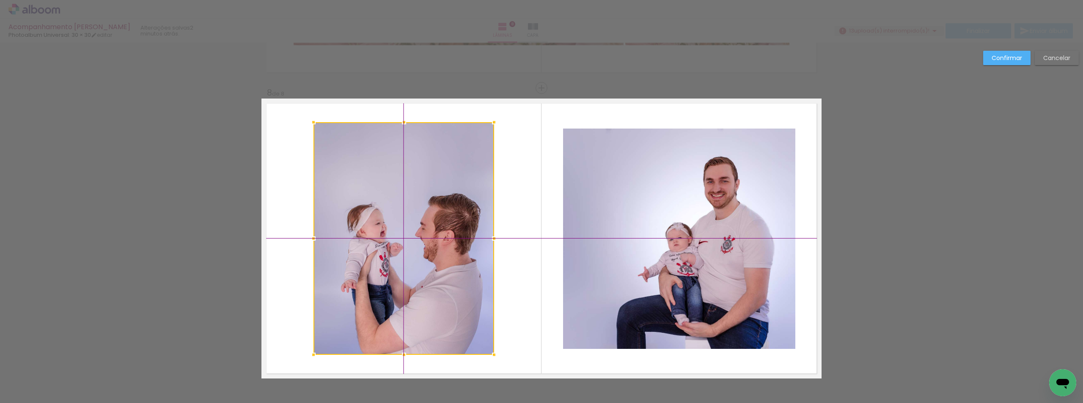
drag, startPoint x: 407, startPoint y: 293, endPoint x: 401, endPoint y: 275, distance: 18.5
click at [401, 275] on div at bounding box center [403, 238] width 181 height 233
click at [407, 324] on div at bounding box center [403, 238] width 181 height 233
drag, startPoint x: 409, startPoint y: 310, endPoint x: 408, endPoint y: 305, distance: 4.7
click at [409, 309] on div at bounding box center [403, 238] width 181 height 233
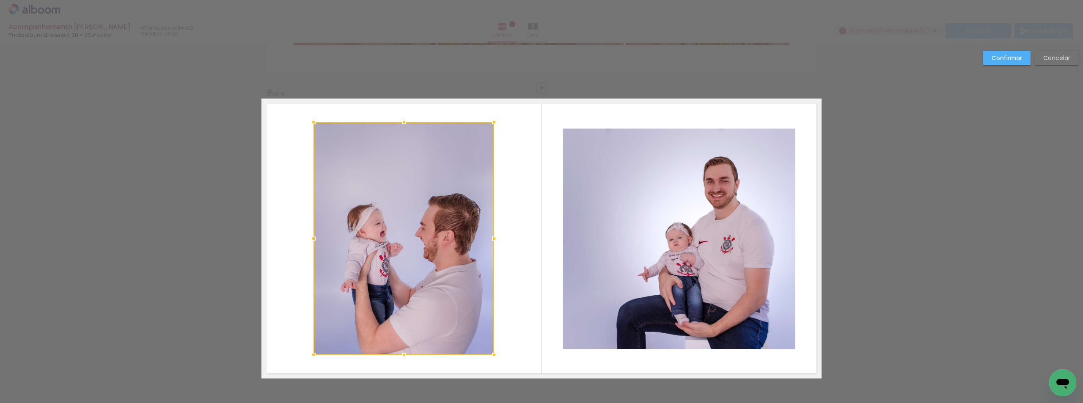
click at [408, 305] on div at bounding box center [403, 238] width 181 height 233
drag, startPoint x: 408, startPoint y: 305, endPoint x: 363, endPoint y: 285, distance: 49.8
click at [361, 290] on div at bounding box center [403, 238] width 181 height 233
click at [393, 185] on div at bounding box center [403, 238] width 181 height 233
click at [409, 272] on div at bounding box center [403, 238] width 181 height 233
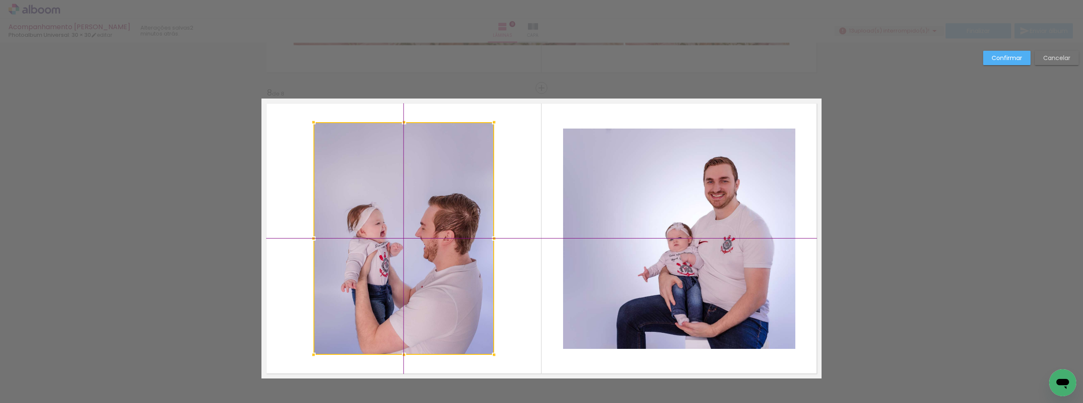
drag, startPoint x: 442, startPoint y: 330, endPoint x: 446, endPoint y: 327, distance: 4.8
click at [446, 327] on div at bounding box center [403, 238] width 181 height 233
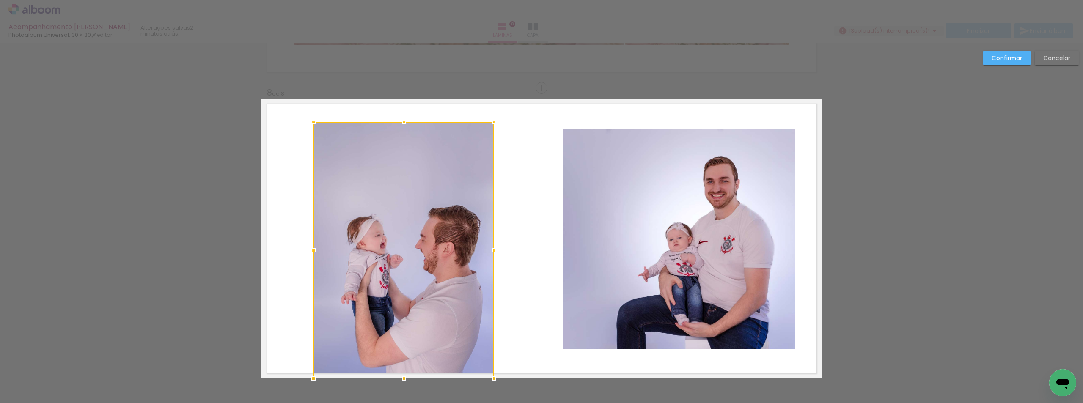
drag, startPoint x: 401, startPoint y: 352, endPoint x: 400, endPoint y: 376, distance: 23.7
click at [400, 376] on div at bounding box center [404, 378] width 17 height 17
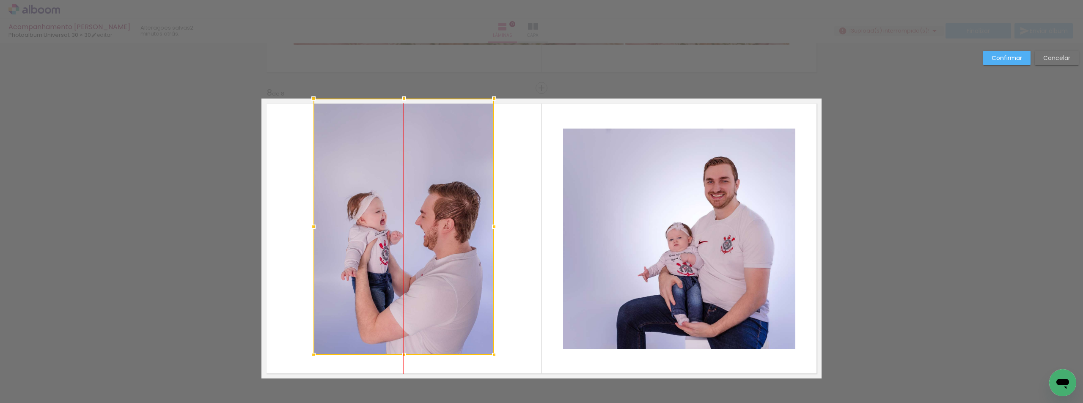
drag, startPoint x: 418, startPoint y: 254, endPoint x: 420, endPoint y: 206, distance: 47.9
click at [420, 206] on div at bounding box center [403, 227] width 181 height 256
drag, startPoint x: 412, startPoint y: 280, endPoint x: 414, endPoint y: 265, distance: 14.5
click at [414, 265] on div at bounding box center [403, 227] width 181 height 256
drag, startPoint x: 404, startPoint y: 316, endPoint x: 404, endPoint y: 299, distance: 16.9
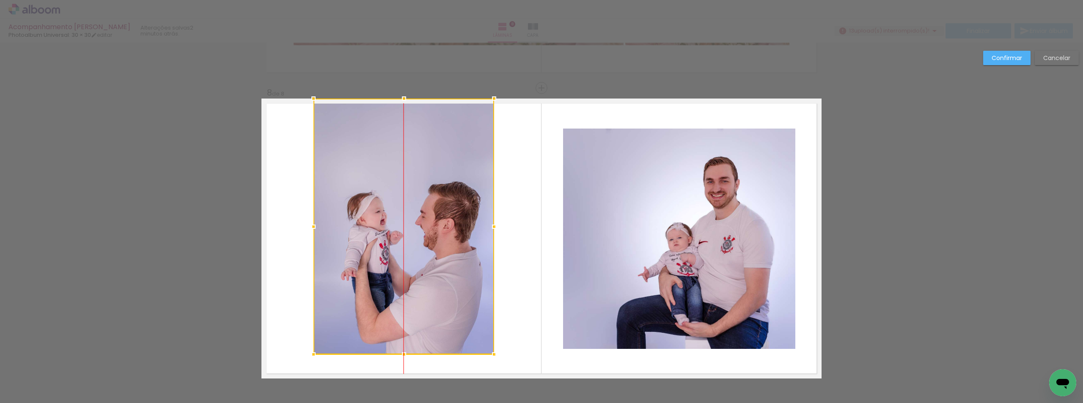
click at [404, 299] on div at bounding box center [403, 227] width 181 height 256
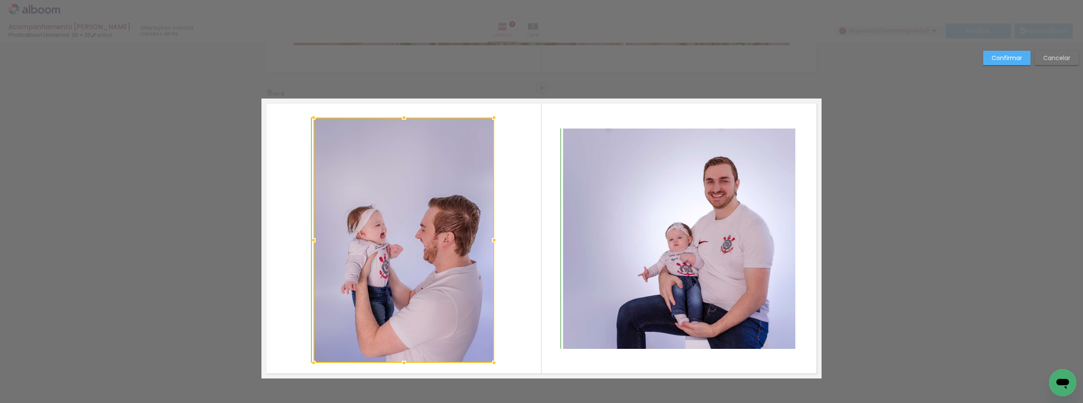
drag, startPoint x: 403, startPoint y: 95, endPoint x: 401, endPoint y: 129, distance: 33.9
click at [401, 129] on div at bounding box center [403, 240] width 181 height 245
click at [412, 236] on div at bounding box center [403, 240] width 181 height 245
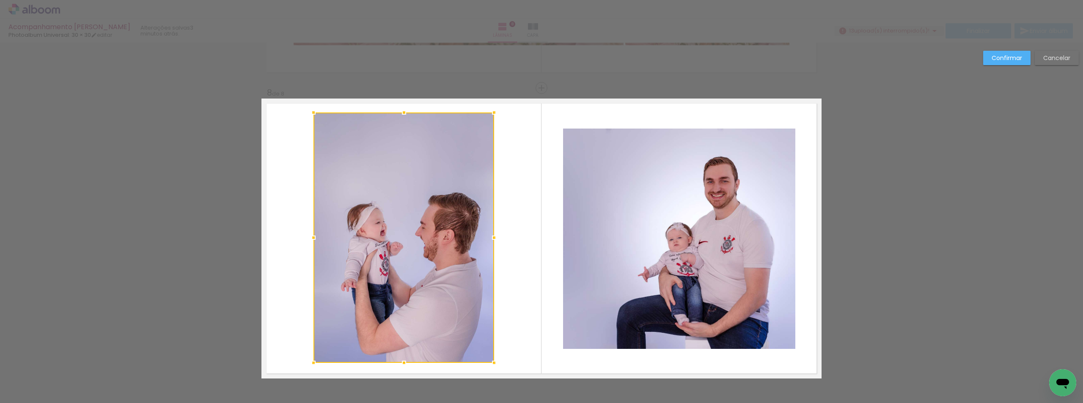
drag, startPoint x: 400, startPoint y: 115, endPoint x: 409, endPoint y: 113, distance: 9.4
click at [409, 113] on div at bounding box center [404, 112] width 17 height 17
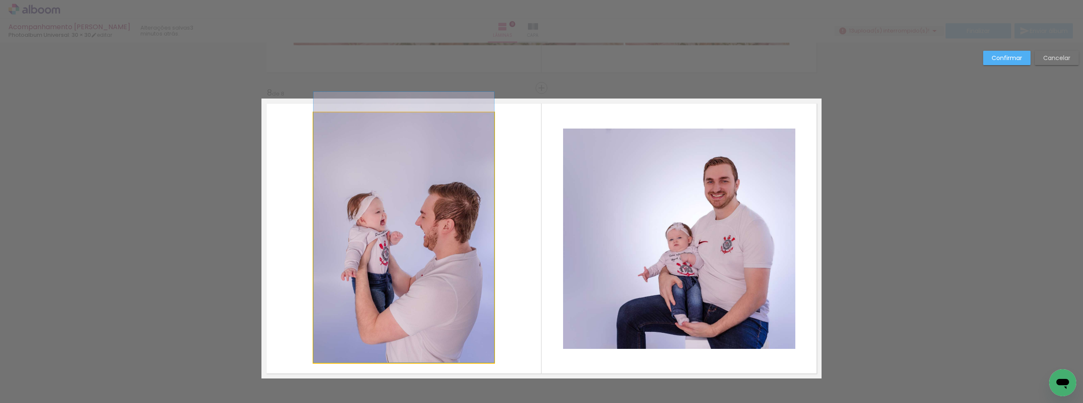
drag, startPoint x: 429, startPoint y: 262, endPoint x: 430, endPoint y: 219, distance: 42.7
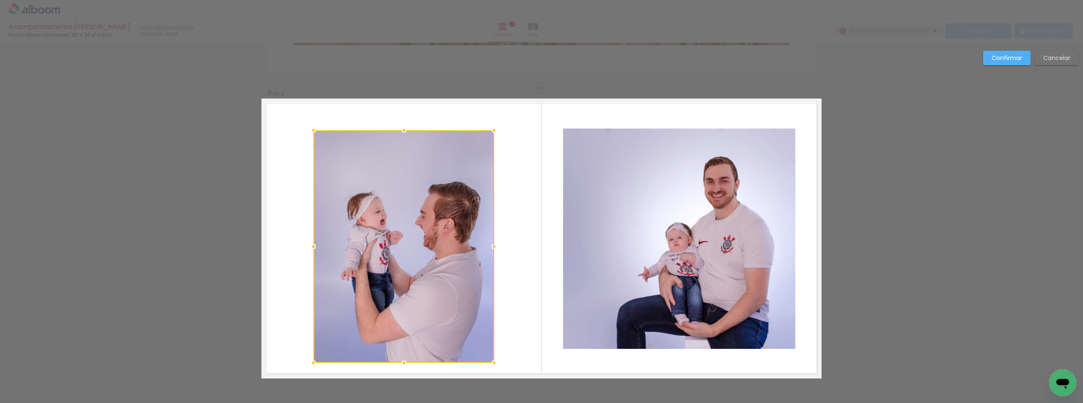
drag, startPoint x: 402, startPoint y: 112, endPoint x: 405, endPoint y: 129, distance: 18.0
click at [405, 129] on div at bounding box center [404, 130] width 17 height 17
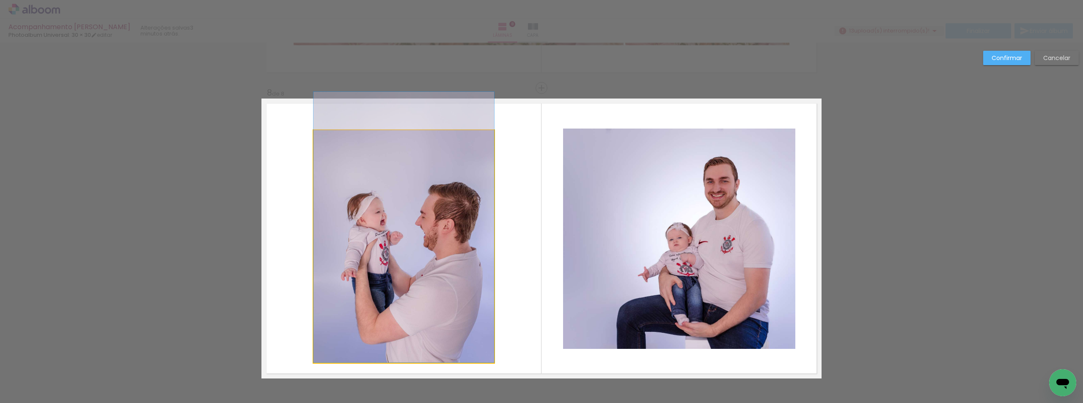
drag, startPoint x: 411, startPoint y: 300, endPoint x: 414, endPoint y: 265, distance: 35.7
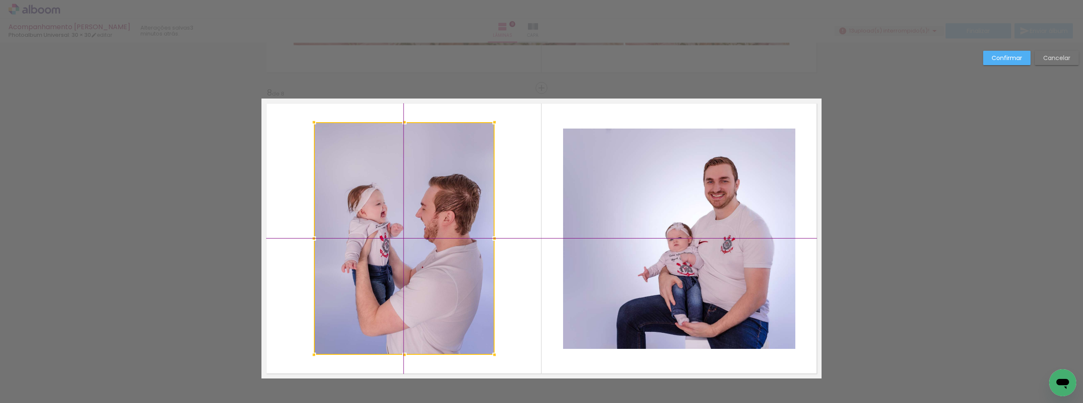
drag, startPoint x: 406, startPoint y: 322, endPoint x: 407, endPoint y: 312, distance: 10.2
click at [407, 312] on div at bounding box center [404, 238] width 181 height 233
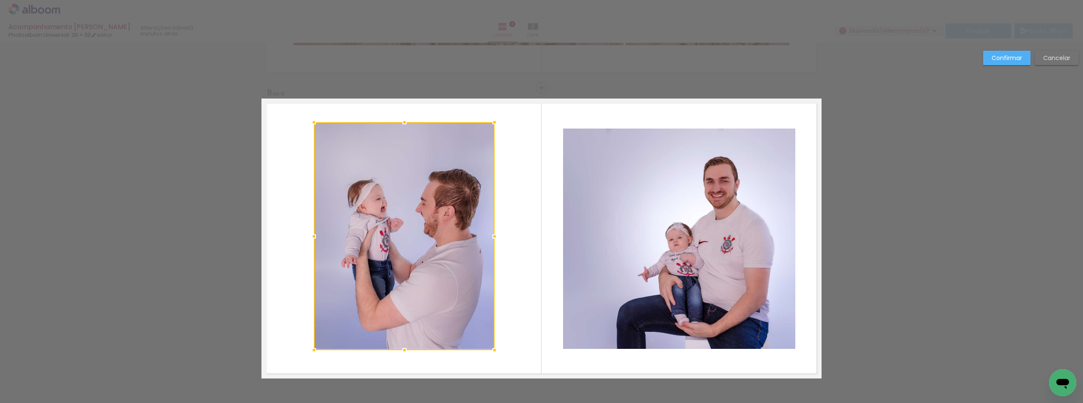
click at [404, 352] on div at bounding box center [404, 350] width 17 height 17
click at [407, 133] on quentale-photo at bounding box center [404, 236] width 181 height 228
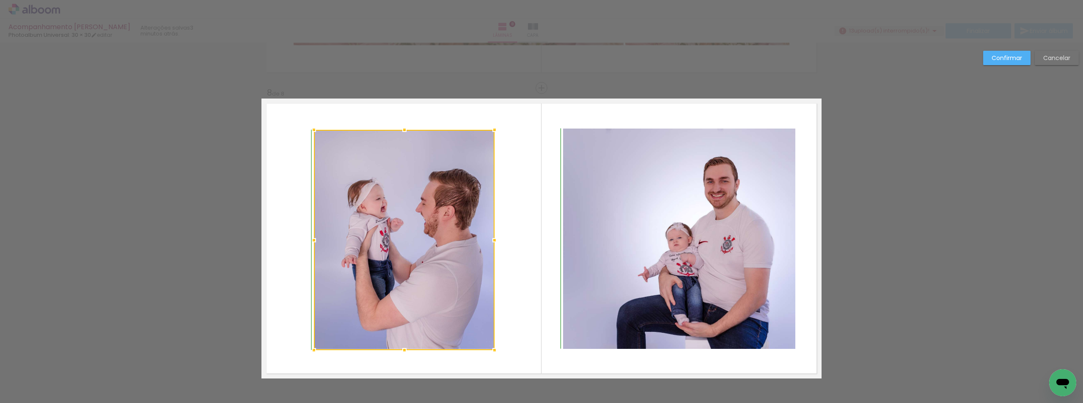
drag, startPoint x: 400, startPoint y: 124, endPoint x: 402, endPoint y: 130, distance: 6.7
click at [402, 130] on div at bounding box center [404, 129] width 17 height 17
click at [521, 303] on quentale-layouter at bounding box center [541, 239] width 560 height 280
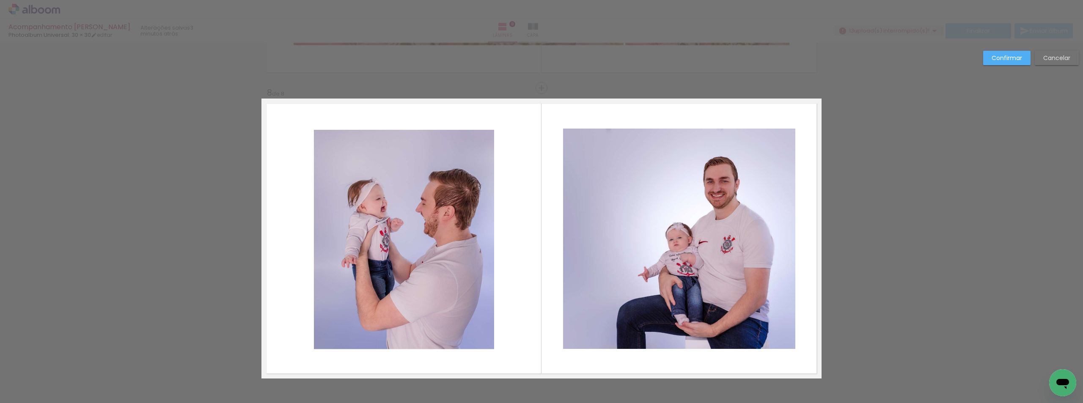
click at [426, 311] on quentale-photo at bounding box center [404, 240] width 181 height 220
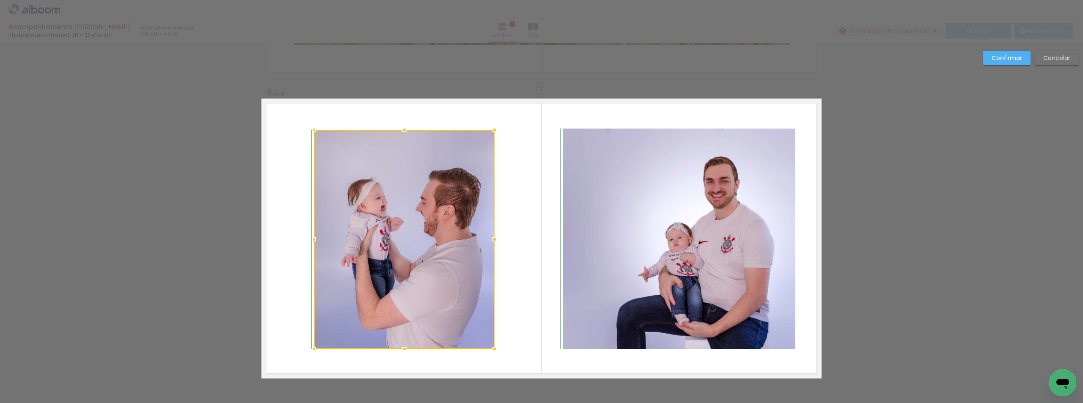
click at [404, 347] on div at bounding box center [404, 349] width 17 height 17
click at [534, 294] on quentale-layouter at bounding box center [541, 239] width 560 height 280
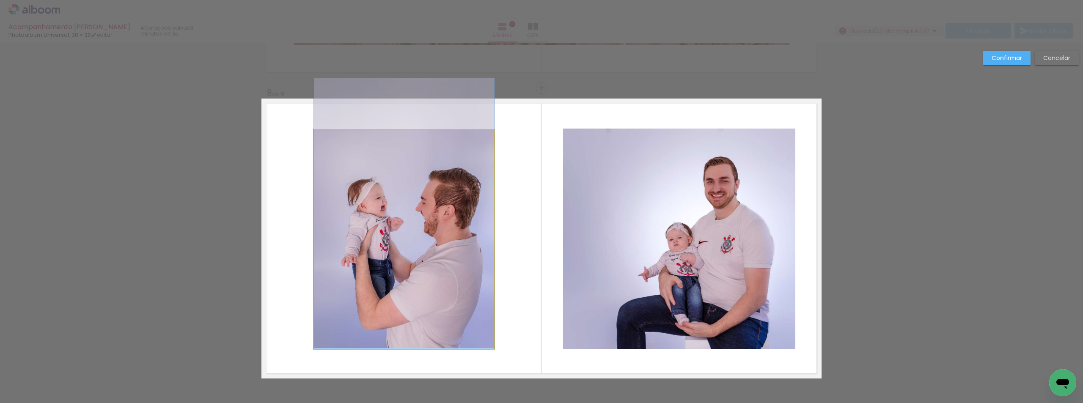
click at [441, 267] on quentale-photo at bounding box center [404, 239] width 181 height 219
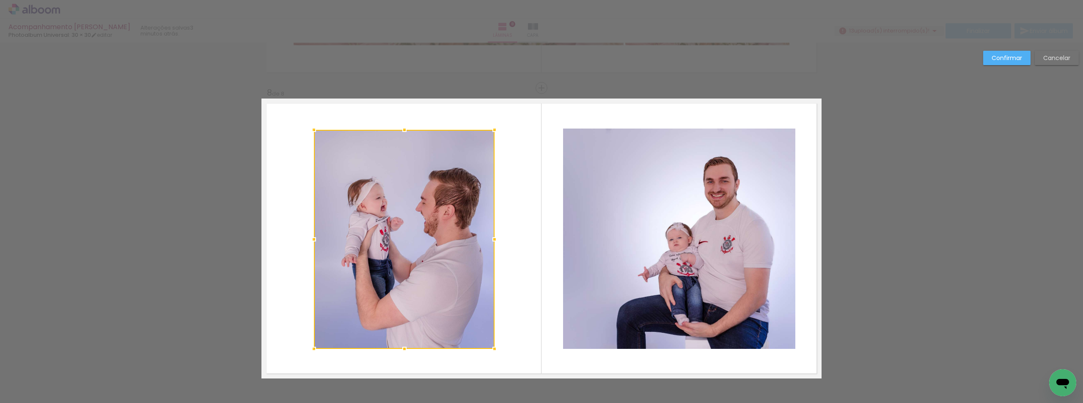
click at [504, 269] on quentale-layouter at bounding box center [541, 239] width 560 height 280
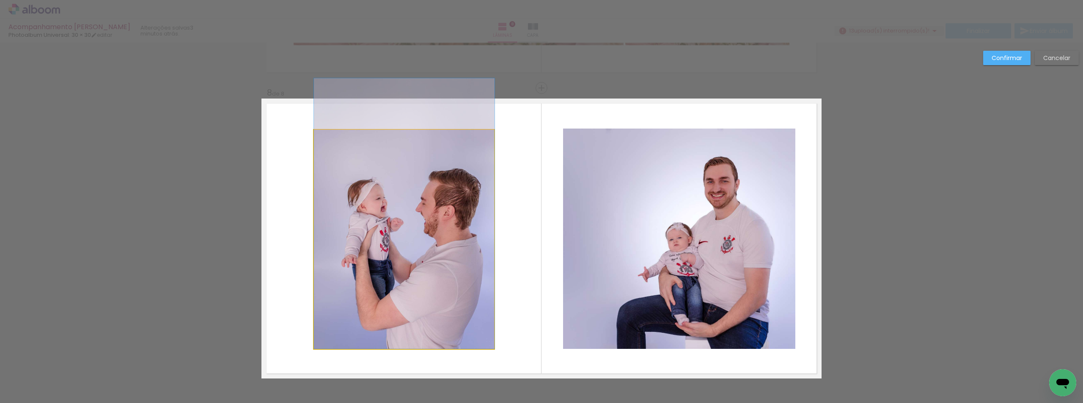
drag, startPoint x: 442, startPoint y: 278, endPoint x: 443, endPoint y: 269, distance: 9.4
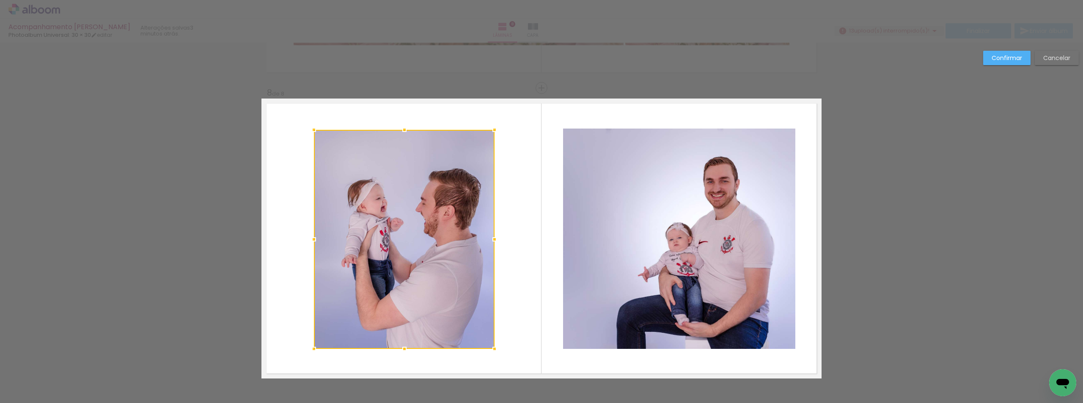
click at [541, 252] on quentale-layouter at bounding box center [541, 239] width 560 height 280
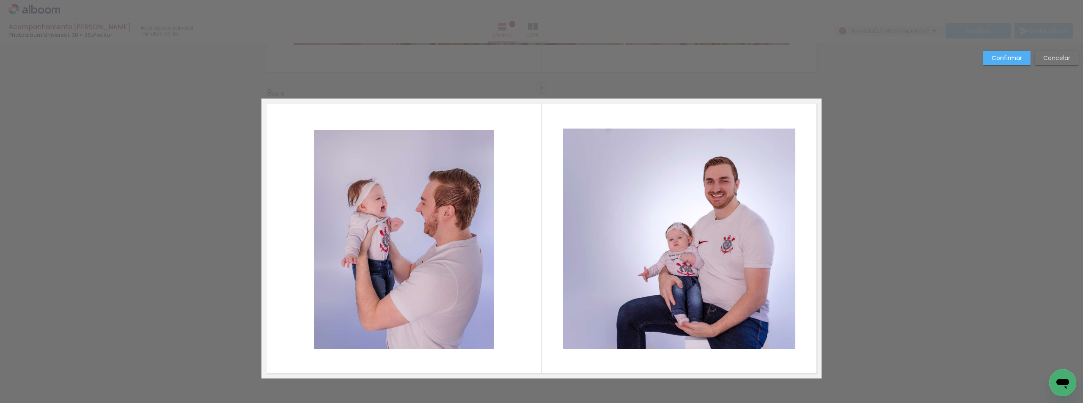
click at [391, 248] on quentale-photo at bounding box center [404, 239] width 181 height 219
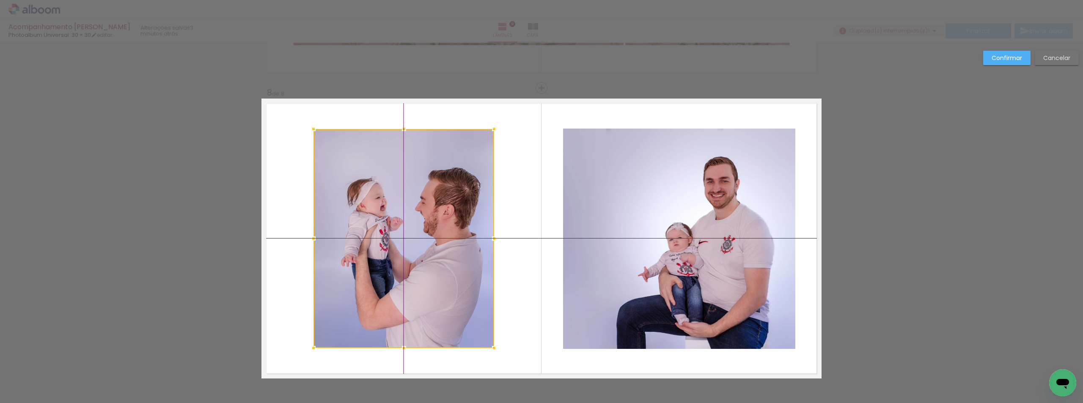
click at [409, 239] on div at bounding box center [403, 238] width 181 height 219
click at [586, 275] on quentale-photo at bounding box center [679, 239] width 232 height 220
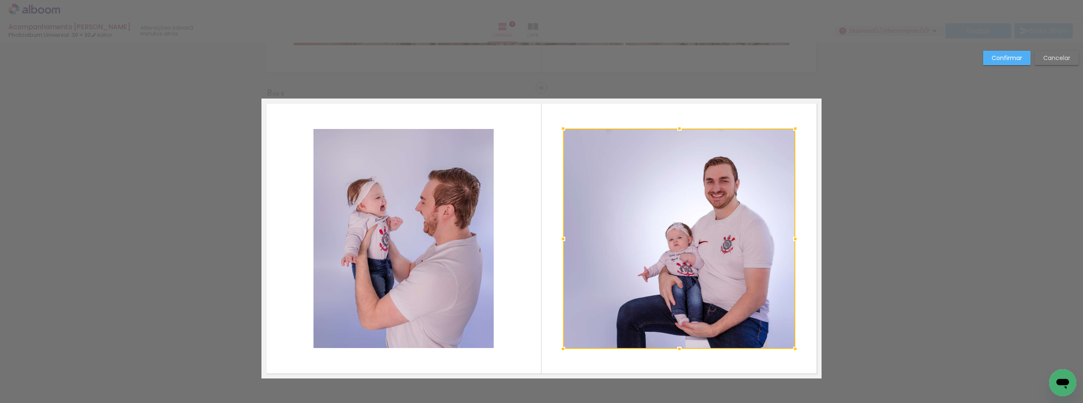
click at [522, 281] on quentale-layouter at bounding box center [541, 239] width 560 height 280
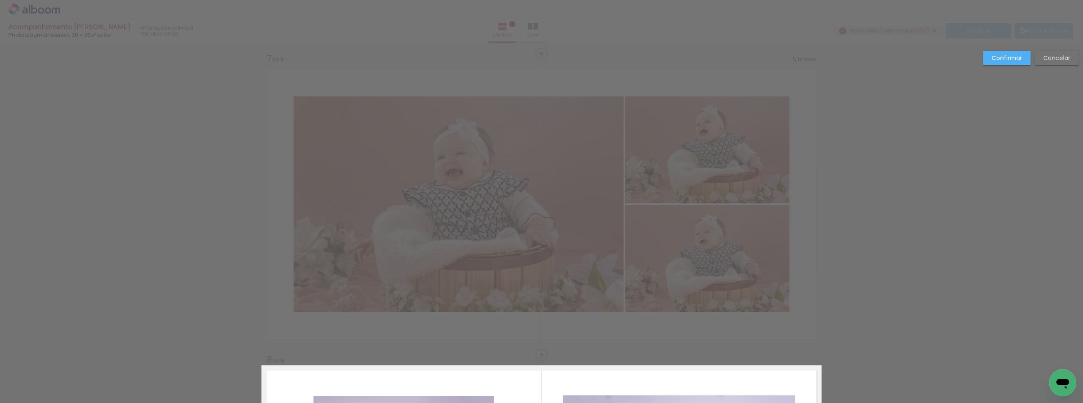
scroll to position [1739, 0]
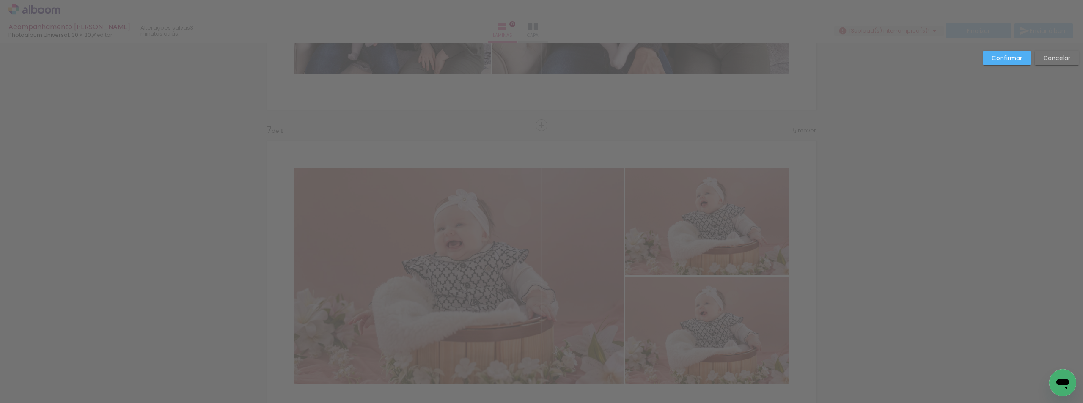
click at [0, 0] on slot "Confirmar" at bounding box center [0, 0] width 0 height 0
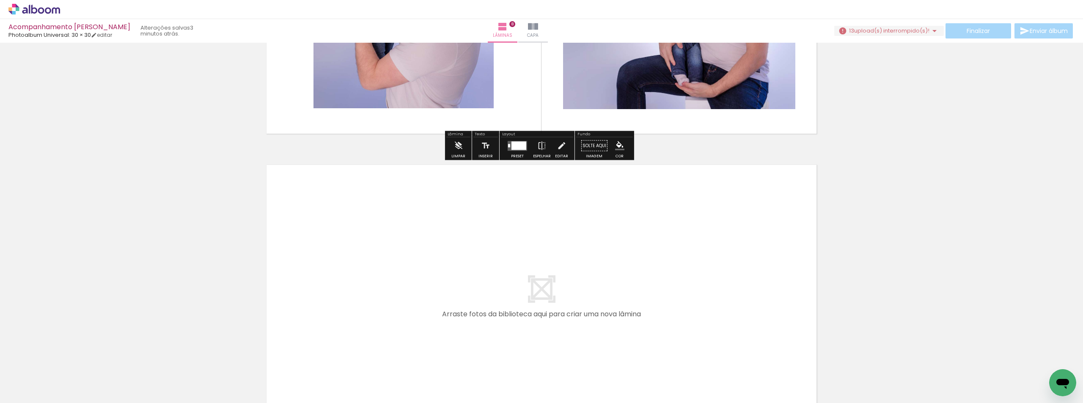
scroll to position [2373, 0]
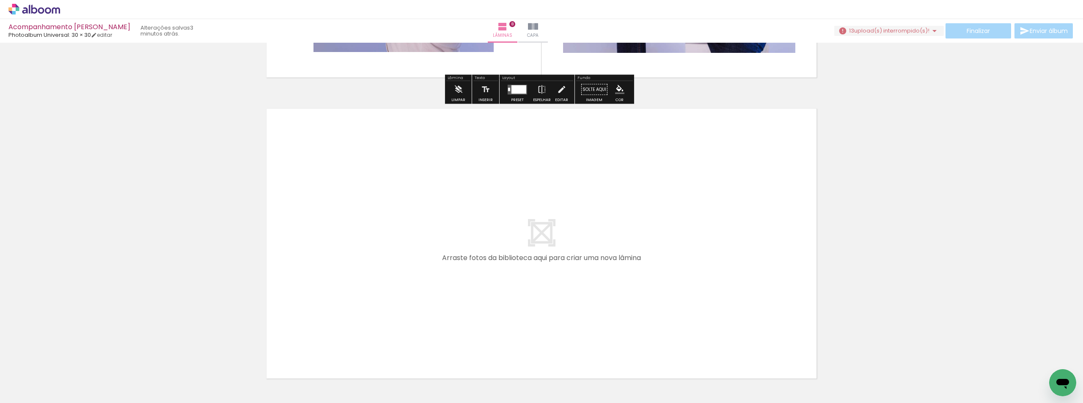
click at [504, 203] on quentale-layouter at bounding box center [541, 244] width 560 height 280
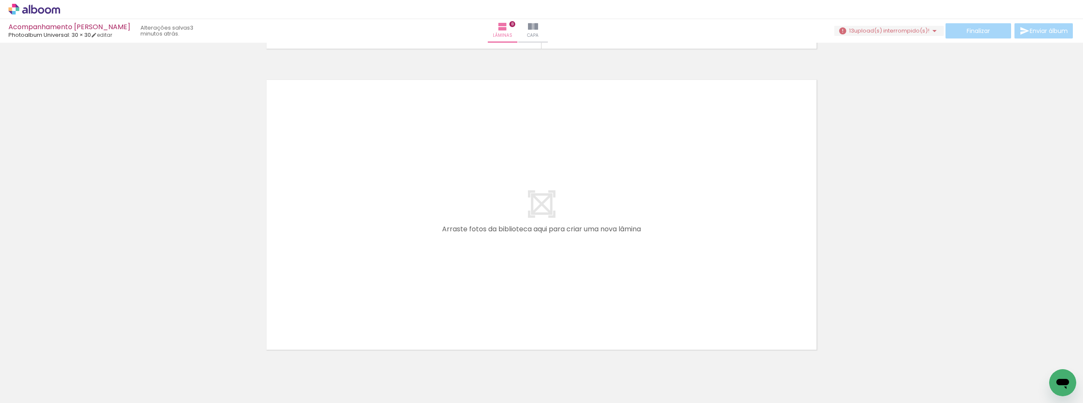
scroll to position [2436, 0]
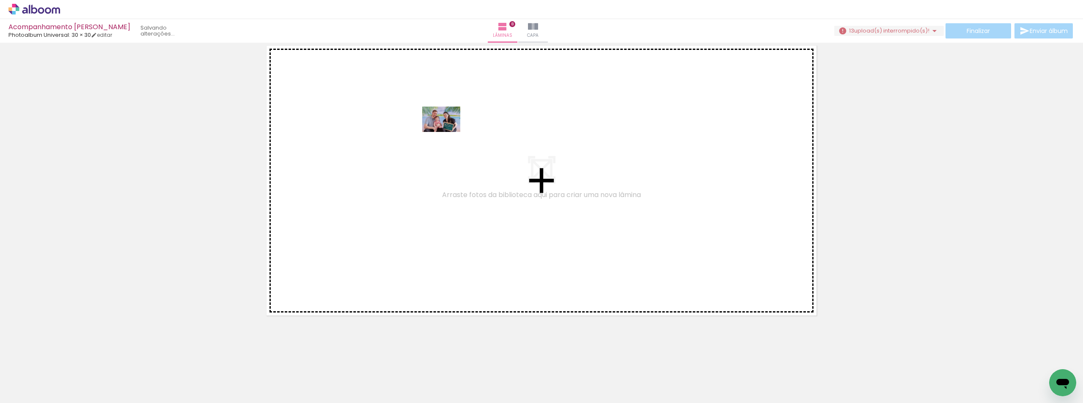
drag, startPoint x: 213, startPoint y: 379, endPoint x: 448, endPoint y: 132, distance: 341.7
click at [448, 132] on quentale-workspace at bounding box center [541, 201] width 1083 height 403
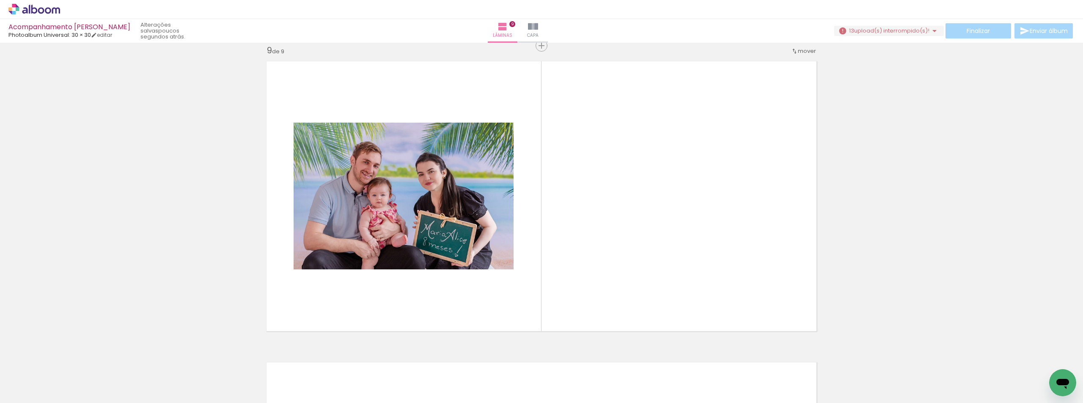
scroll to position [0, 1989]
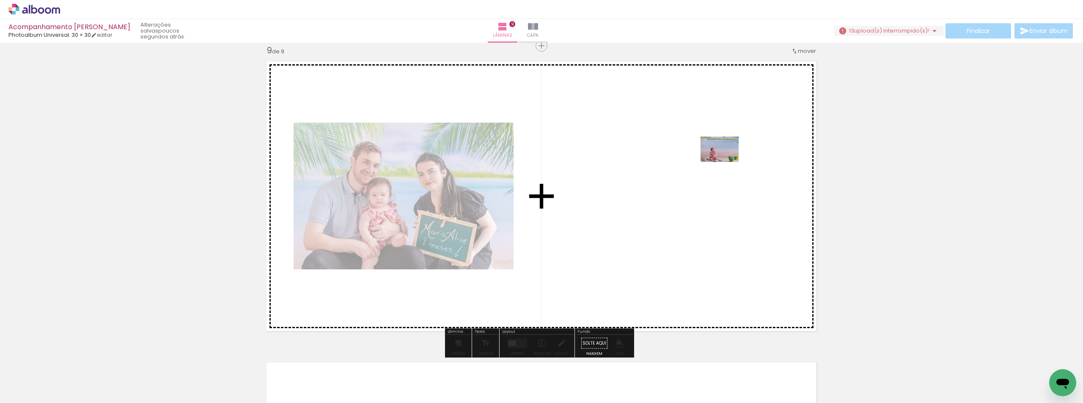
drag, startPoint x: 751, startPoint y: 381, endPoint x: 726, endPoint y: 162, distance: 220.6
click at [726, 162] on quentale-workspace at bounding box center [541, 201] width 1083 height 403
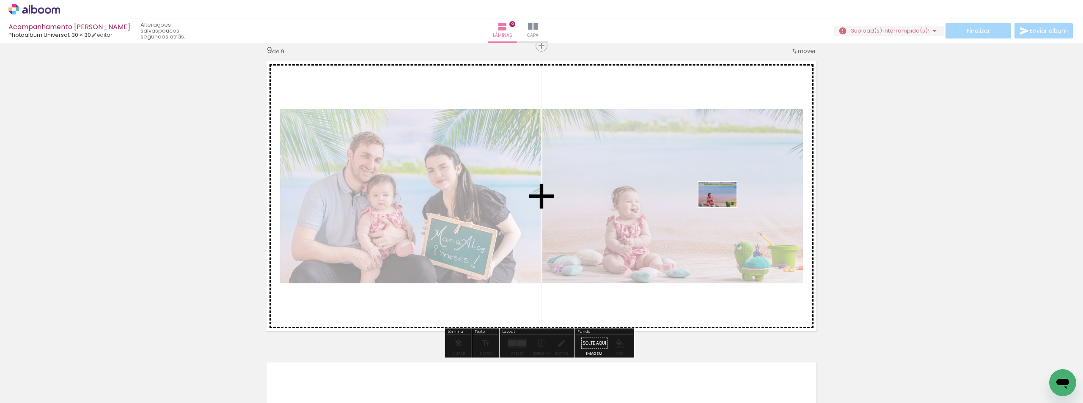
drag, startPoint x: 798, startPoint y: 376, endPoint x: 724, endPoint y: 207, distance: 184.5
click at [724, 207] on quentale-workspace at bounding box center [541, 201] width 1083 height 403
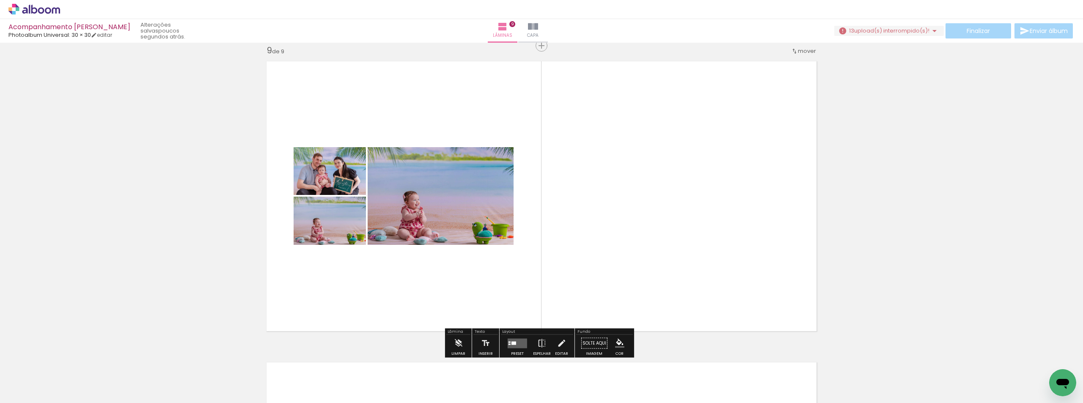
click at [517, 343] on quentale-layouter at bounding box center [517, 343] width 19 height 10
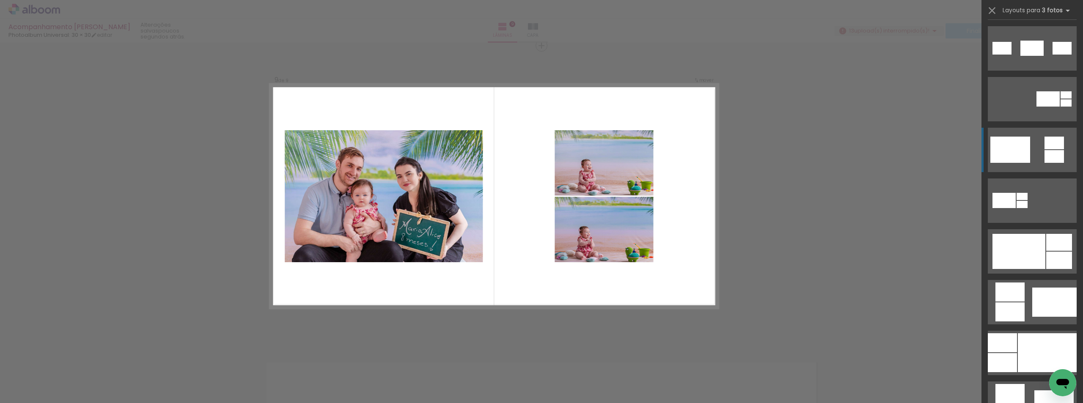
scroll to position [254, 0]
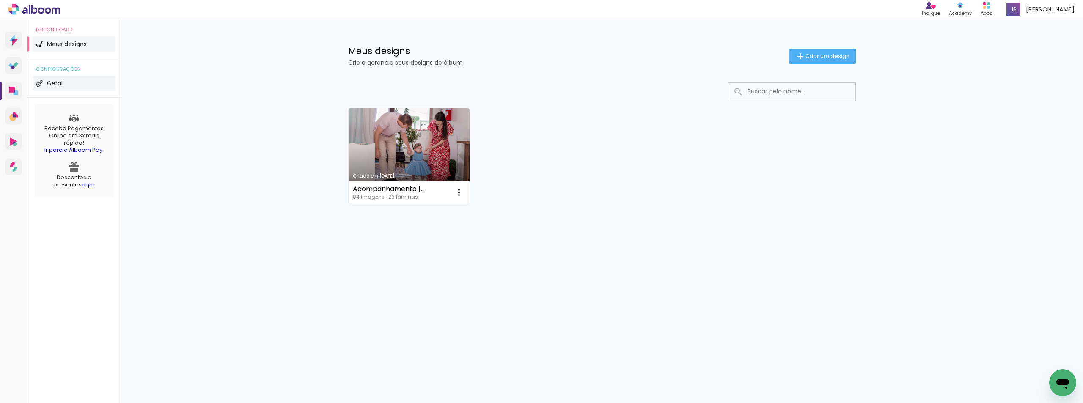
click at [62, 82] on span "Geral" at bounding box center [55, 83] width 16 height 6
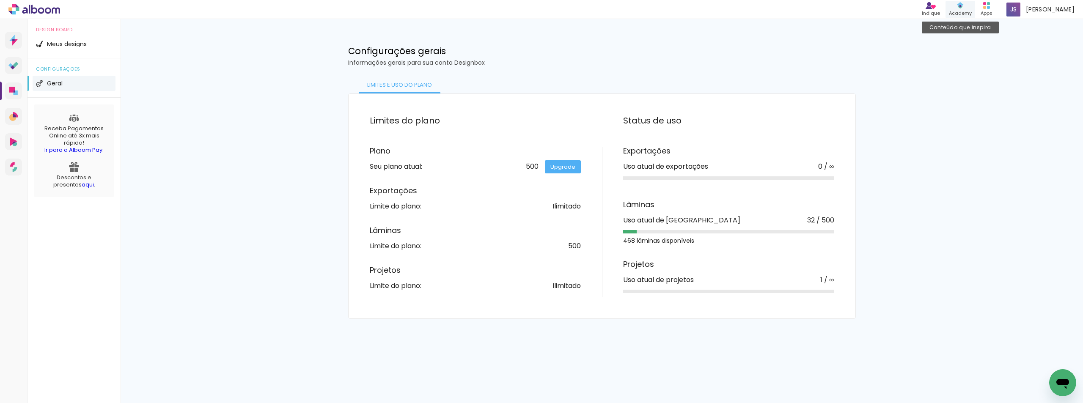
click at [975, 8] on div "Conteúdo que inspira Academy" at bounding box center [960, 9] width 30 height 17
click at [69, 86] on li "Geral" at bounding box center [74, 83] width 83 height 15
click at [63, 47] on li "Meus designs" at bounding box center [74, 43] width 83 height 15
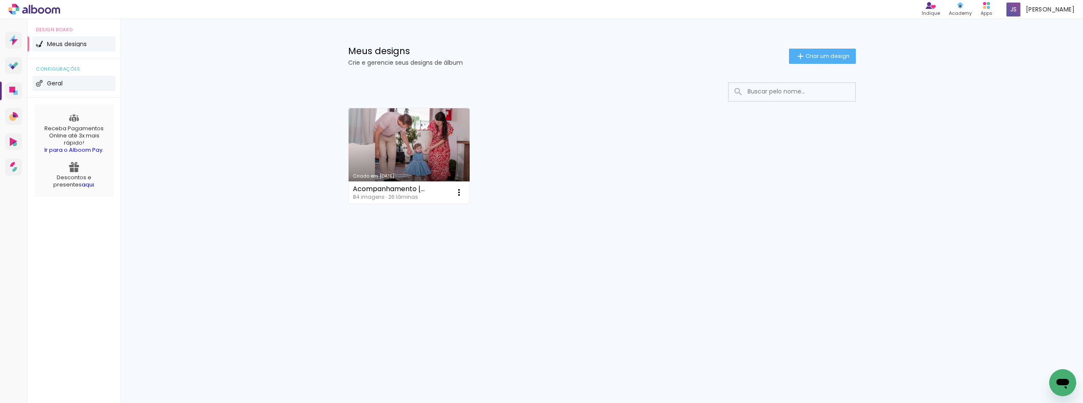
click at [65, 84] on li "Geral" at bounding box center [74, 83] width 83 height 15
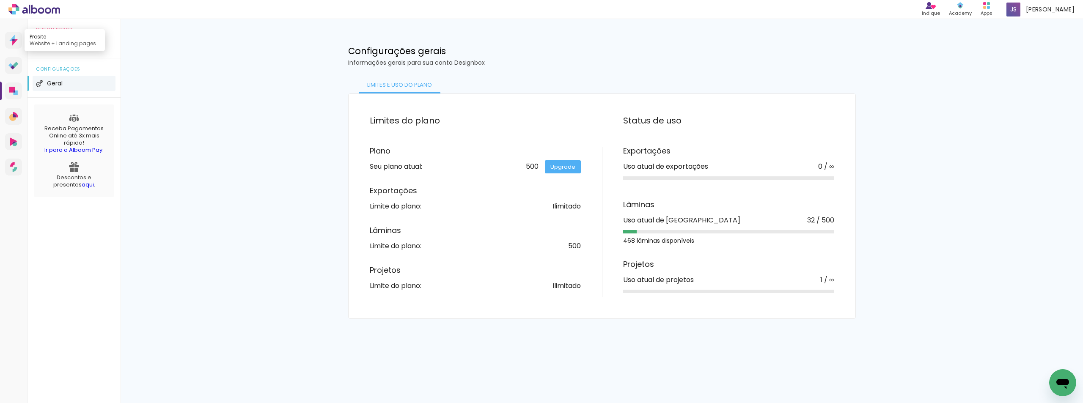
click at [11, 39] on icon at bounding box center [13, 40] width 8 height 11
